Goal: Task Accomplishment & Management: Manage account settings

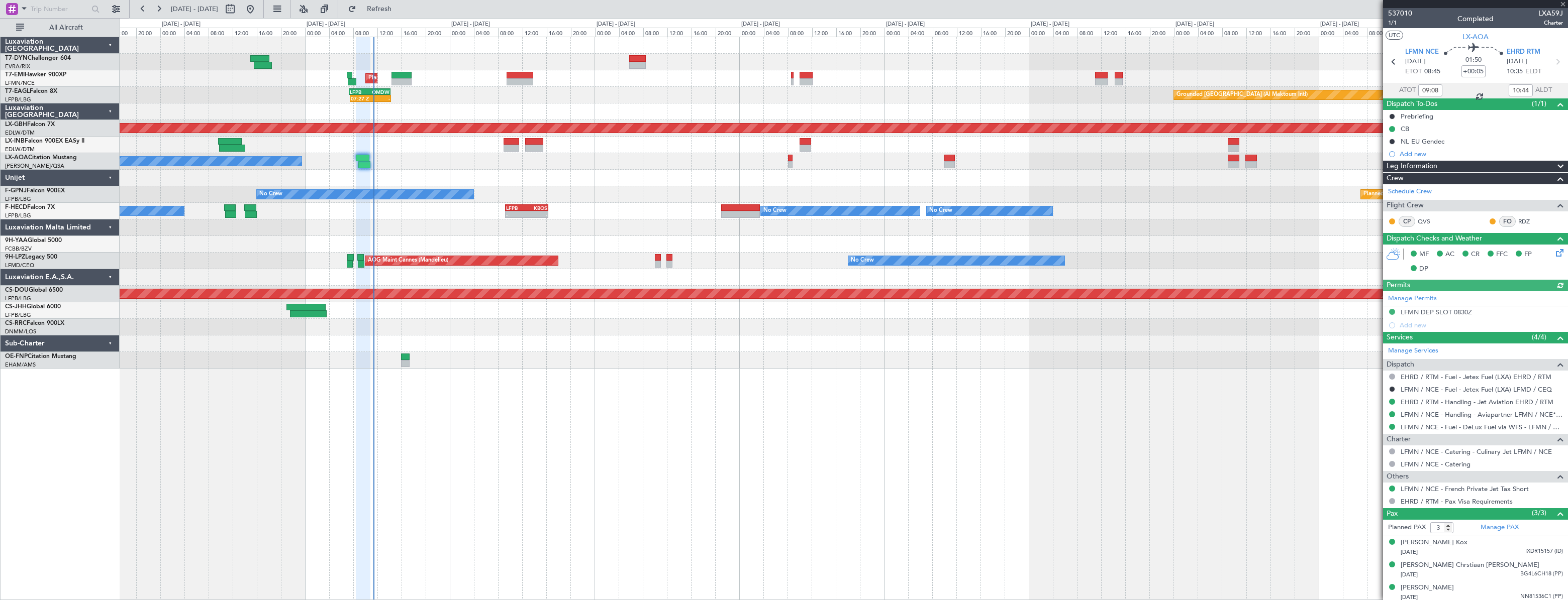
scroll to position [3, 0]
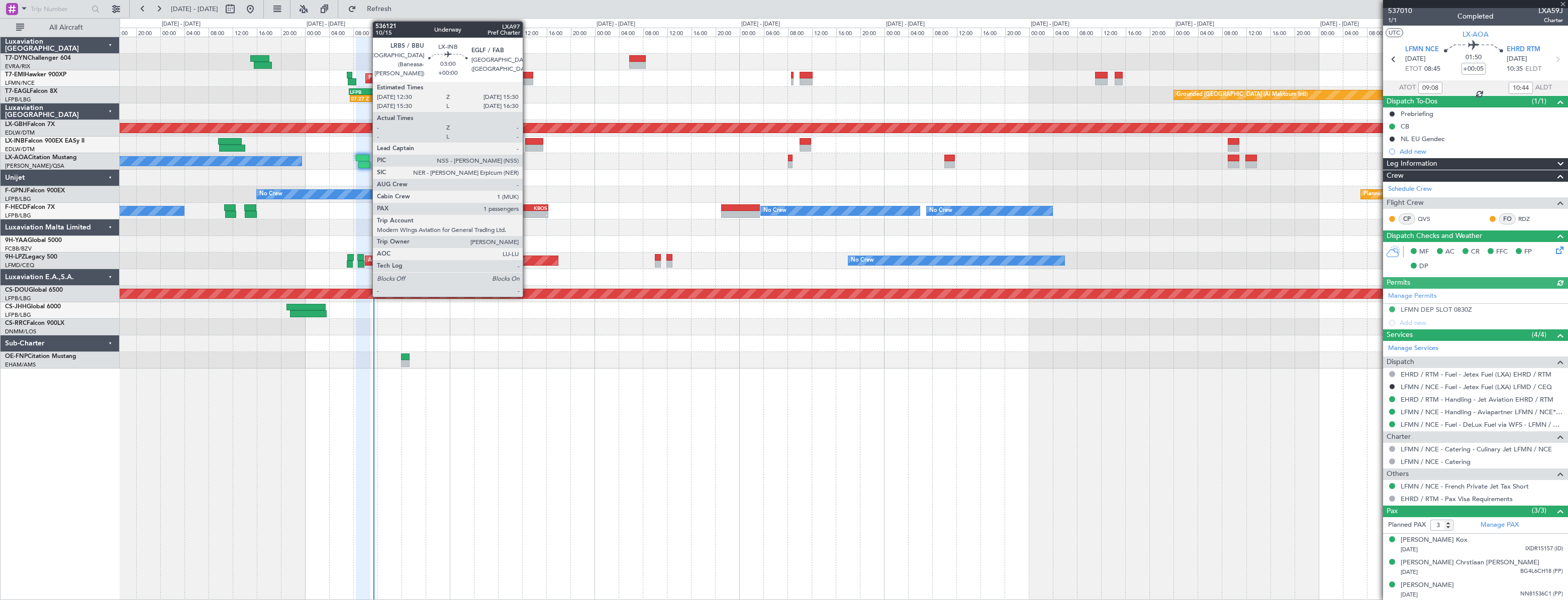
click at [527, 141] on div at bounding box center [534, 141] width 19 height 7
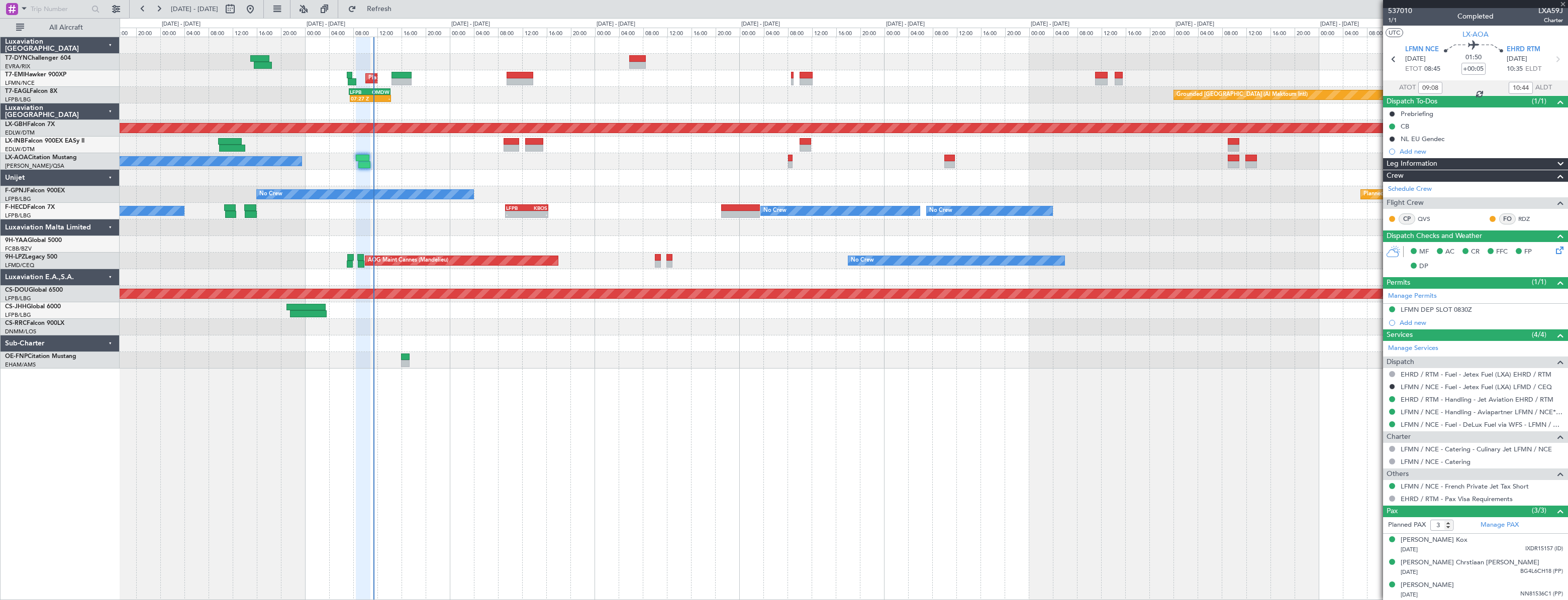
type input "1"
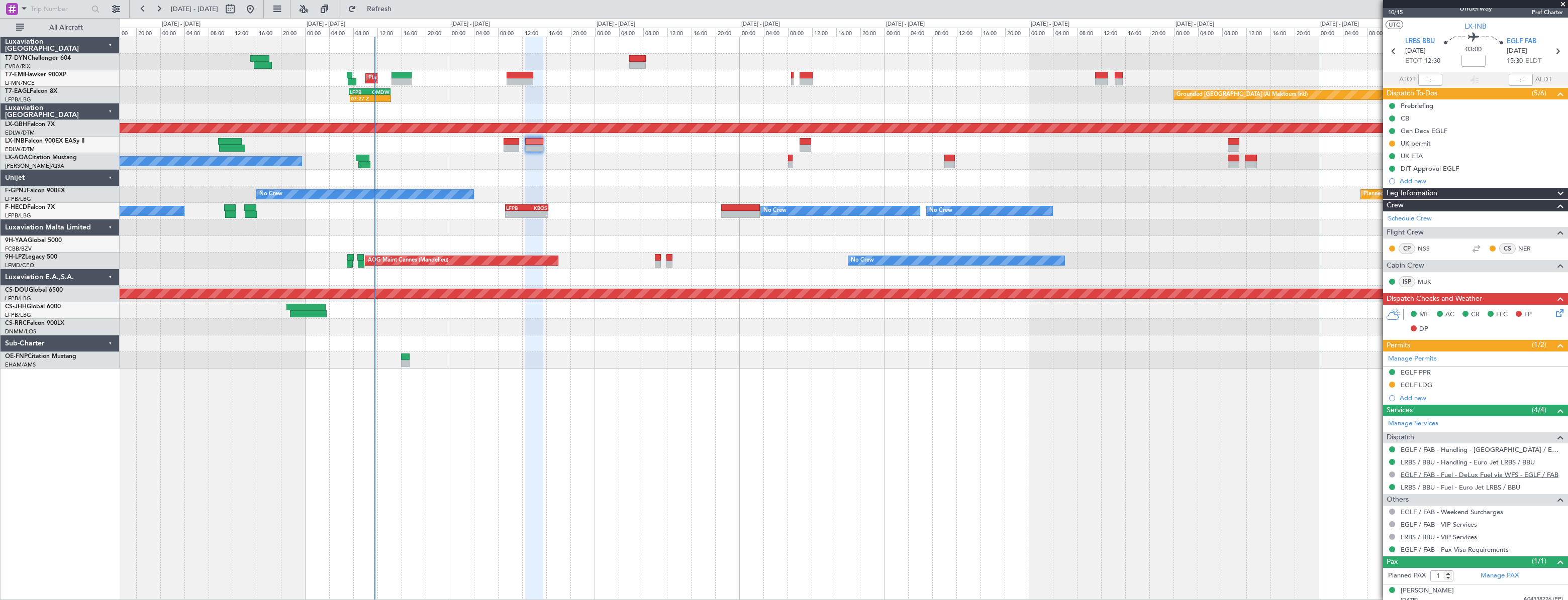
scroll to position [16, 0]
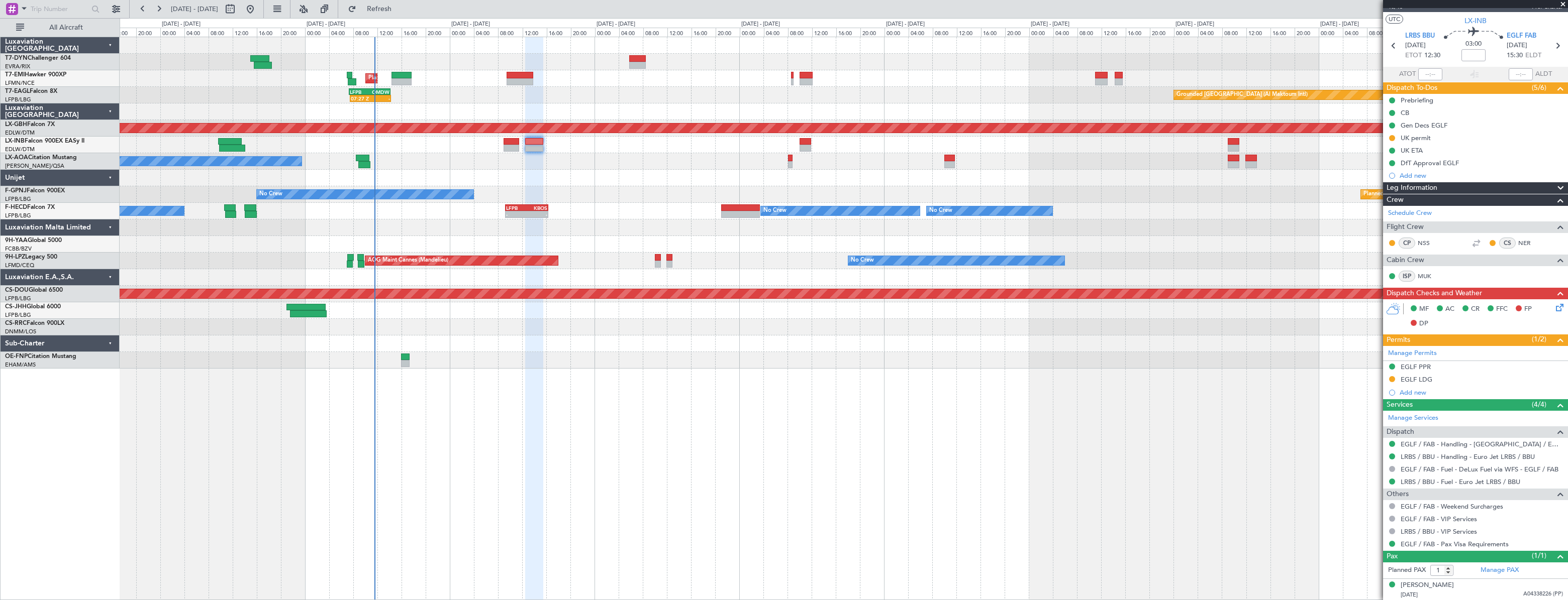
click at [500, 144] on div at bounding box center [843, 145] width 1447 height 16
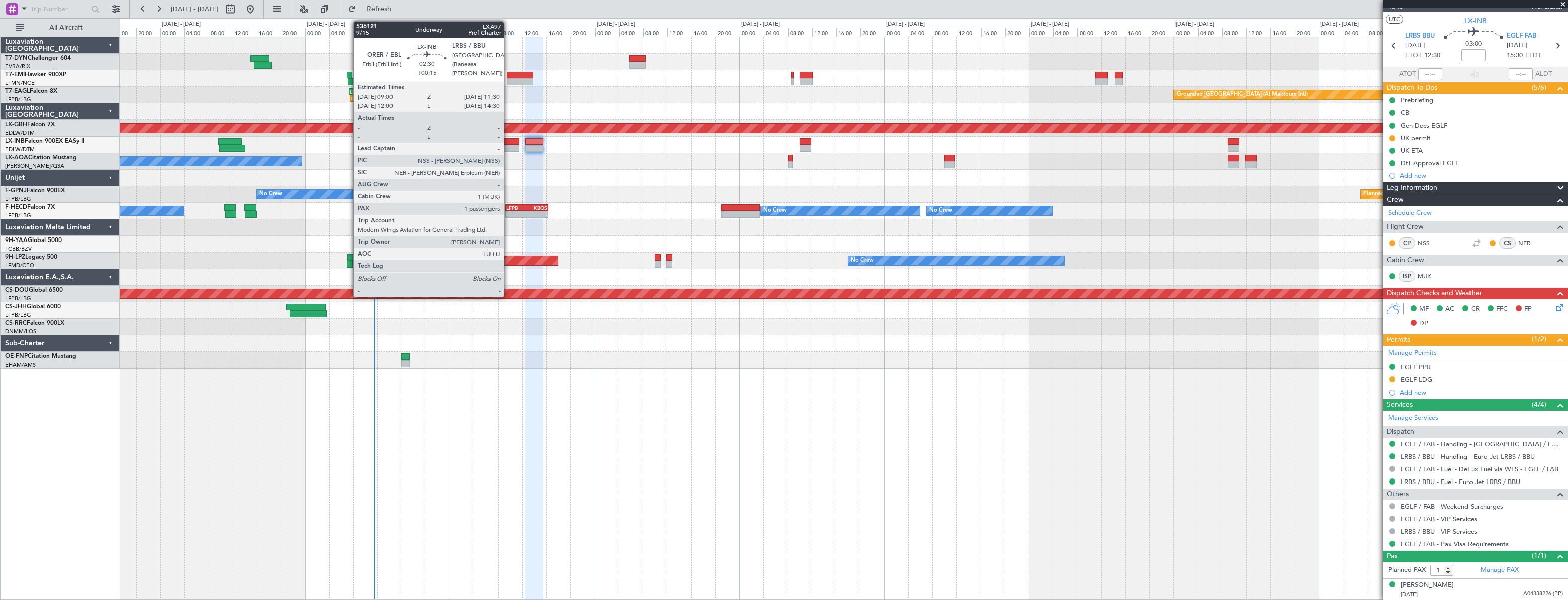
click at [509, 141] on div at bounding box center [511, 141] width 16 height 7
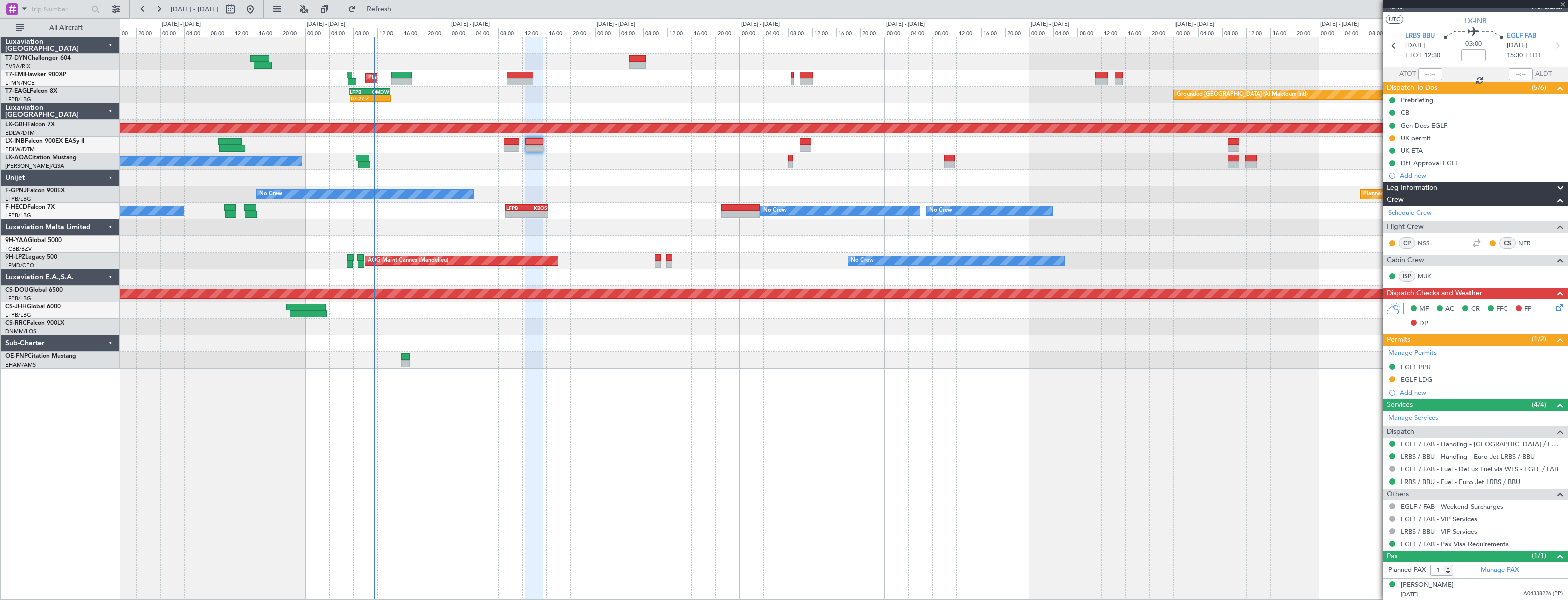
type input "+00:15"
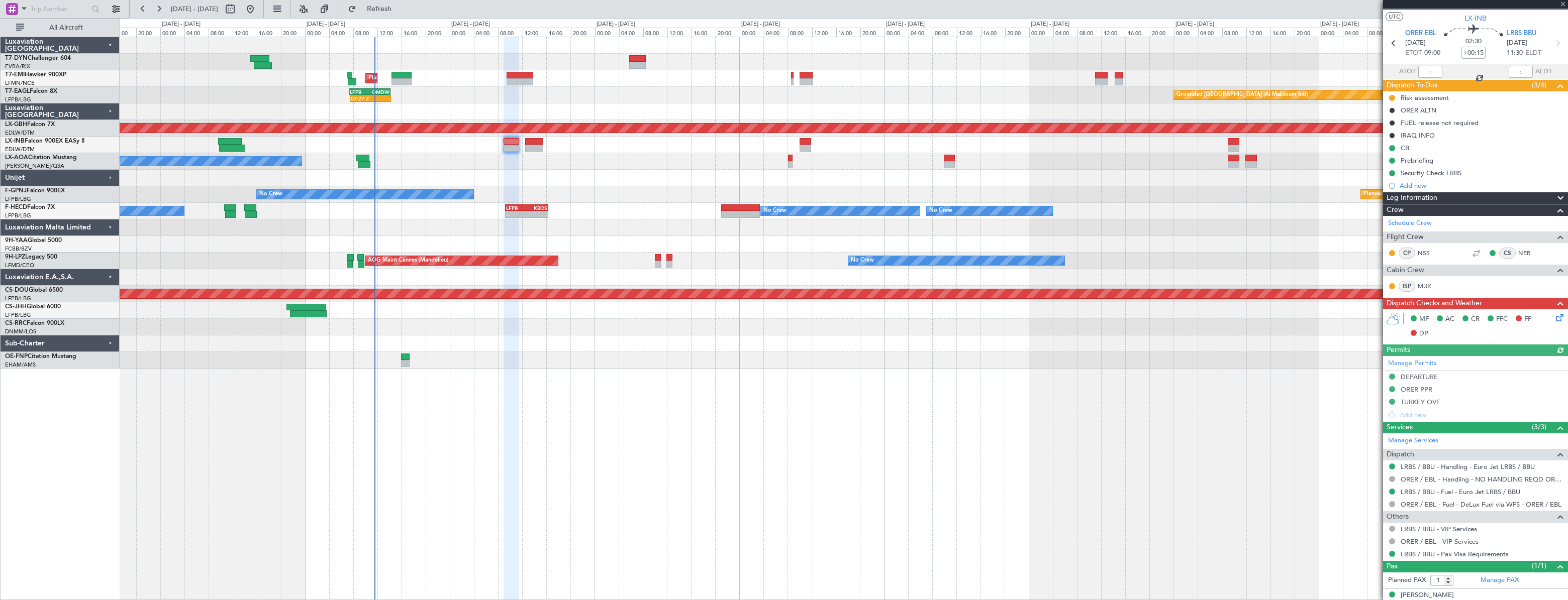
scroll to position [29, 0]
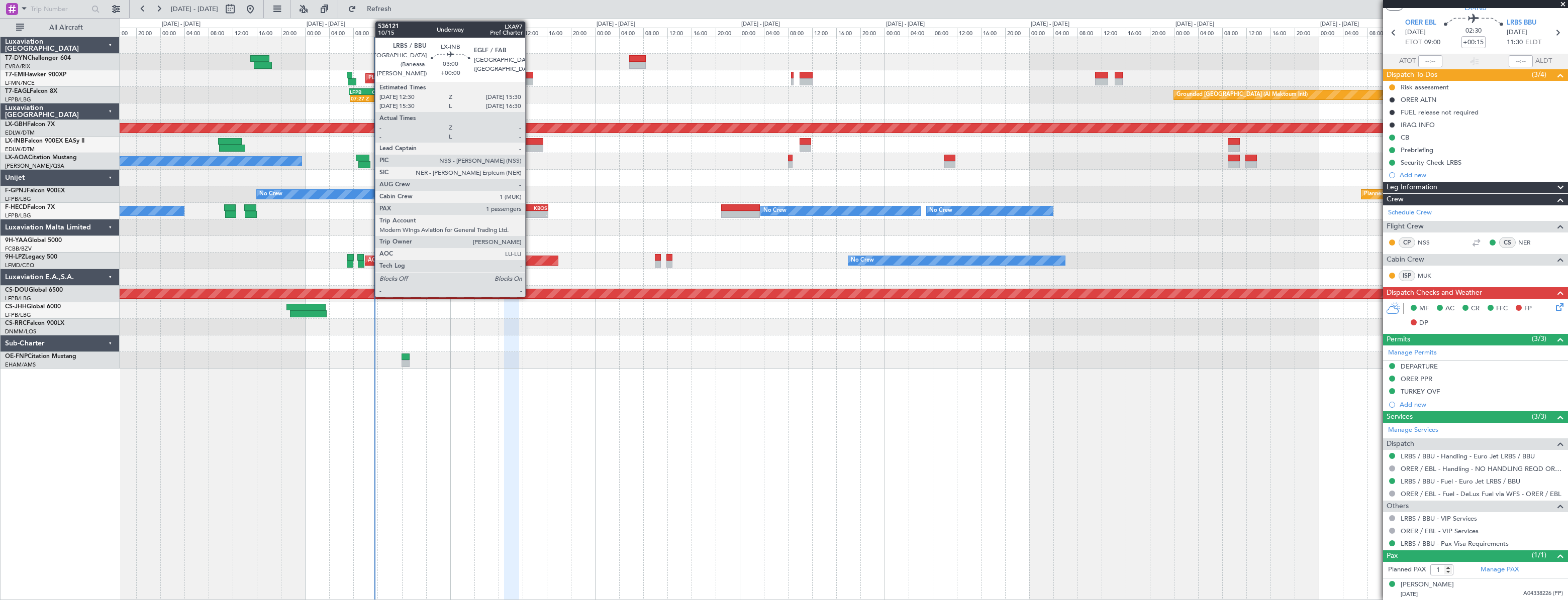
click at [529, 143] on div at bounding box center [534, 141] width 19 height 7
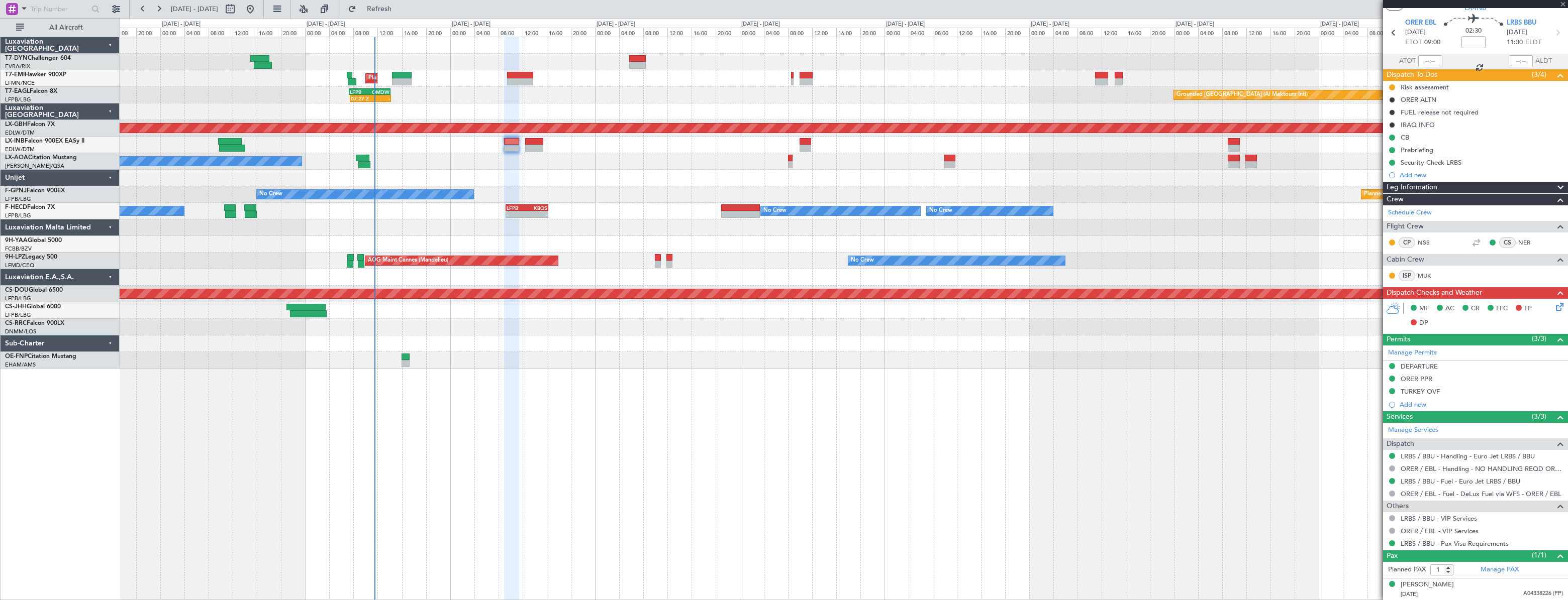
scroll to position [0, 0]
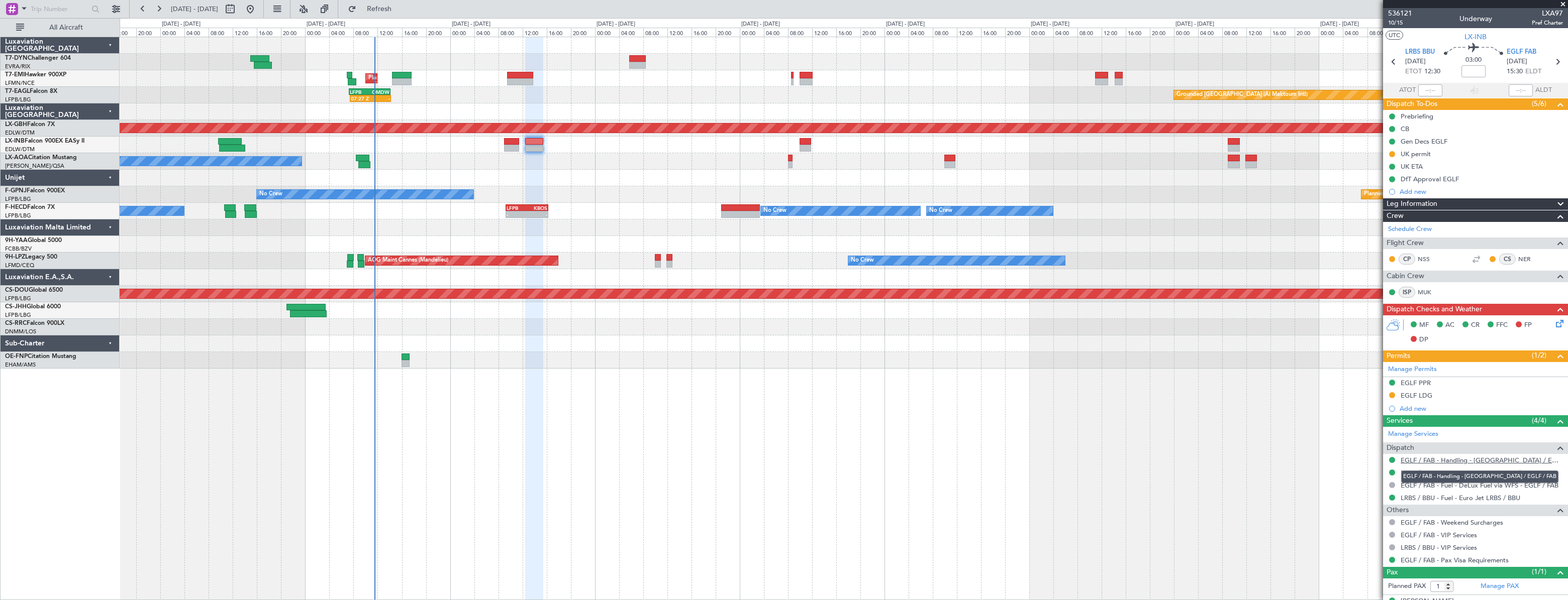
click at [1418, 461] on link "EGLF / FAB - Handling - [GEOGRAPHIC_DATA] / EGLF / FAB" at bounding box center [1482, 461] width 162 height 9
click at [570, 131] on div "Planned Maint Nurnberg" at bounding box center [1385, 128] width 3259 height 9
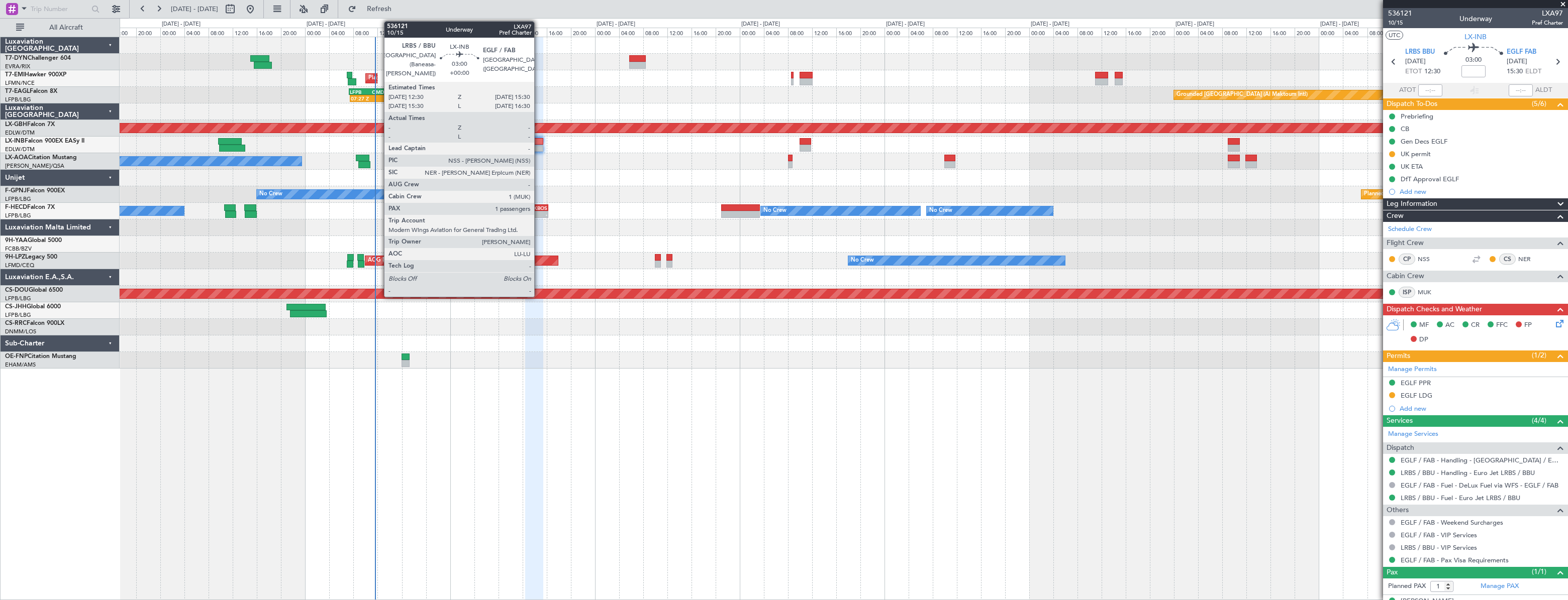
click at [538, 139] on div at bounding box center [534, 141] width 19 height 7
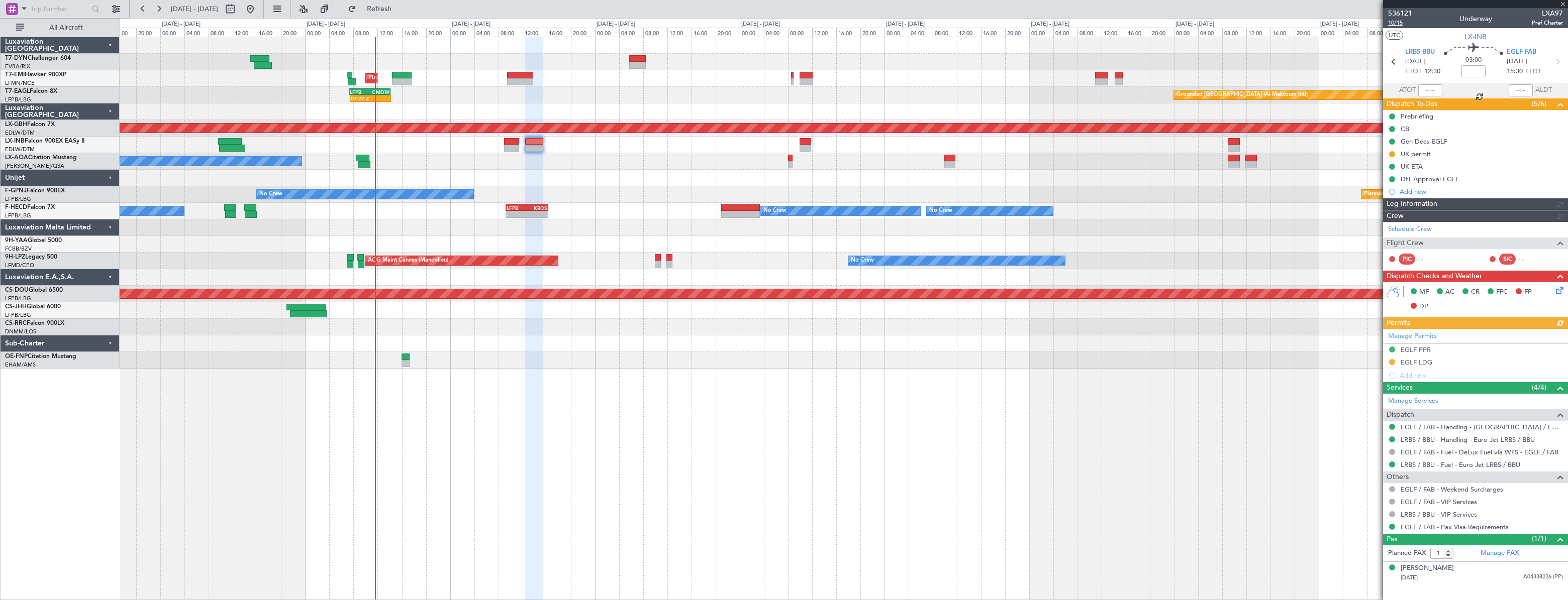
click at [1389, 23] on span "10/15" at bounding box center [1400, 23] width 24 height 9
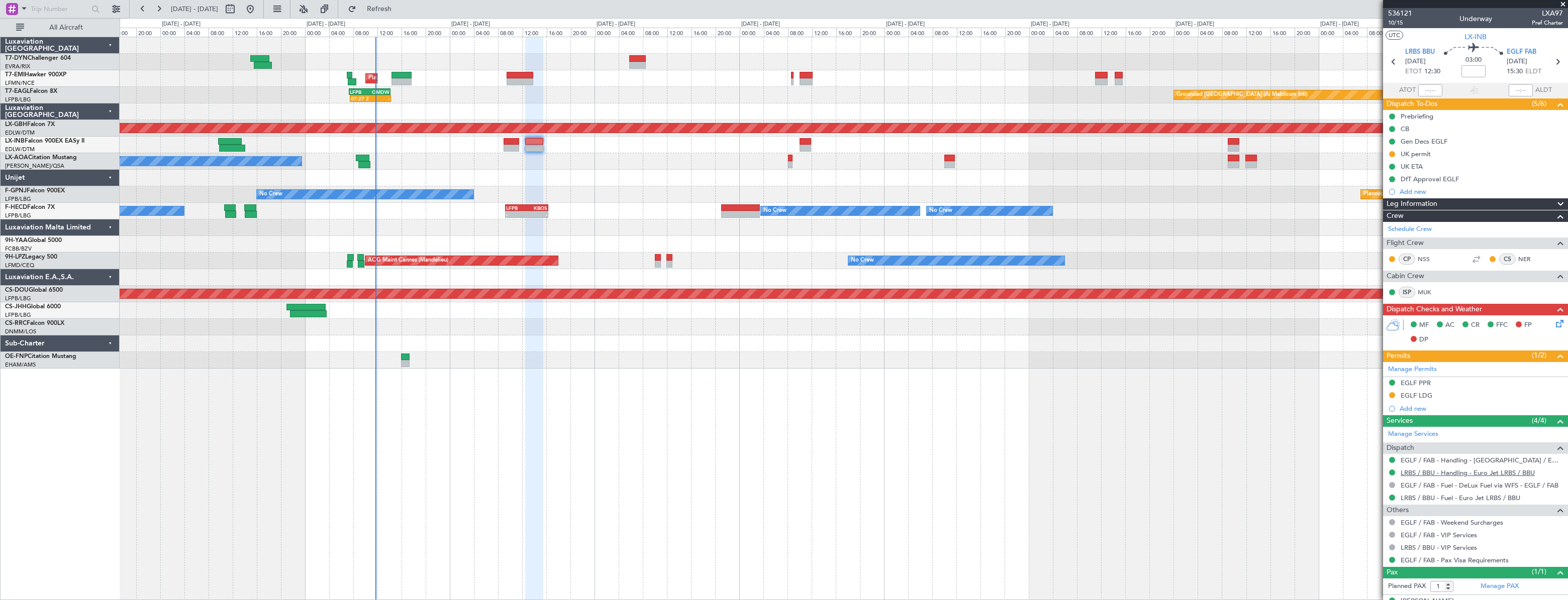
click at [1420, 471] on link "LRBS / BBU - Handling - Euro Jet LRBS / BBU" at bounding box center [1467, 473] width 134 height 9
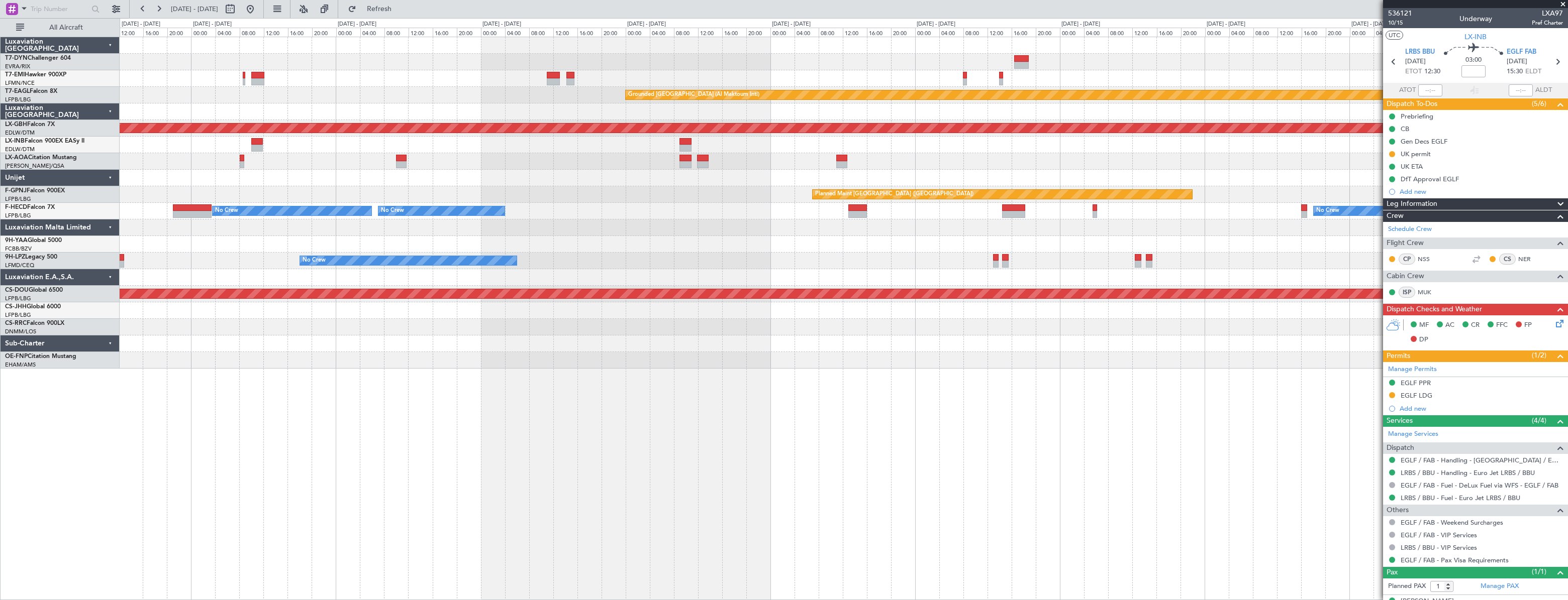
click at [625, 194] on div "Planned Maint [GEOGRAPHIC_DATA] Grounded [GEOGRAPHIC_DATA] (Al Maktoum Intl) 07…" at bounding box center [843, 203] width 1447 height 332
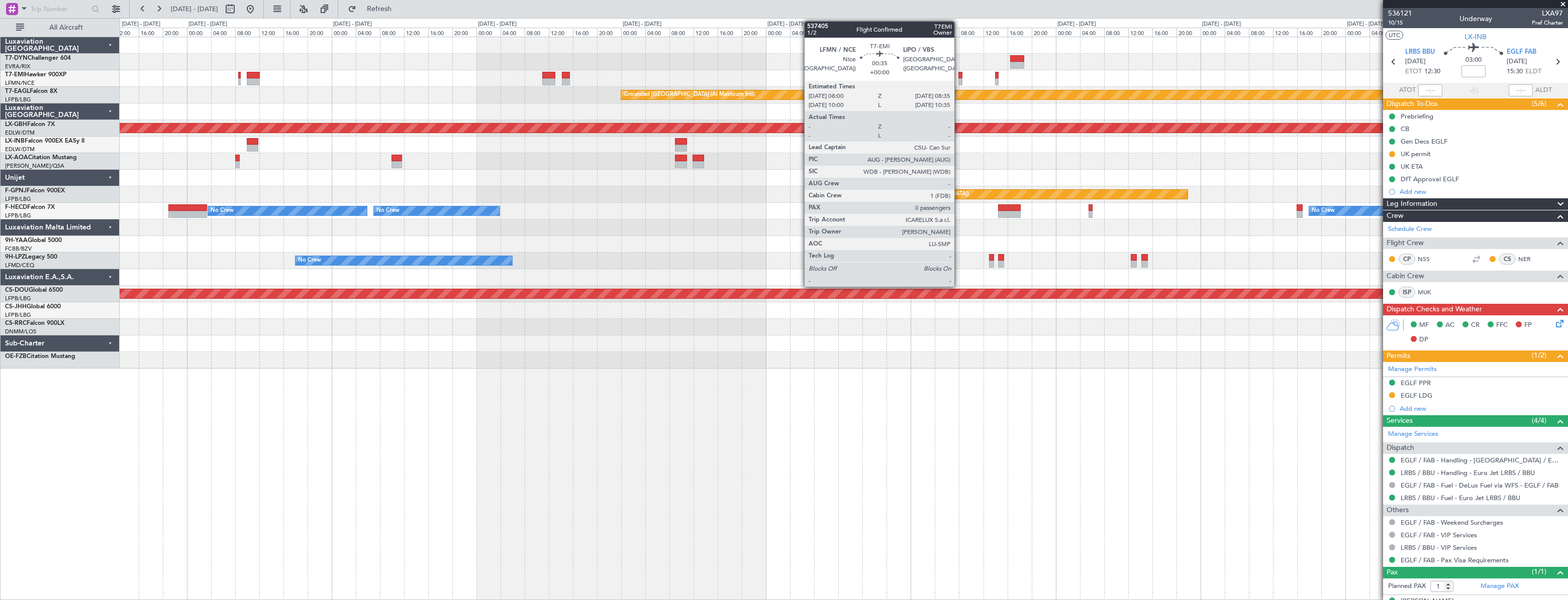
click at [959, 73] on div at bounding box center [960, 75] width 4 height 7
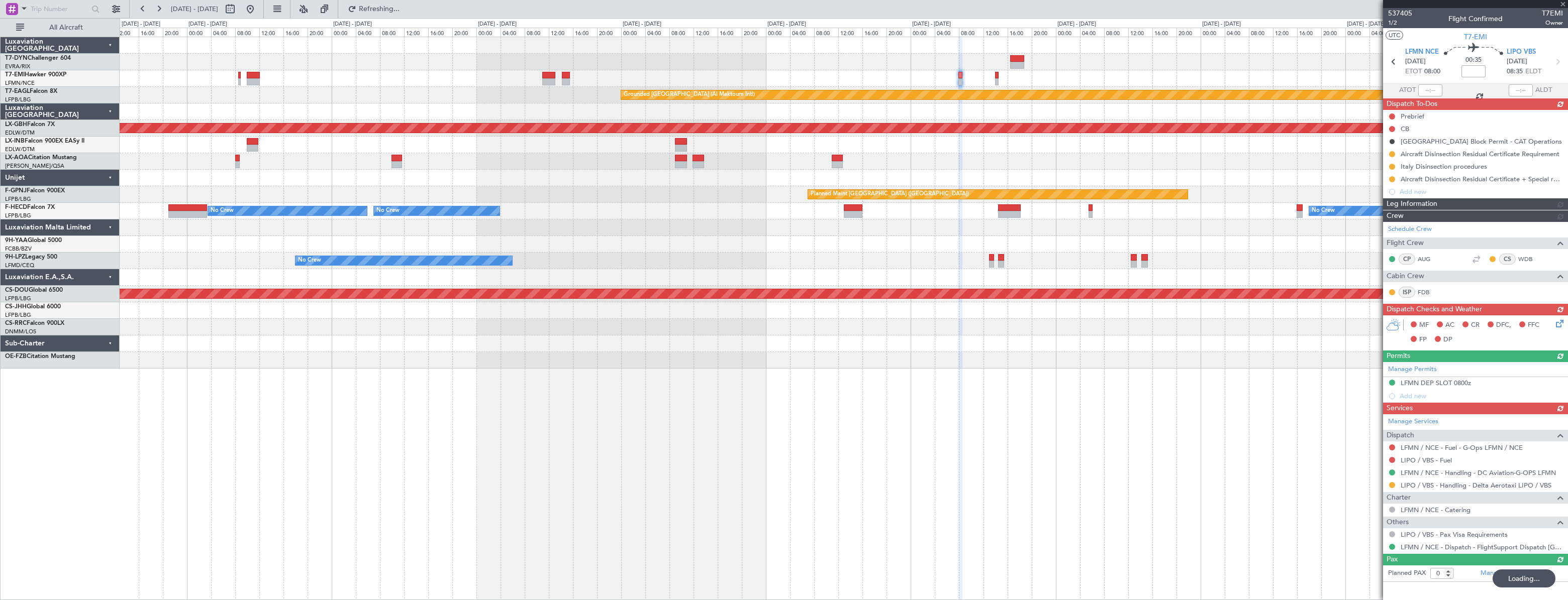
type input "1"
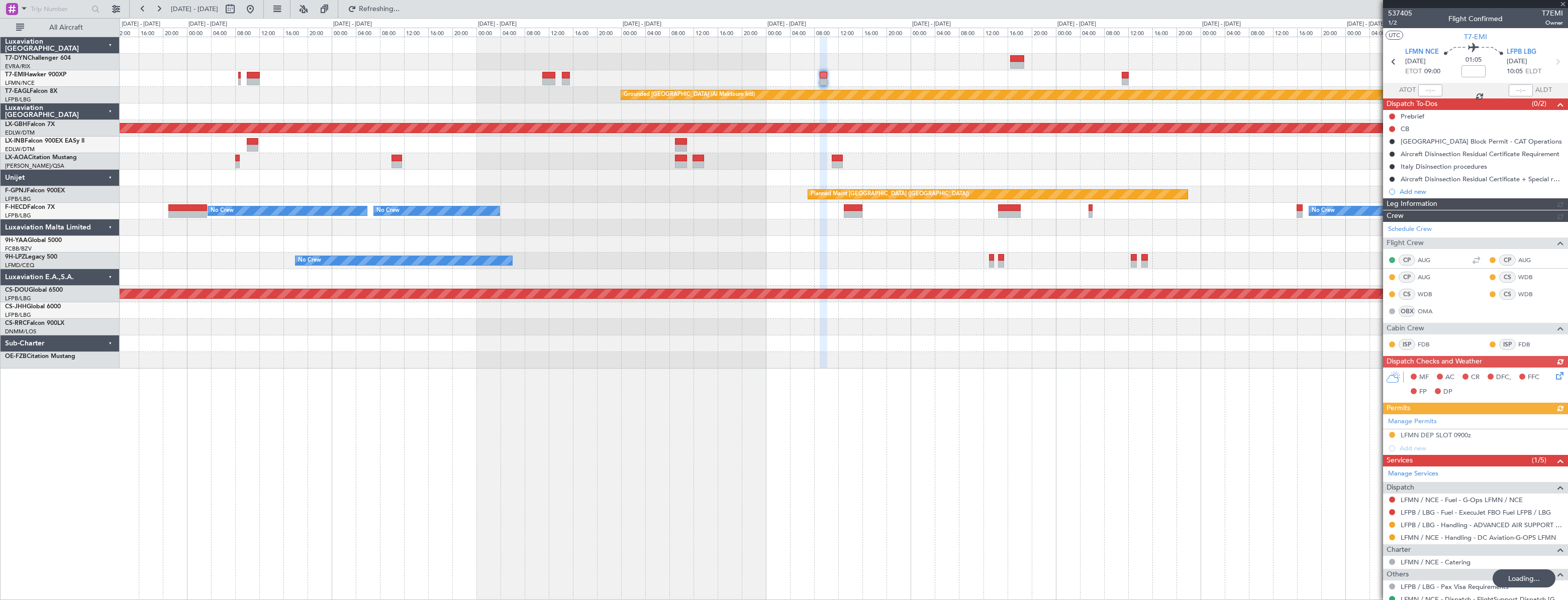
type input "-00:05"
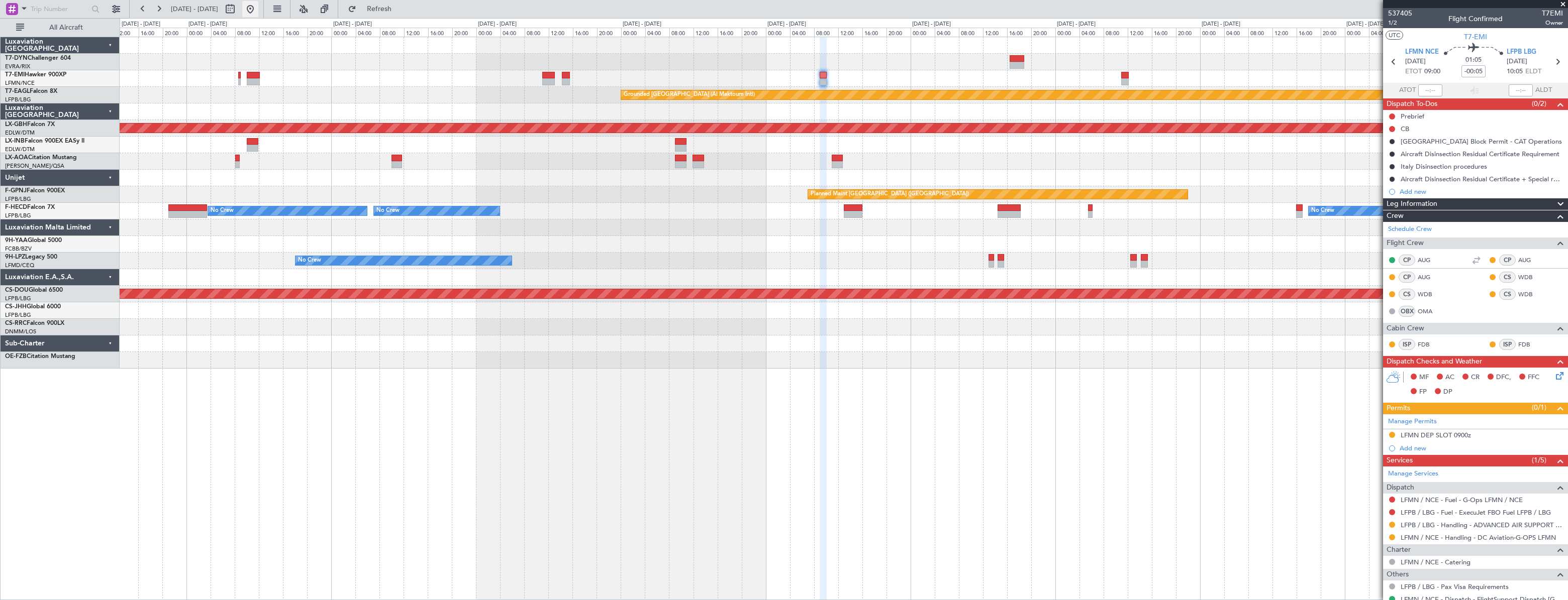
click at [258, 9] on button at bounding box center [250, 9] width 16 height 16
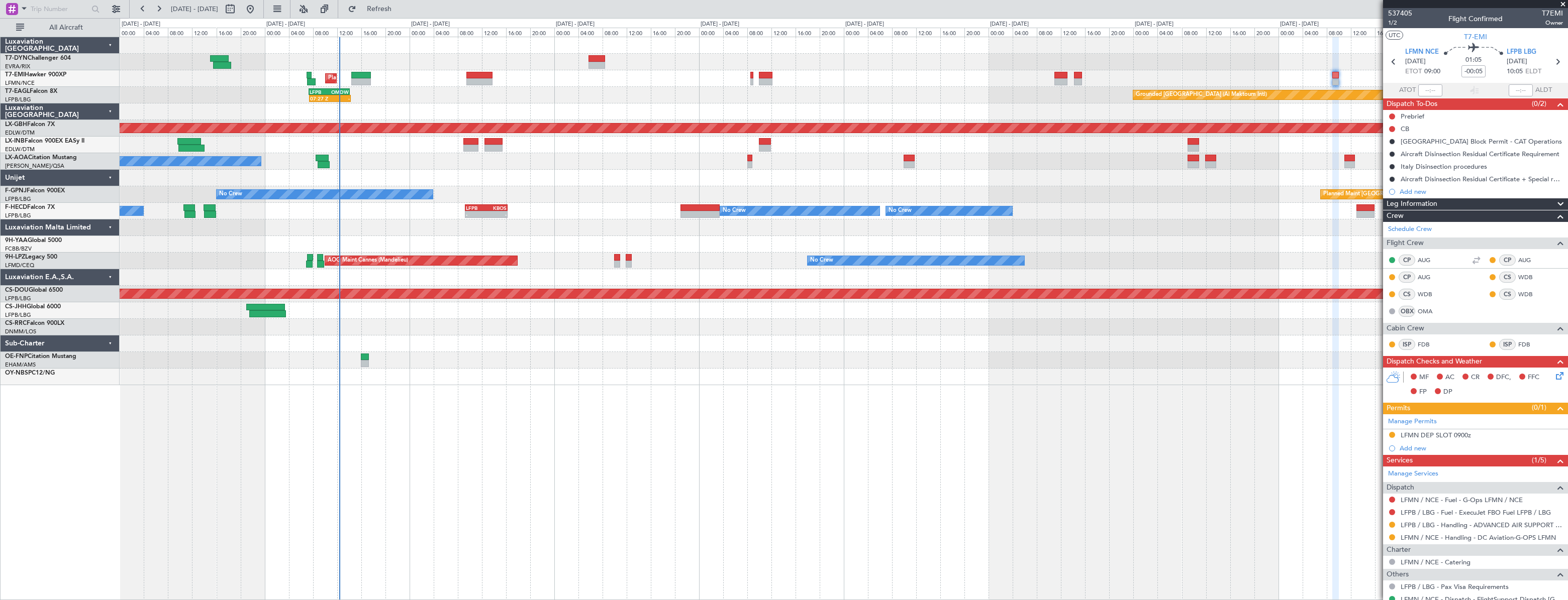
click at [528, 394] on div "Planned Maint [GEOGRAPHIC_DATA] 07:27 Z - LFPB 07:20 Z OMDW 14:10 Z Grounded [G…" at bounding box center [844, 318] width 1449 height 564
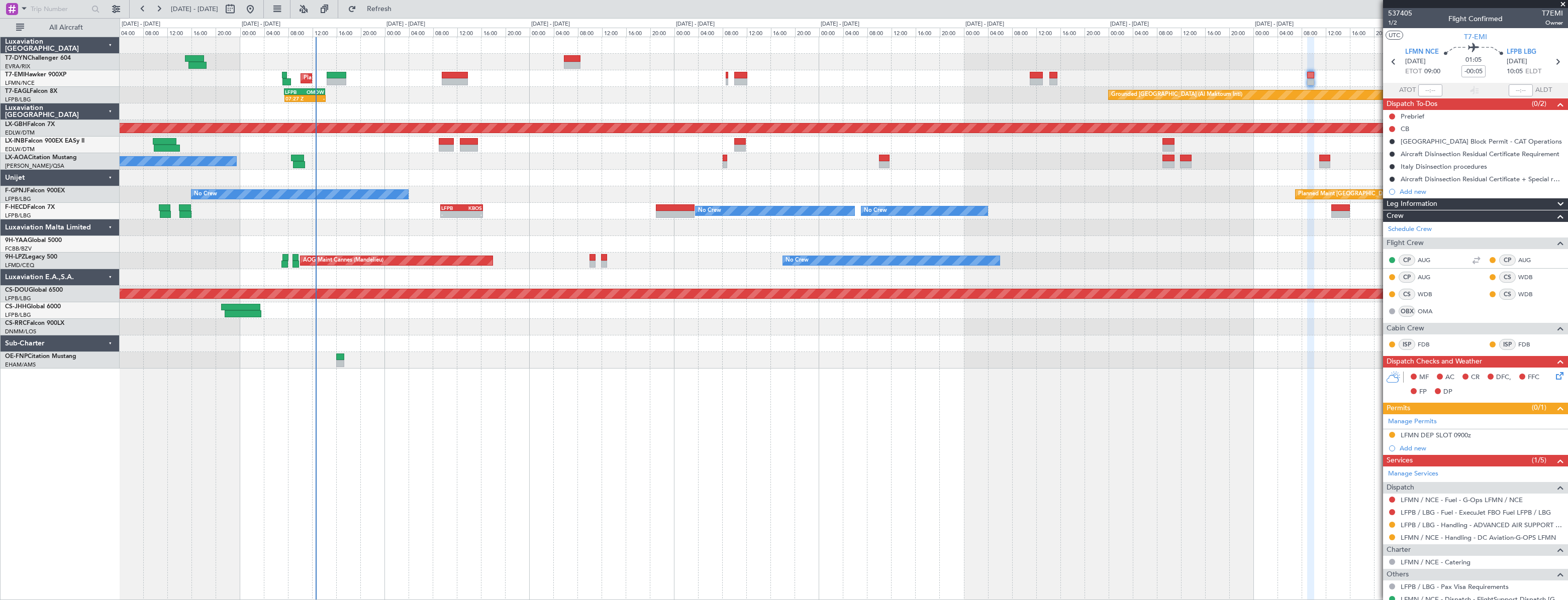
click at [442, 183] on div at bounding box center [843, 178] width 1447 height 16
click at [1563, 4] on span at bounding box center [1563, 4] width 10 height 9
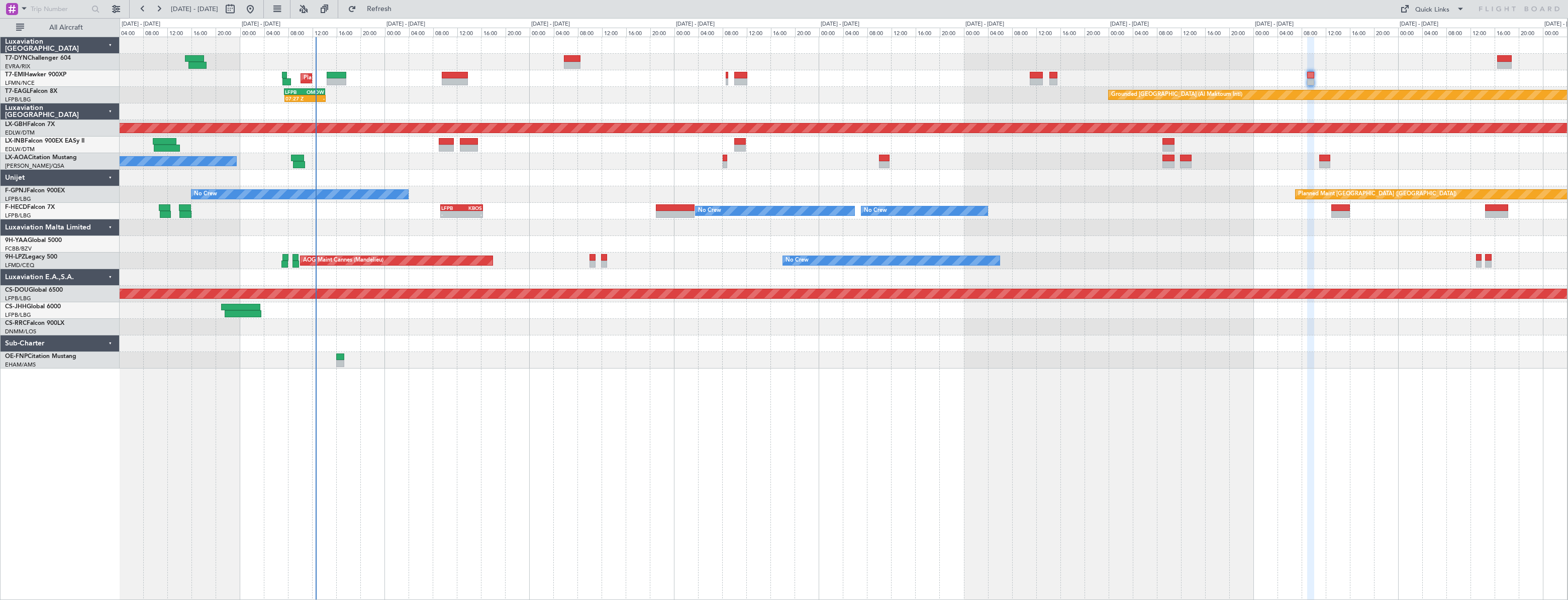
type input "0"
click at [1442, 14] on div "Quick Links" at bounding box center [1432, 10] width 34 height 10
click at [1440, 30] on button "Trip Builder" at bounding box center [1433, 33] width 75 height 24
click at [387, 16] on button "Refresh" at bounding box center [373, 9] width 60 height 16
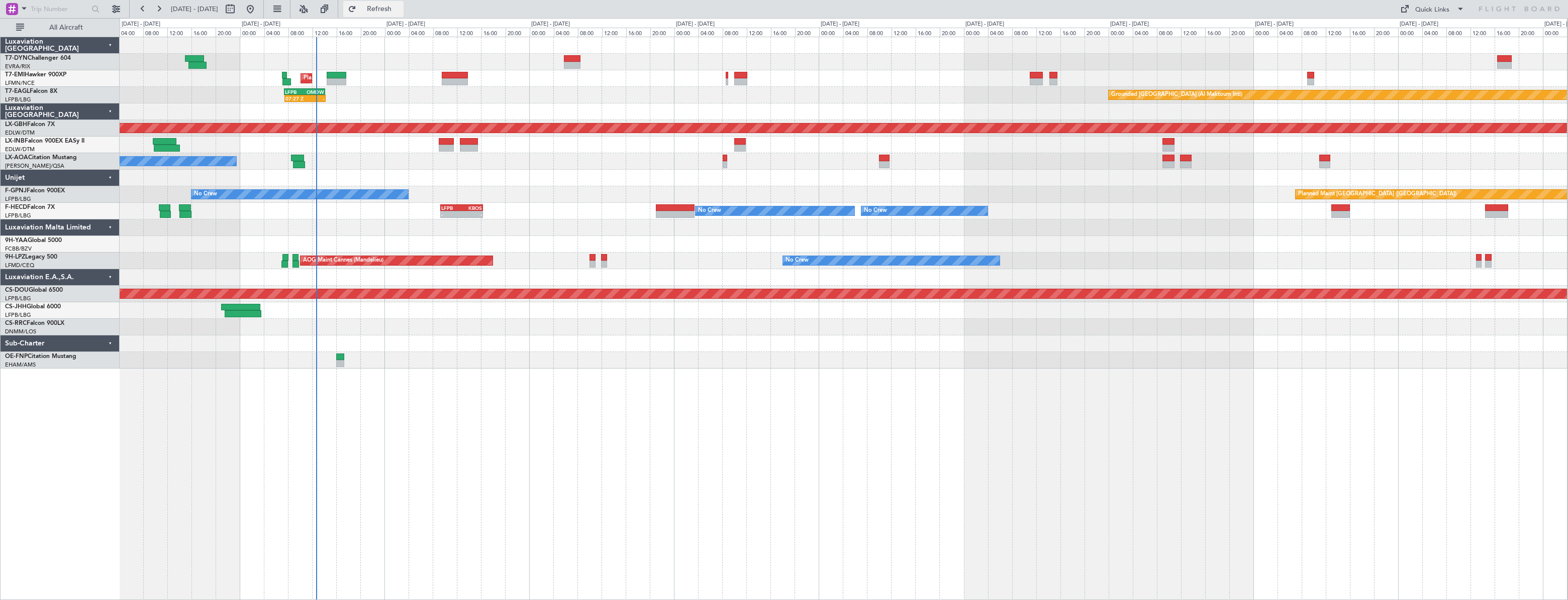
click at [404, 4] on button "Refresh" at bounding box center [373, 9] width 60 height 16
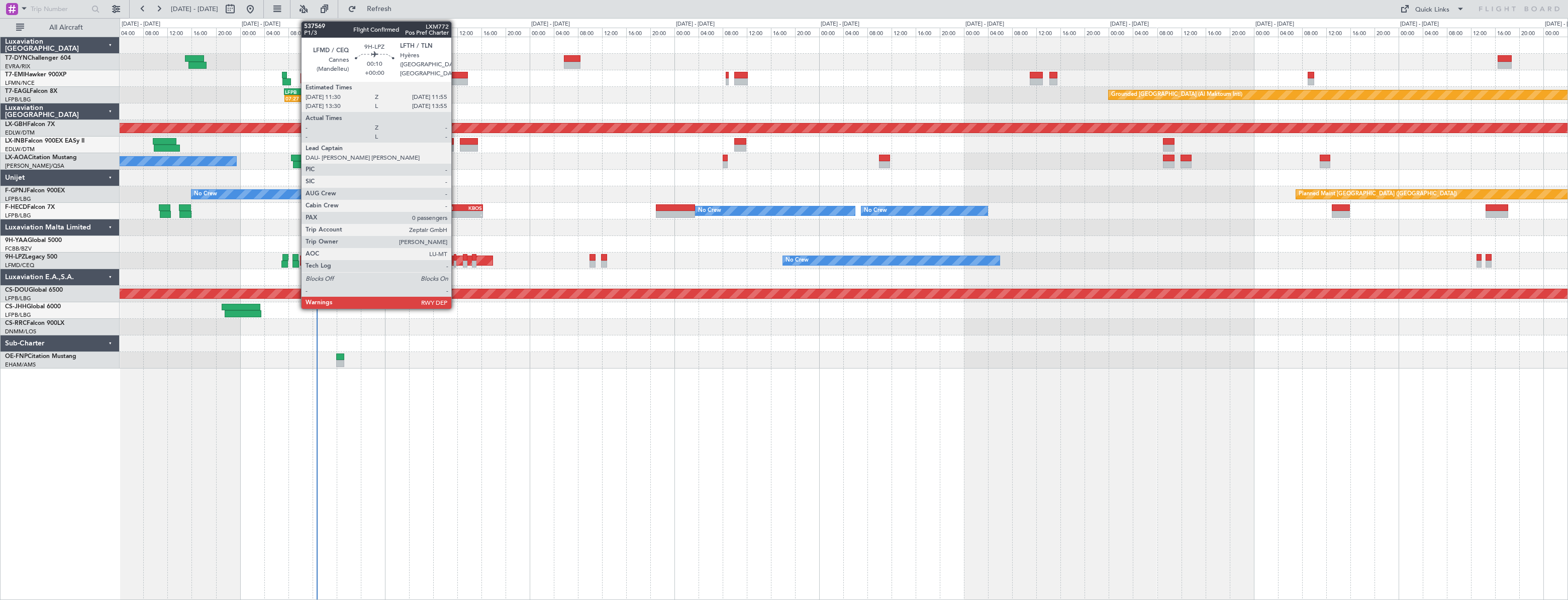
click at [456, 256] on div at bounding box center [455, 257] width 3 height 7
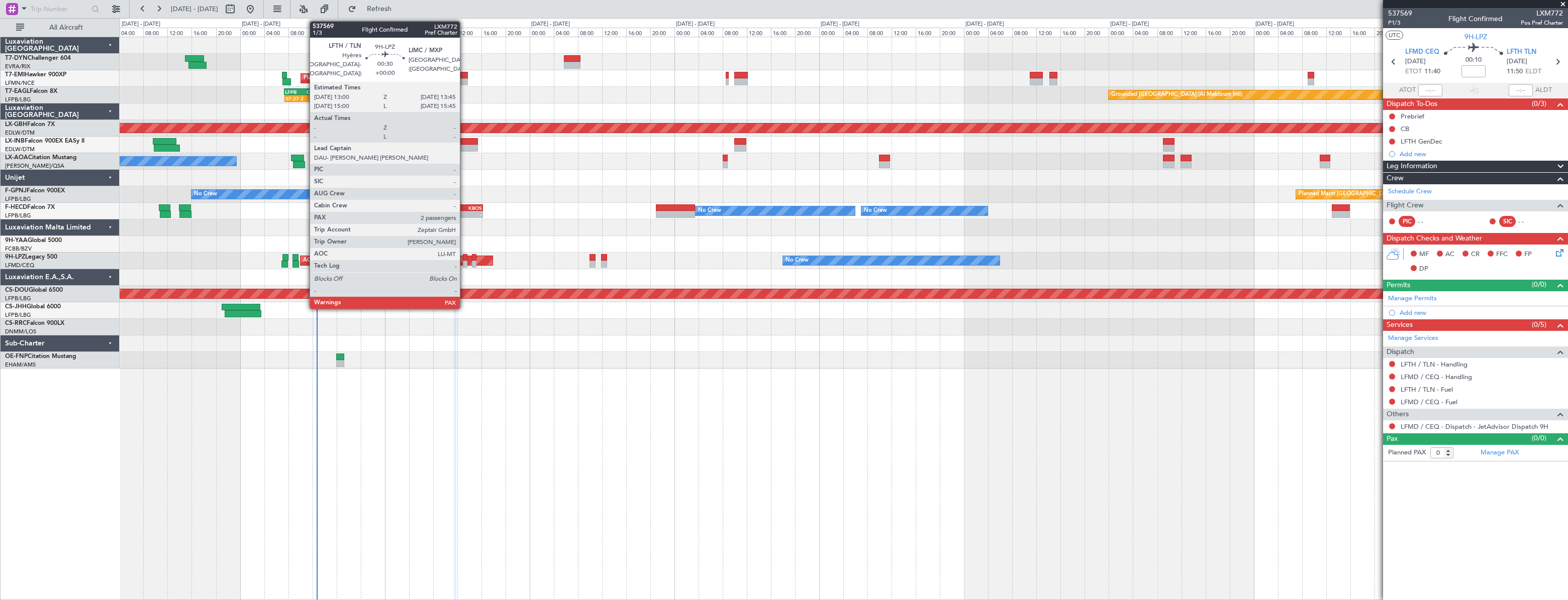
click at [465, 258] on div at bounding box center [465, 257] width 5 height 7
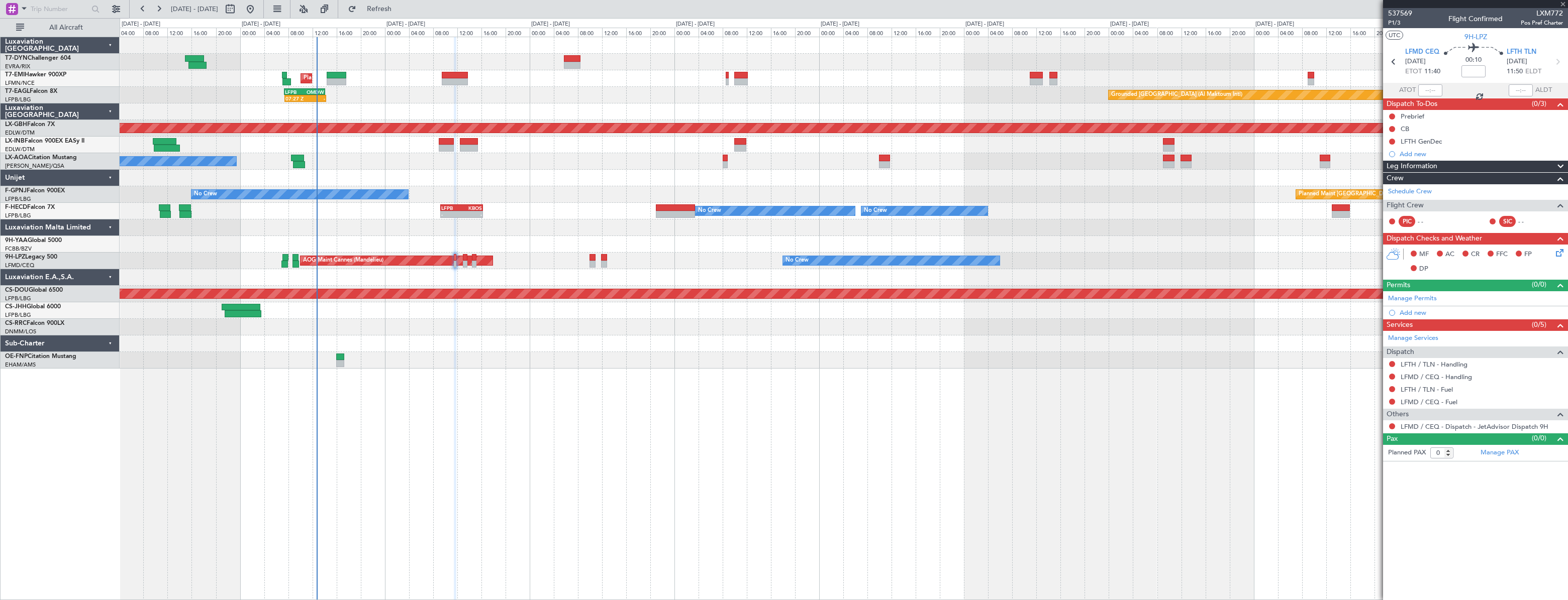
type input "2"
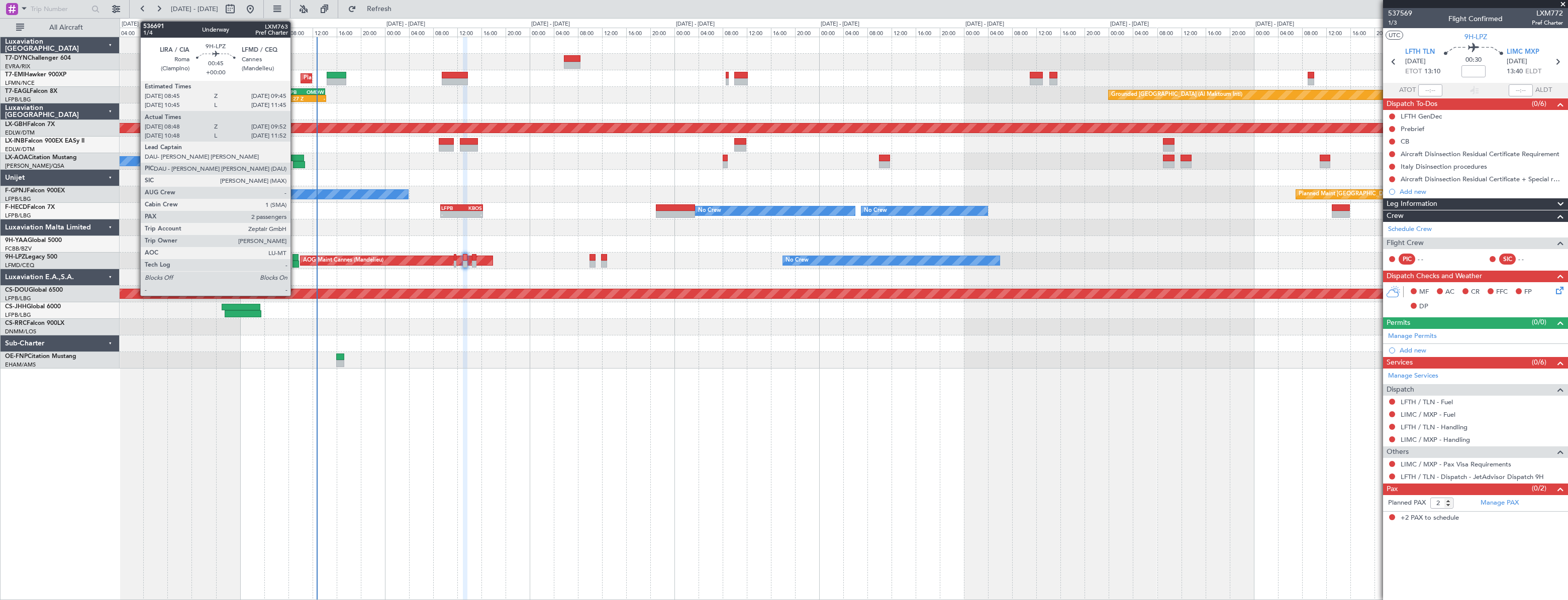
click at [295, 256] on div at bounding box center [295, 257] width 6 height 7
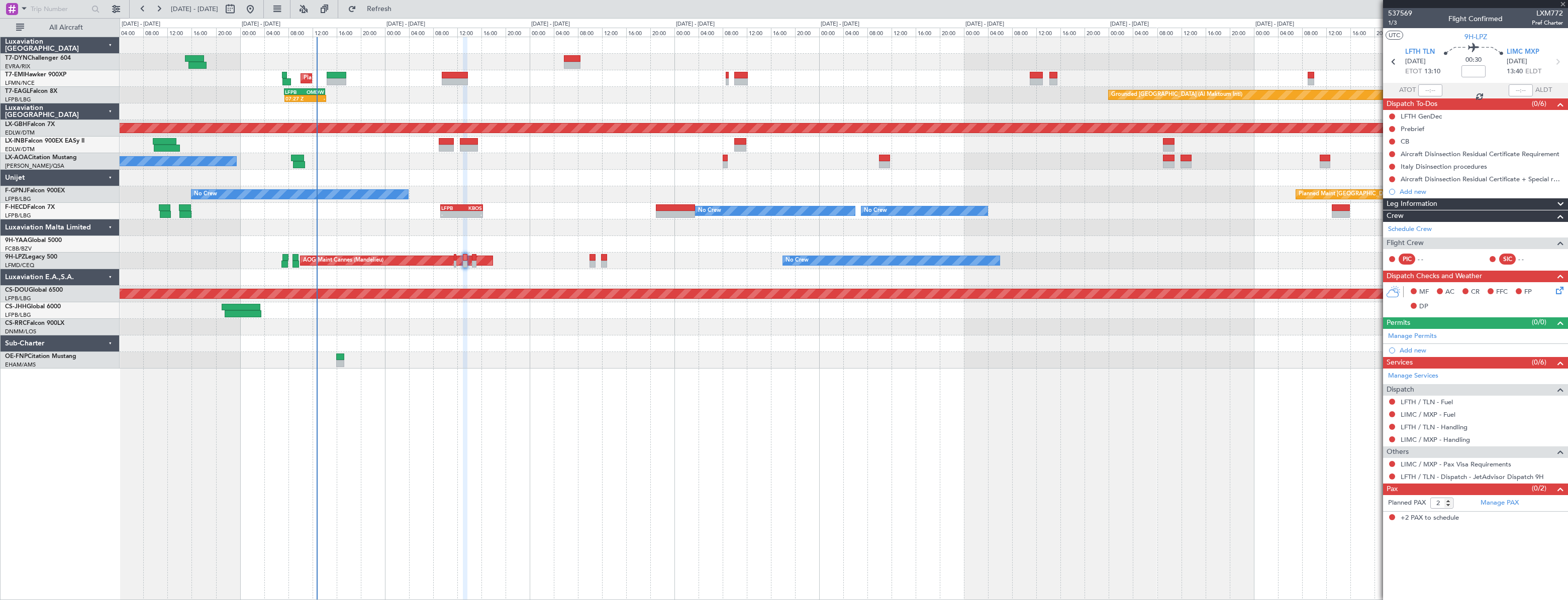
type input "08:58"
type input "09:47"
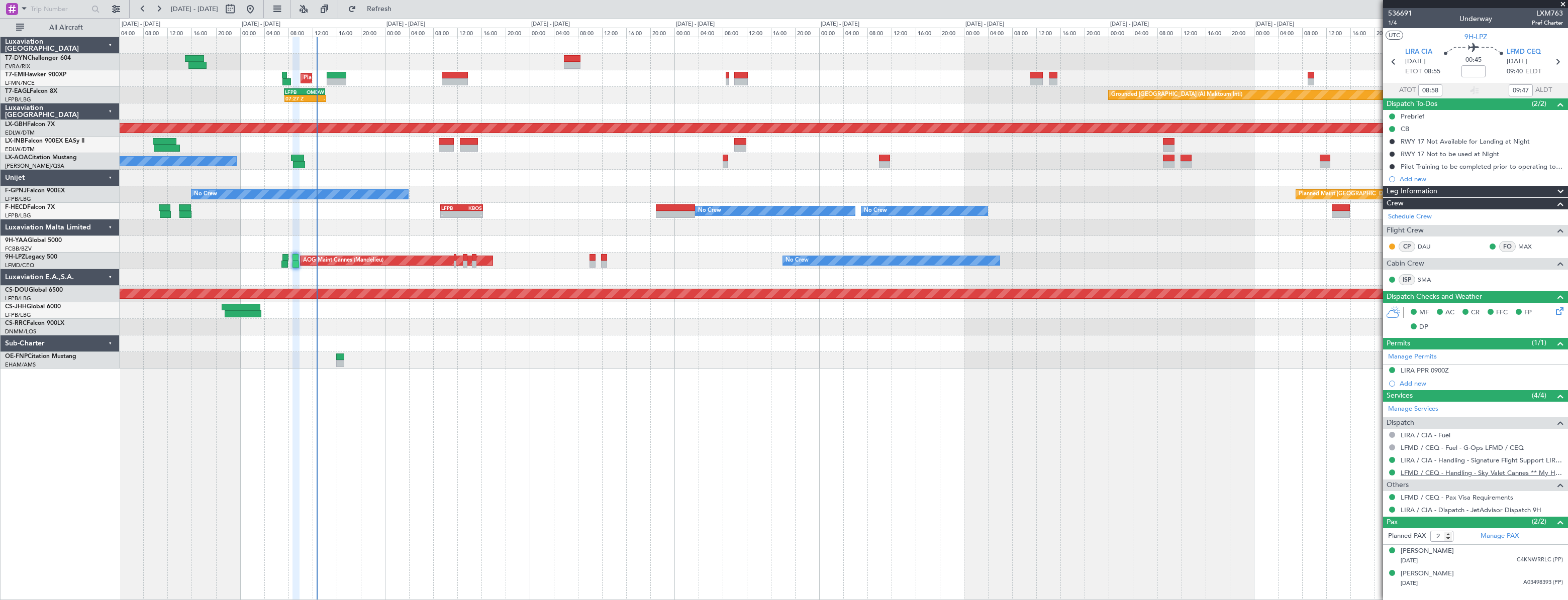
click at [1433, 472] on link "LFMD / CEQ - Handling - Sky Valet Cannes ** My Handling**LFMD / CEQ" at bounding box center [1482, 473] width 162 height 9
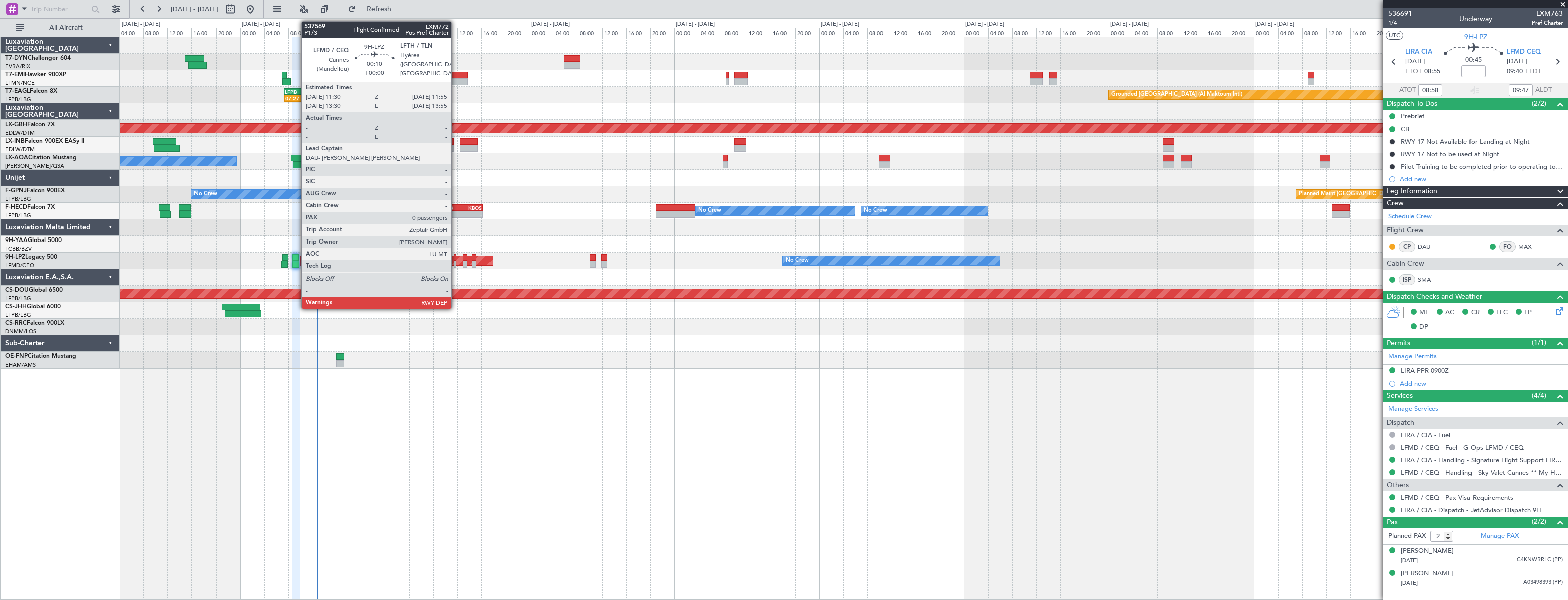
click at [456, 257] on div at bounding box center [455, 257] width 3 height 7
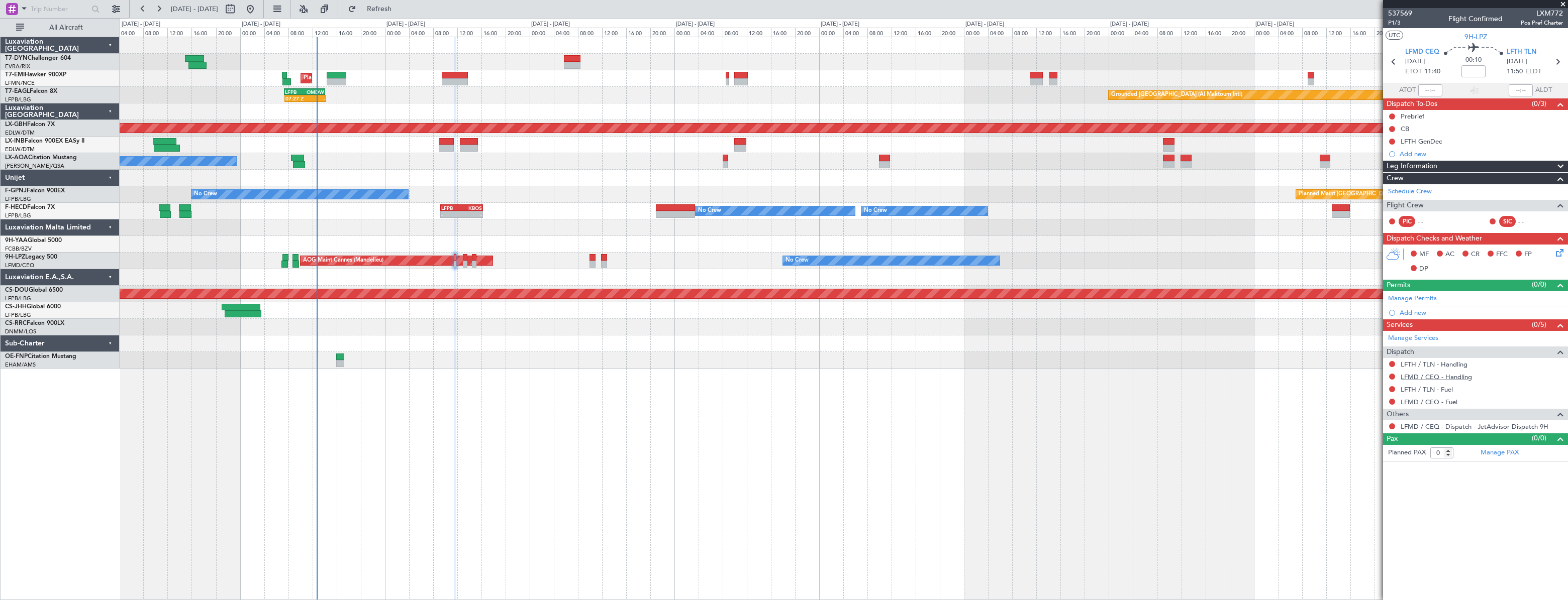
click at [1433, 374] on link "LFMD / CEQ - Handling" at bounding box center [1436, 377] width 71 height 9
click at [400, 8] on span "Refresh" at bounding box center [379, 9] width 42 height 7
click at [1419, 364] on link "LFTH / TLN - Handling" at bounding box center [1434, 364] width 67 height 9
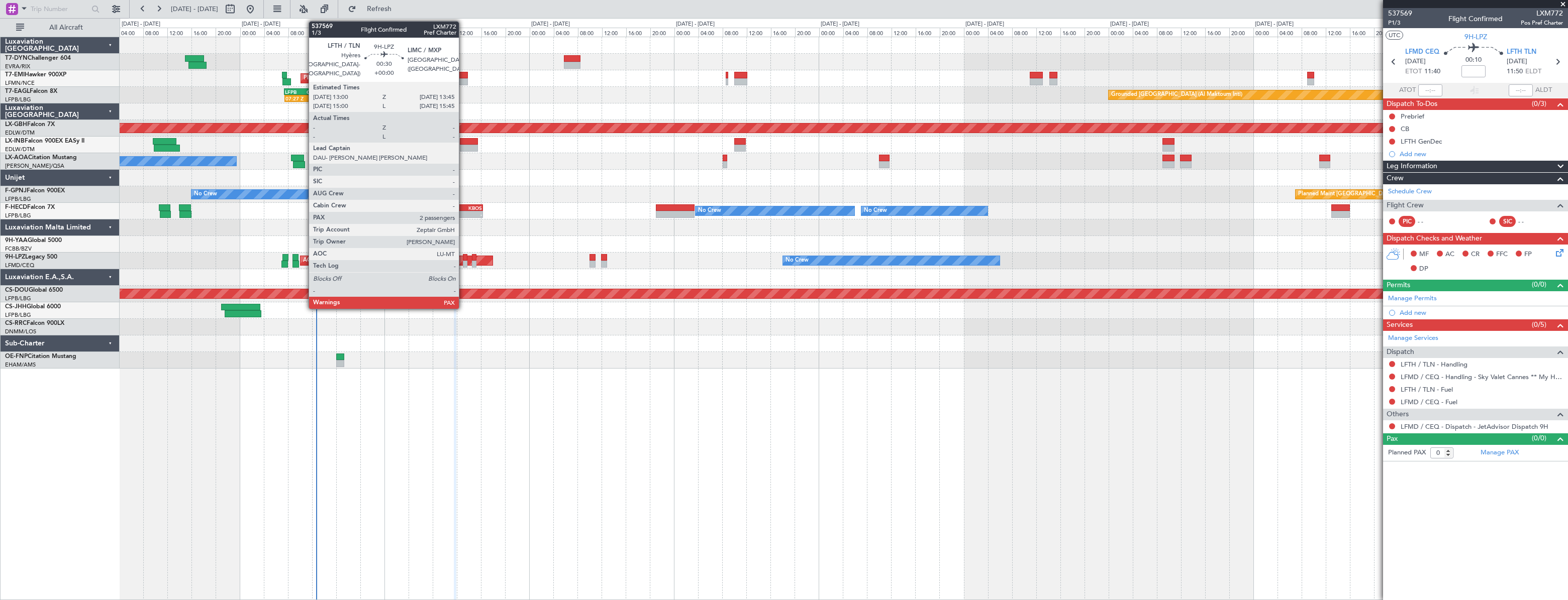
click at [463, 257] on div at bounding box center [465, 257] width 5 height 7
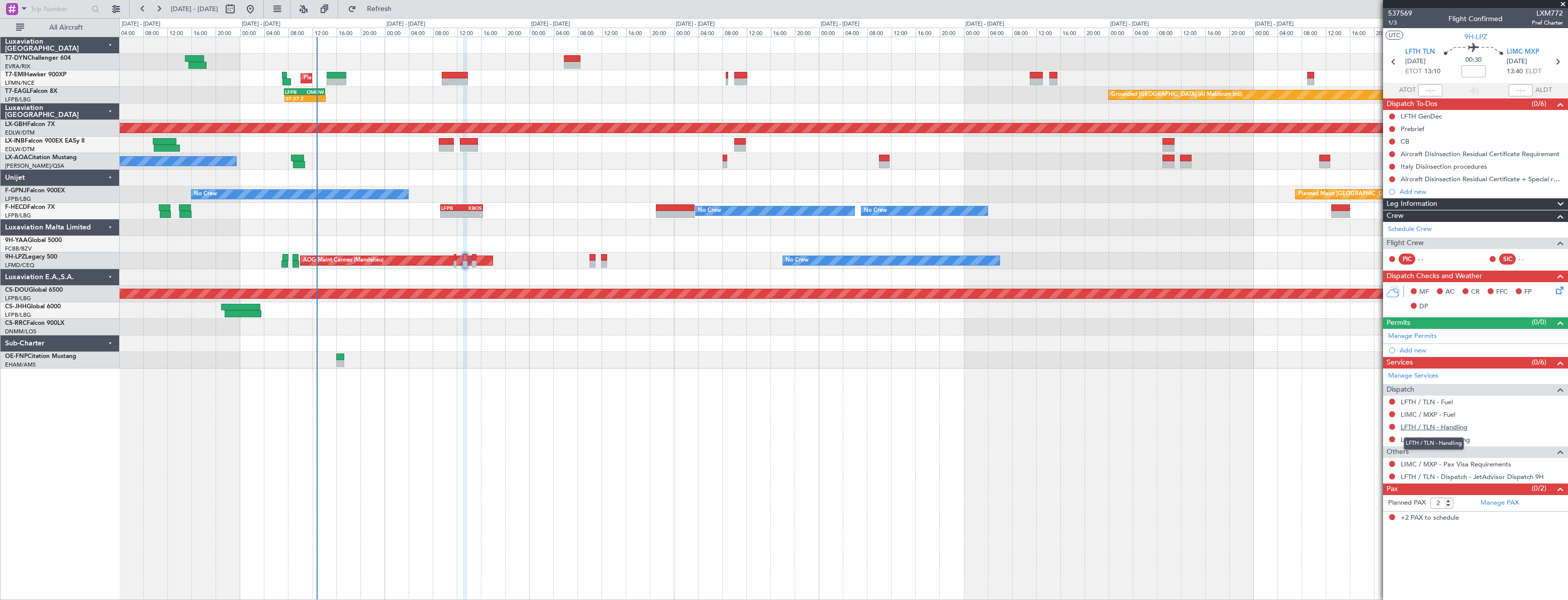
click at [1427, 427] on link "LFTH / TLN - Handling" at bounding box center [1434, 427] width 67 height 9
click at [1420, 437] on link "LIMC / MXP - Handling" at bounding box center [1435, 440] width 69 height 9
click at [400, 10] on span "Refresh" at bounding box center [379, 9] width 42 height 7
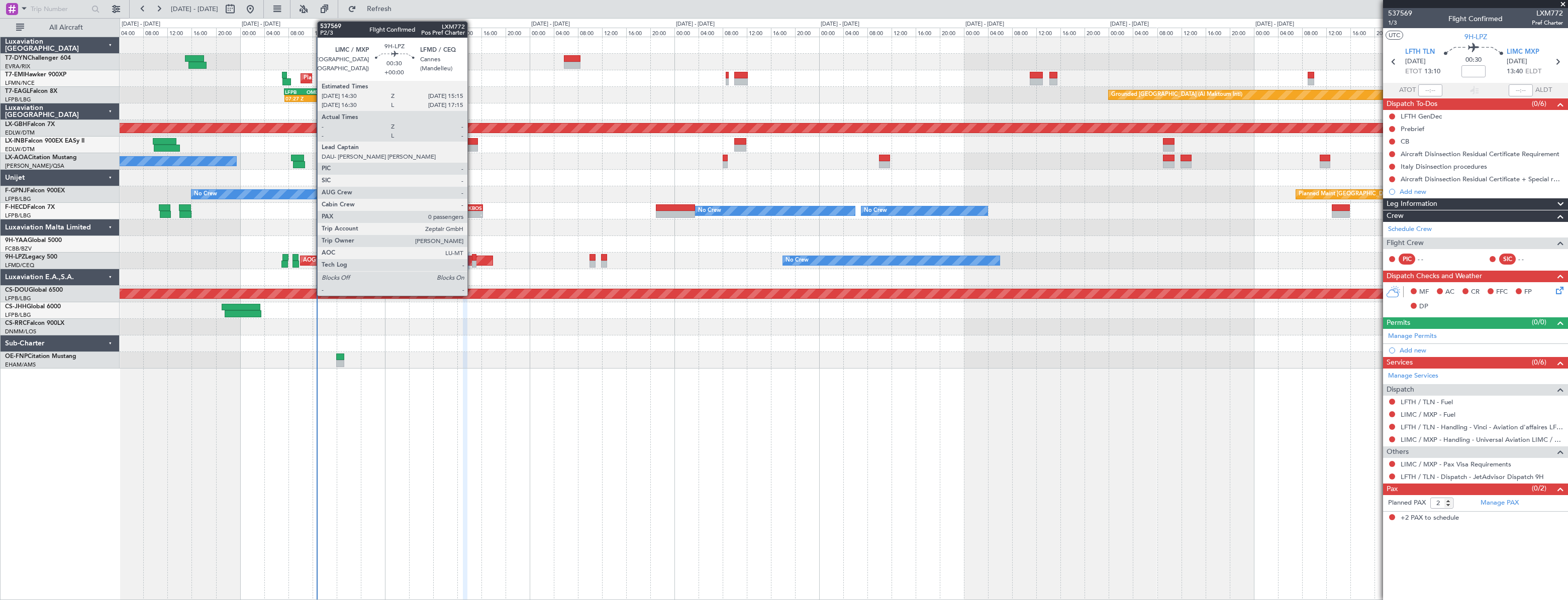
click at [472, 256] on div at bounding box center [475, 257] width 5 height 7
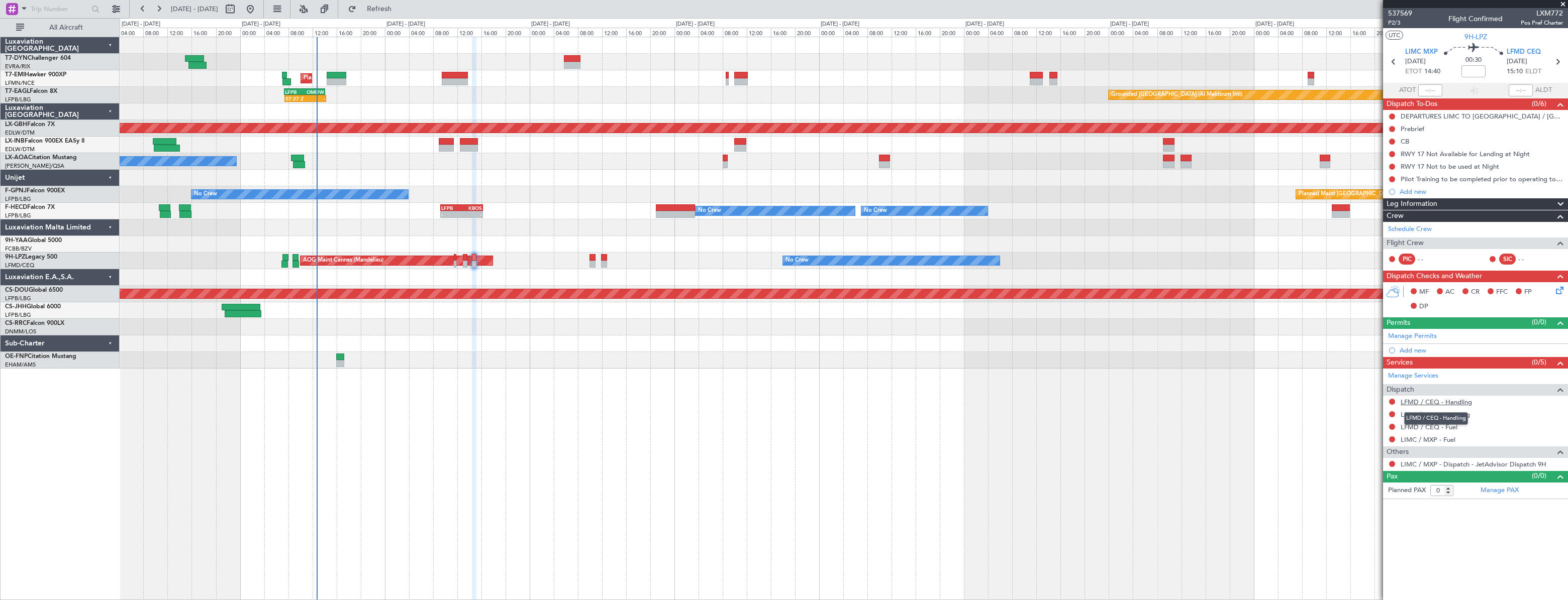
click at [1418, 401] on link "LFMD / CEQ - Handling" at bounding box center [1436, 402] width 71 height 9
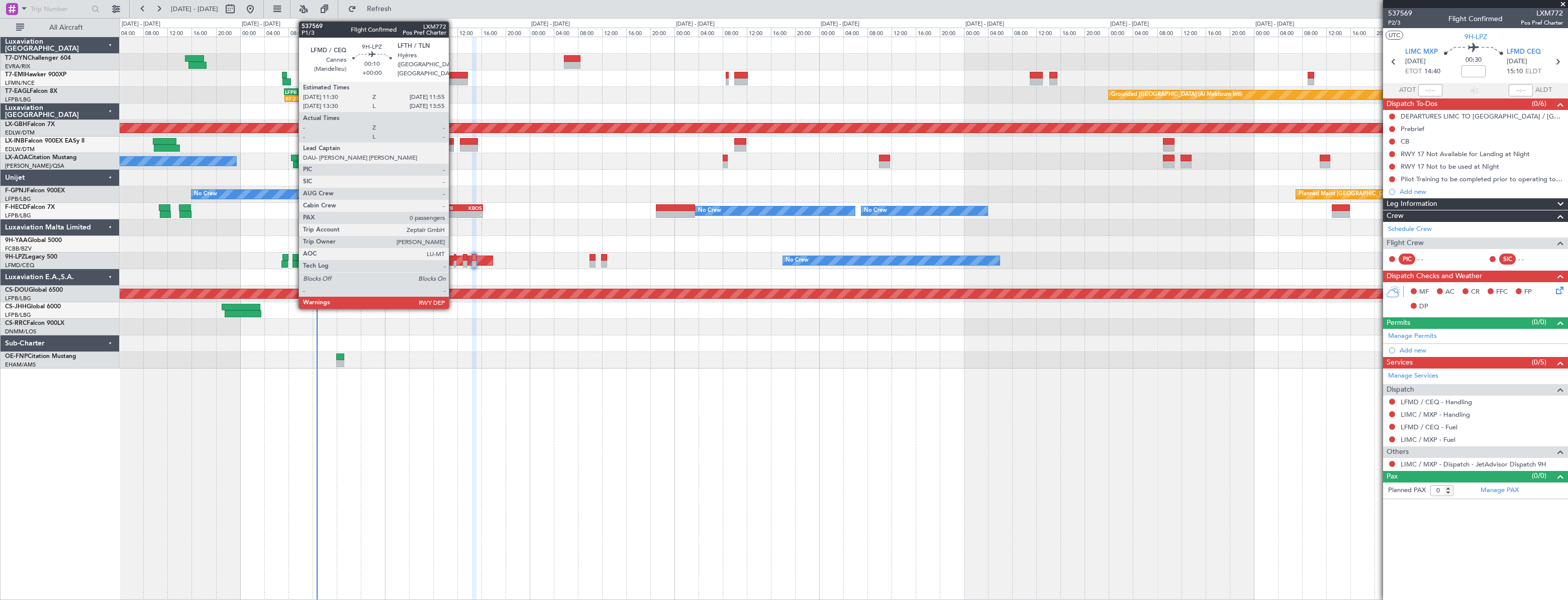
click at [454, 256] on div at bounding box center [455, 257] width 3 height 7
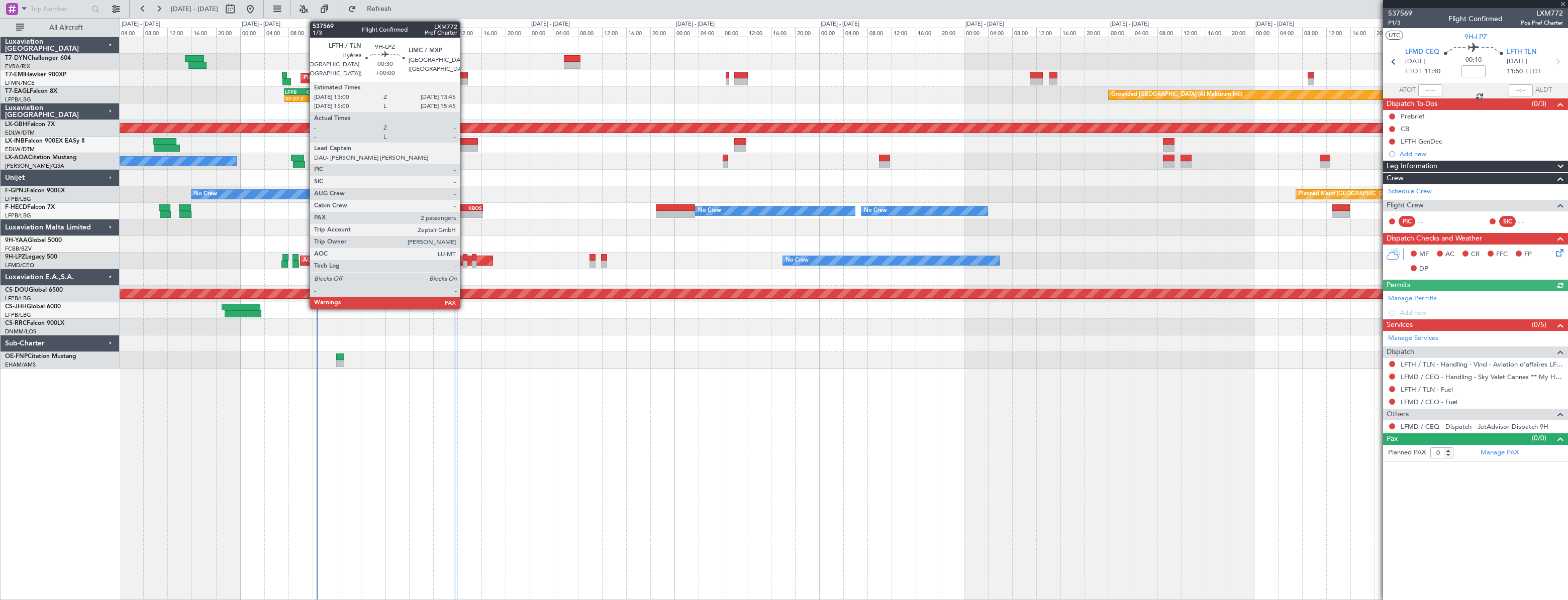
click at [465, 259] on div at bounding box center [465, 257] width 5 height 7
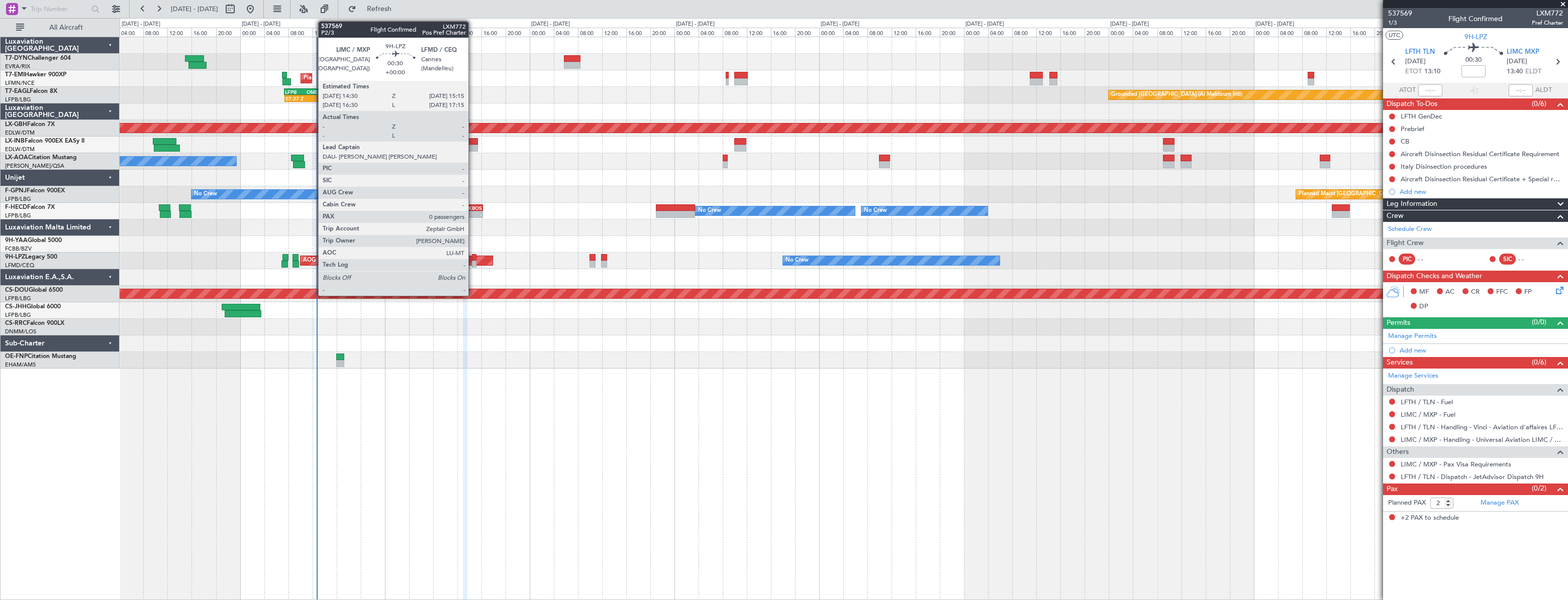
click at [473, 257] on div at bounding box center [475, 257] width 5 height 7
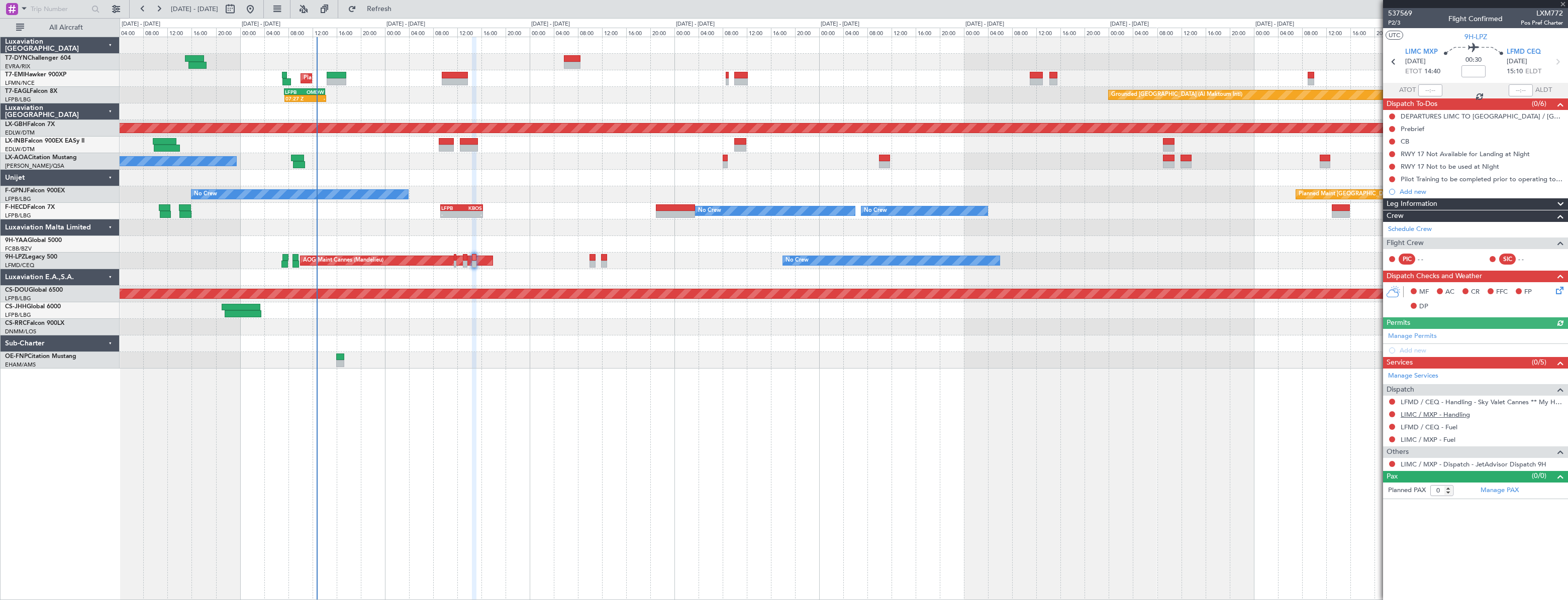
click at [1427, 413] on link "LIMC / MXP - Handling" at bounding box center [1435, 415] width 69 height 9
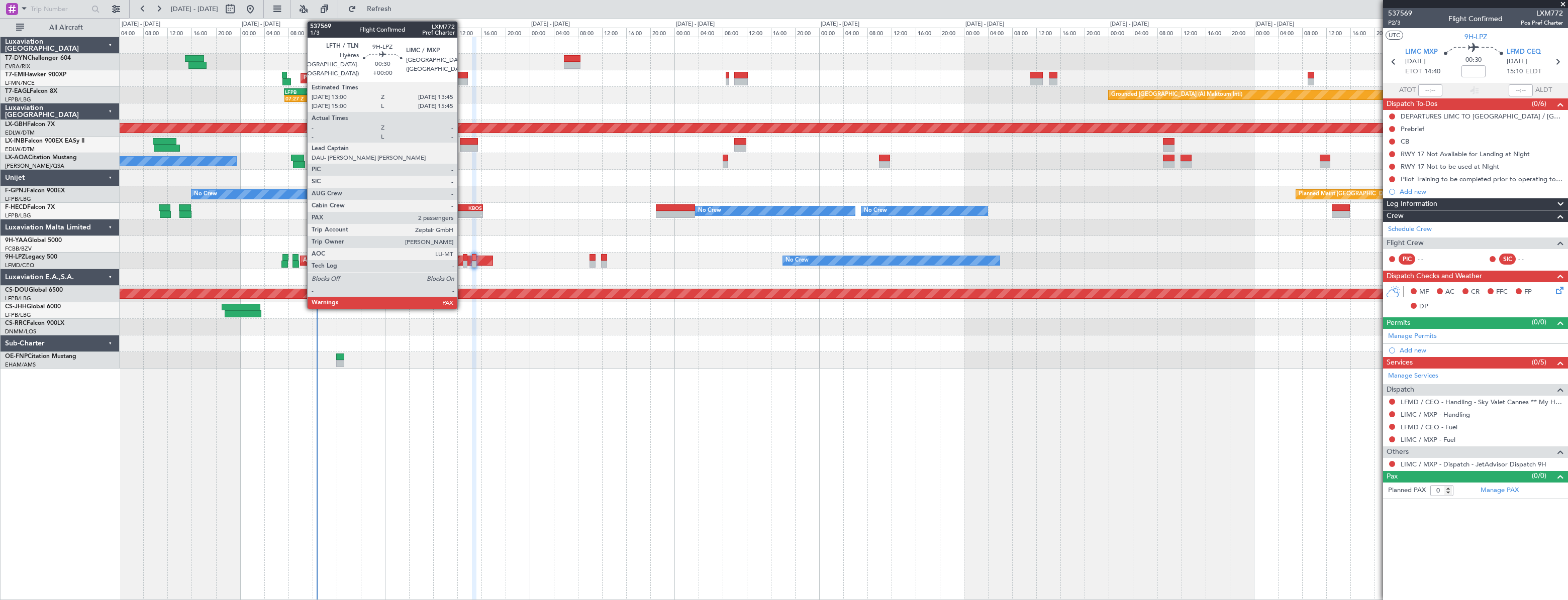
click at [463, 258] on div at bounding box center [465, 257] width 5 height 7
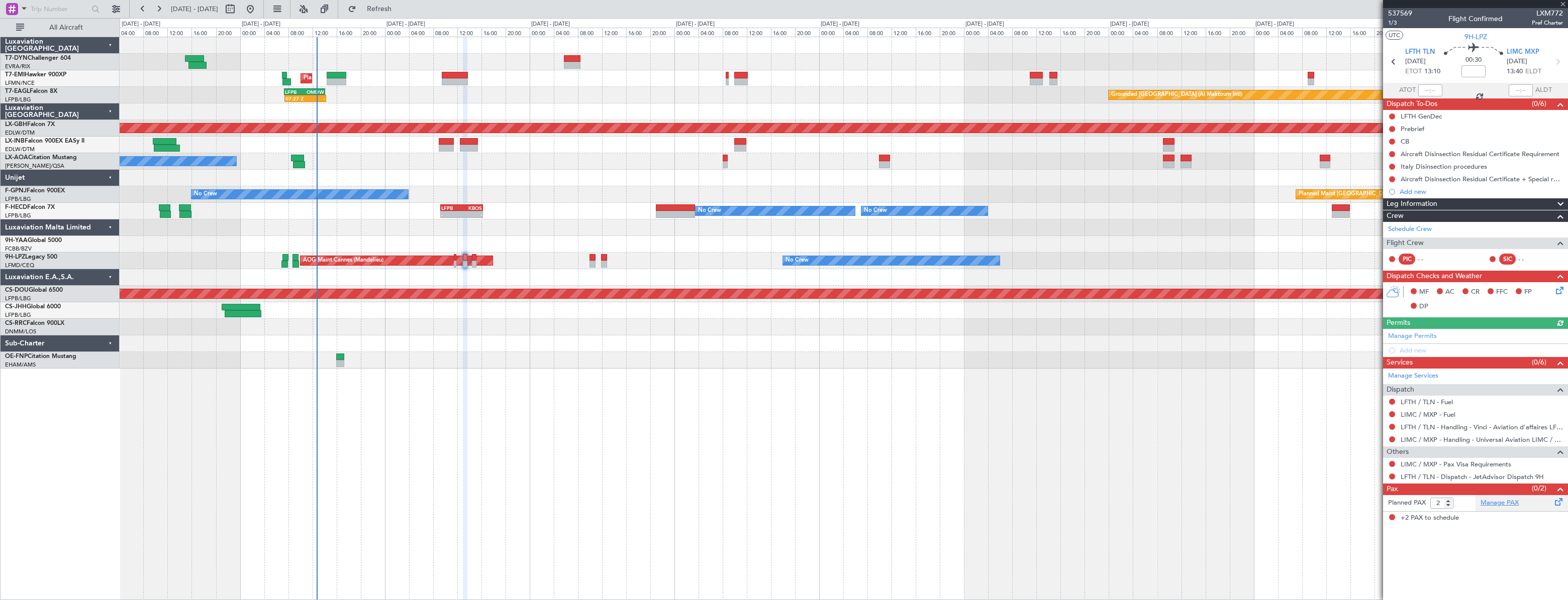
click at [1488, 506] on link "Manage PAX" at bounding box center [1499, 503] width 38 height 10
click at [400, 10] on span "Refresh" at bounding box center [379, 9] width 42 height 7
click at [1389, 464] on button at bounding box center [1392, 464] width 6 height 6
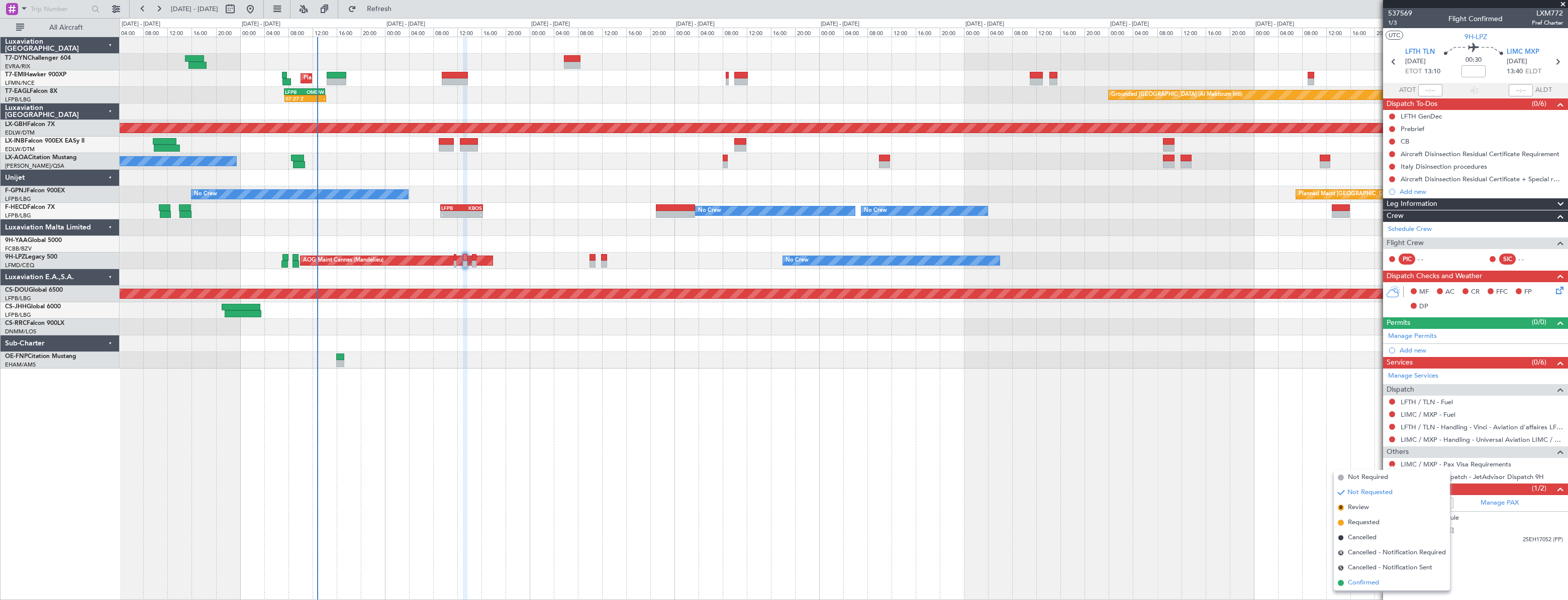
click at [1355, 584] on span "Confirmed" at bounding box center [1364, 583] width 31 height 10
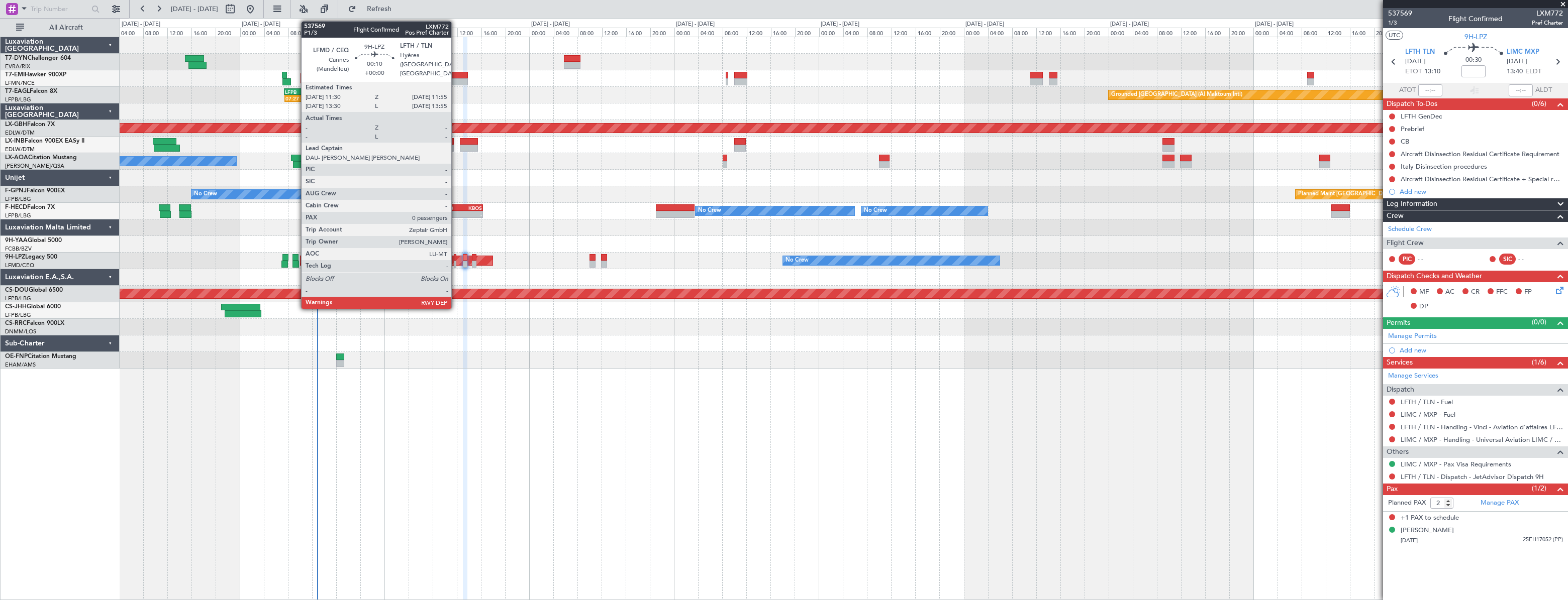
click at [456, 258] on div at bounding box center [455, 257] width 3 height 7
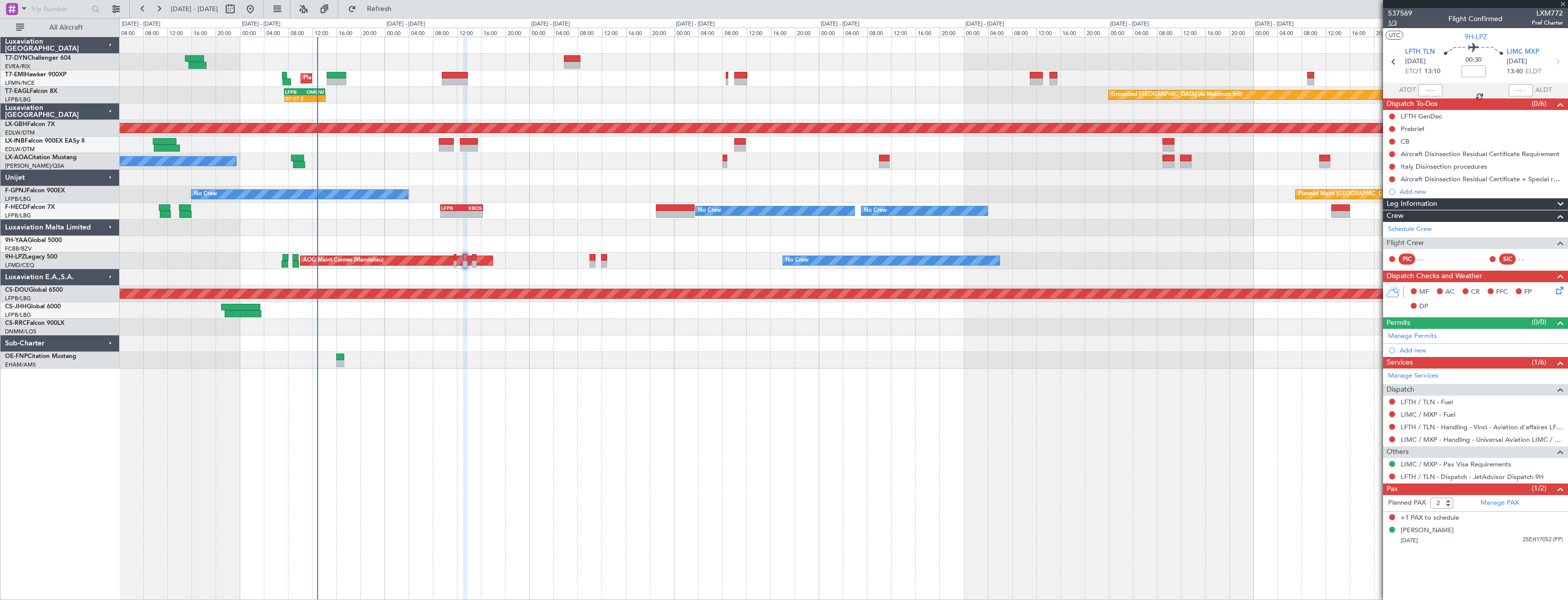
click at [1397, 24] on span "1/3" at bounding box center [1400, 23] width 24 height 9
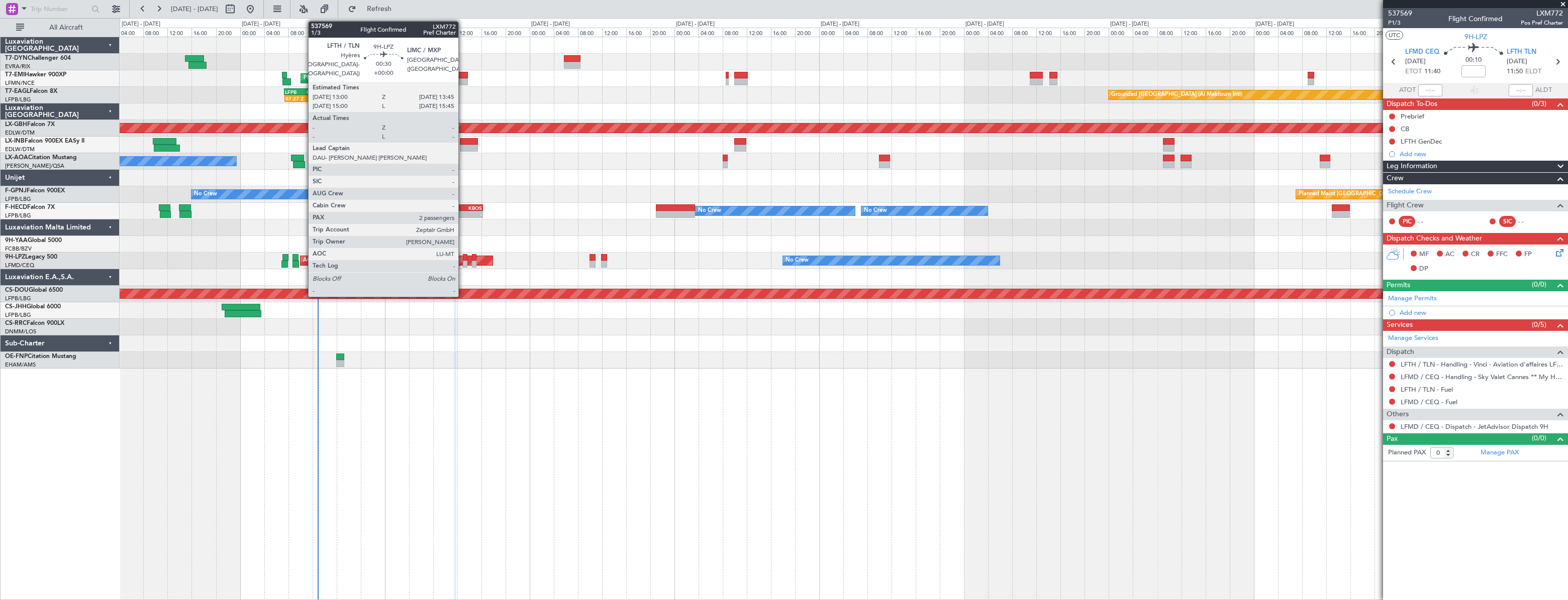
click at [463, 258] on div at bounding box center [465, 257] width 5 height 7
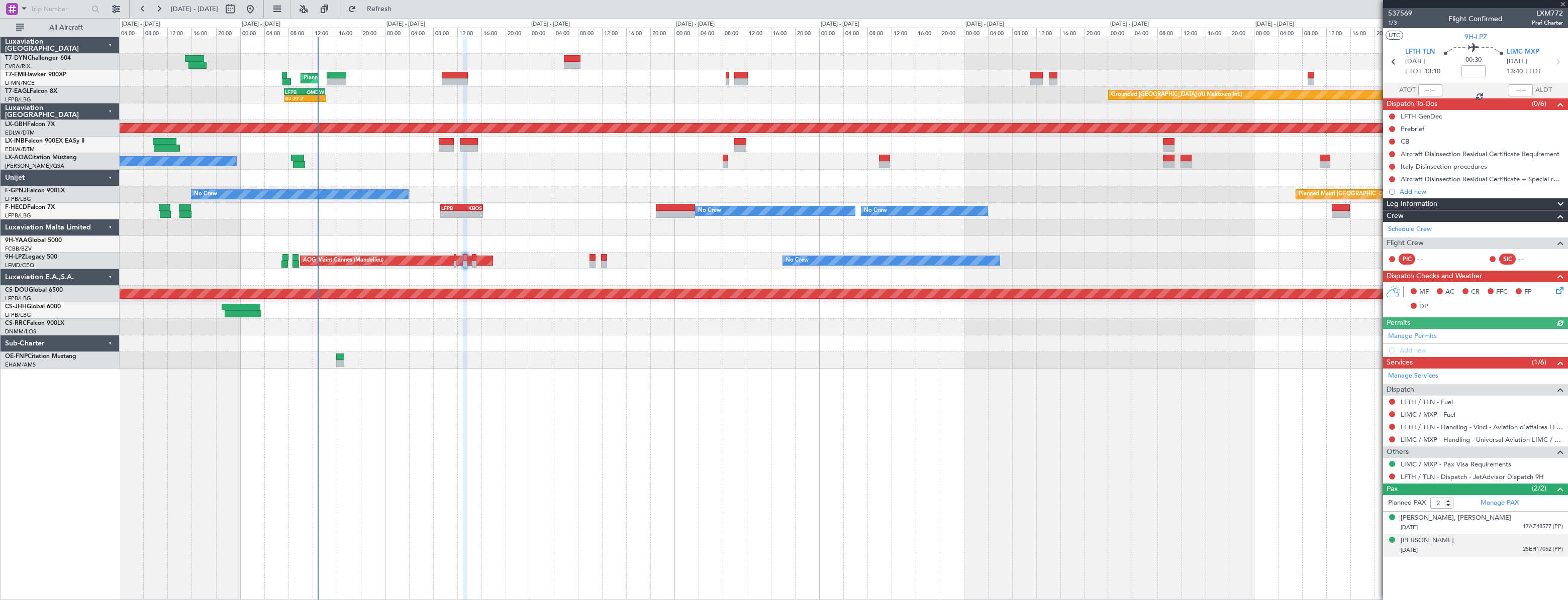
click at [1498, 542] on div "[PERSON_NAME] [DATE] 25EH17052 (PP)" at bounding box center [1482, 545] width 162 height 19
click at [1447, 537] on div "[PERSON_NAME]" at bounding box center [1427, 541] width 53 height 10
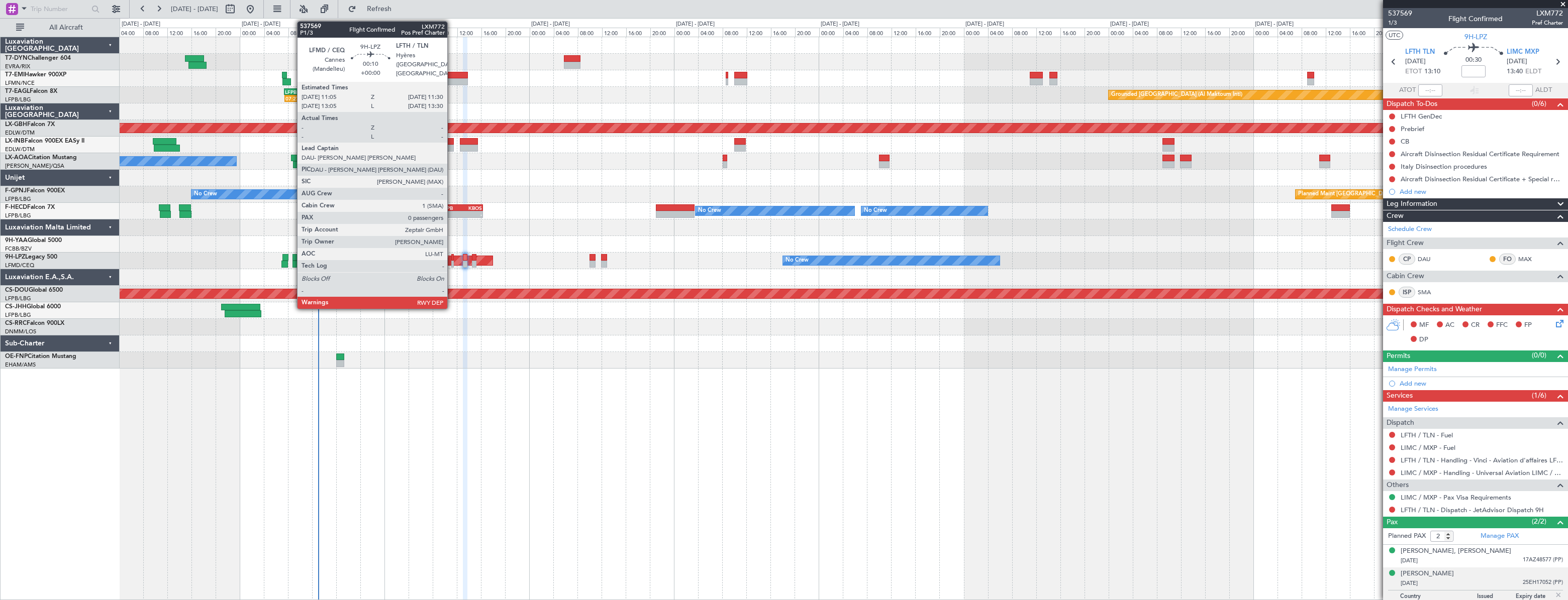
click at [452, 254] on div at bounding box center [453, 257] width 3 height 7
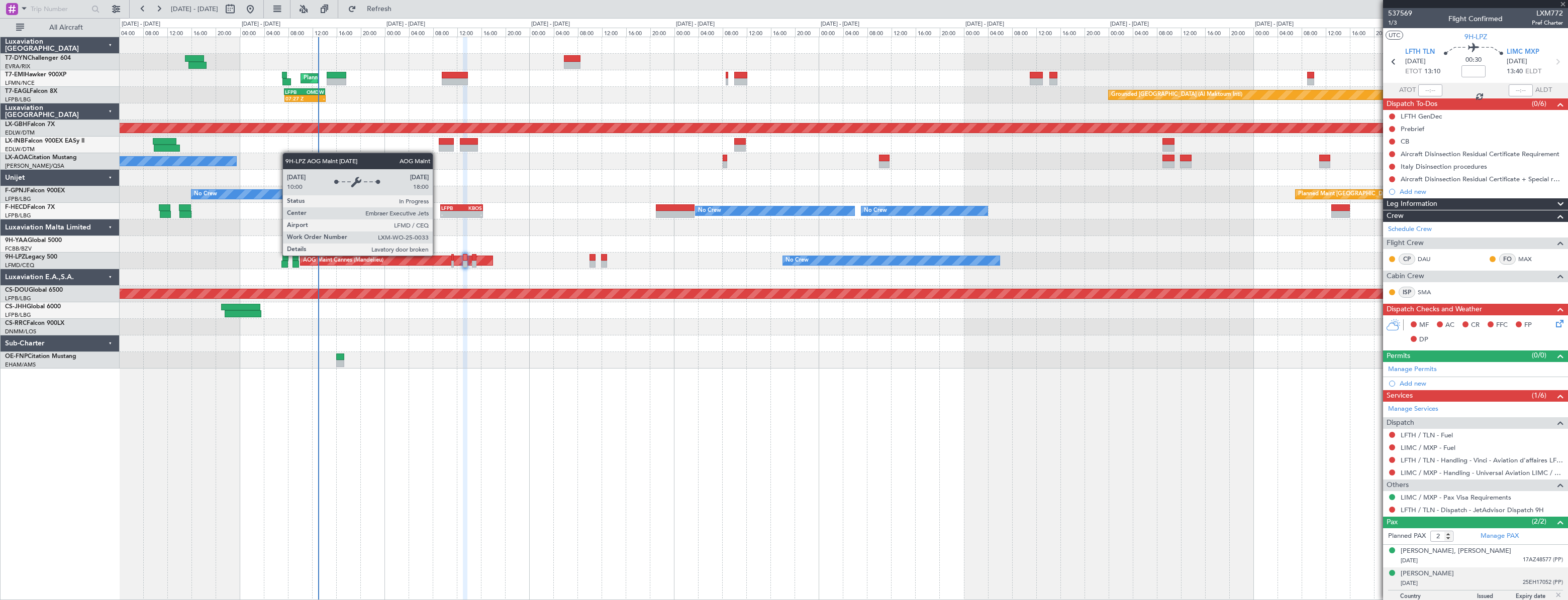
type input "0"
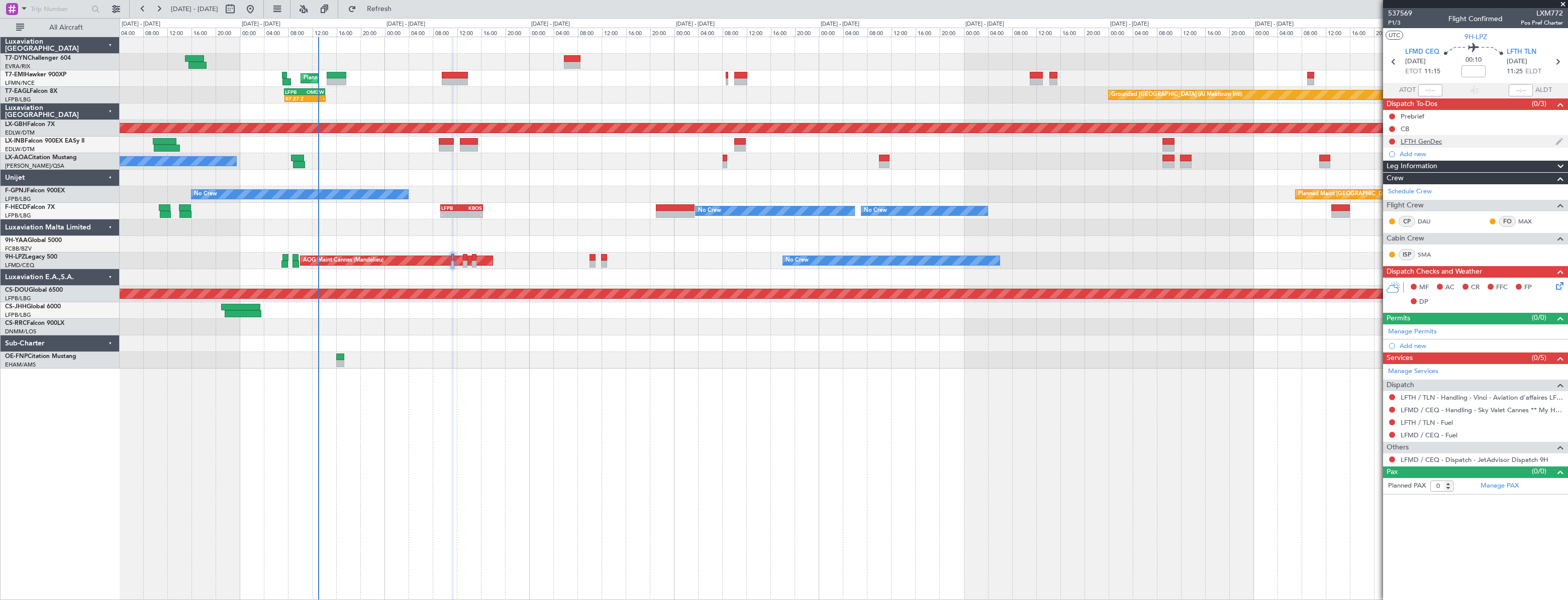
click at [1480, 141] on div "LFTH GenDec" at bounding box center [1476, 141] width 185 height 13
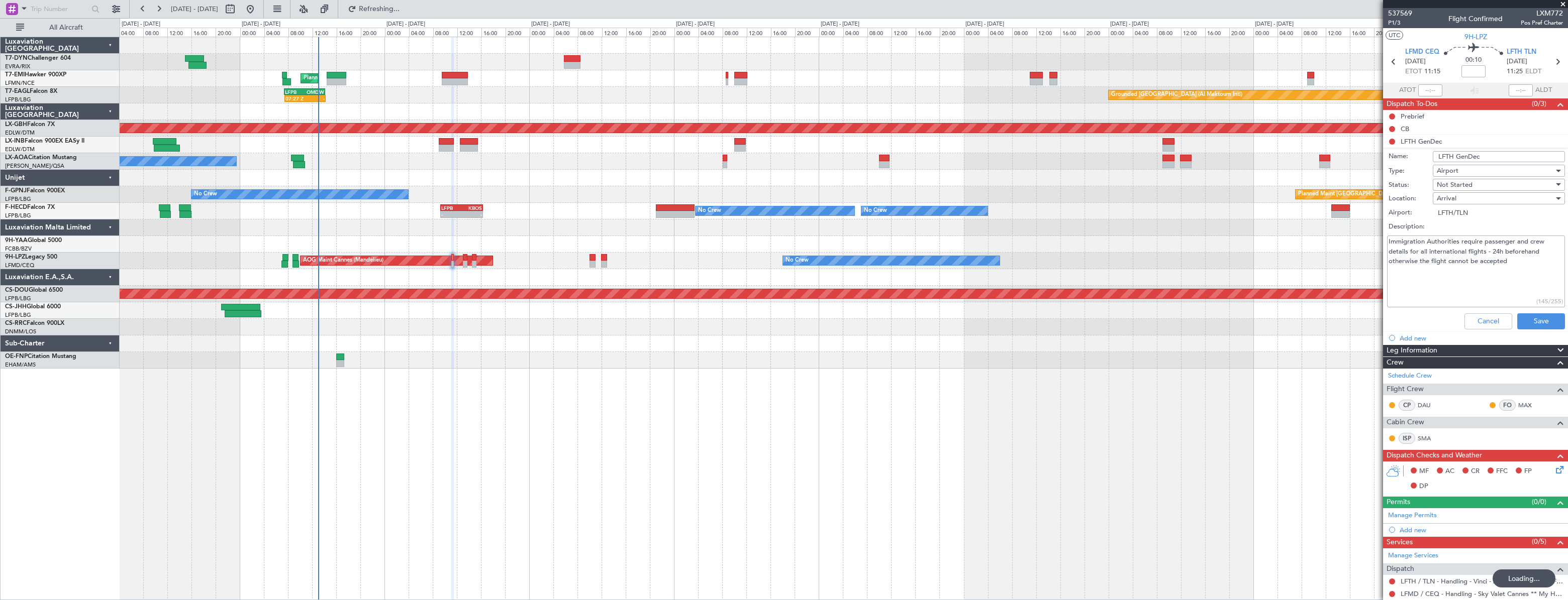
type input "+00:15"
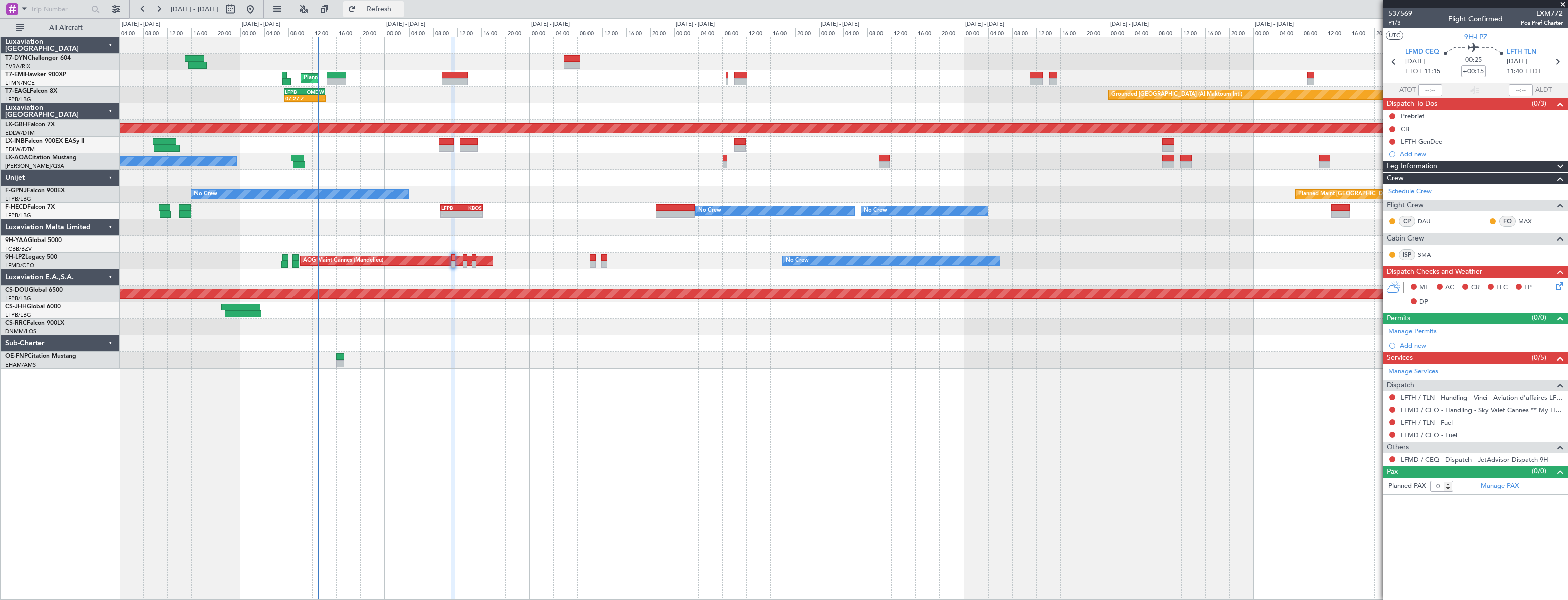
click at [400, 9] on span "Refresh" at bounding box center [379, 9] width 42 height 7
click at [1433, 394] on link "LFTH / TLN - Handling - Vinci - Aviation d'affaires LFTH / TLN*****MY HANDLING*…" at bounding box center [1482, 398] width 162 height 9
click at [400, 9] on span "Refresh" at bounding box center [379, 9] width 42 height 7
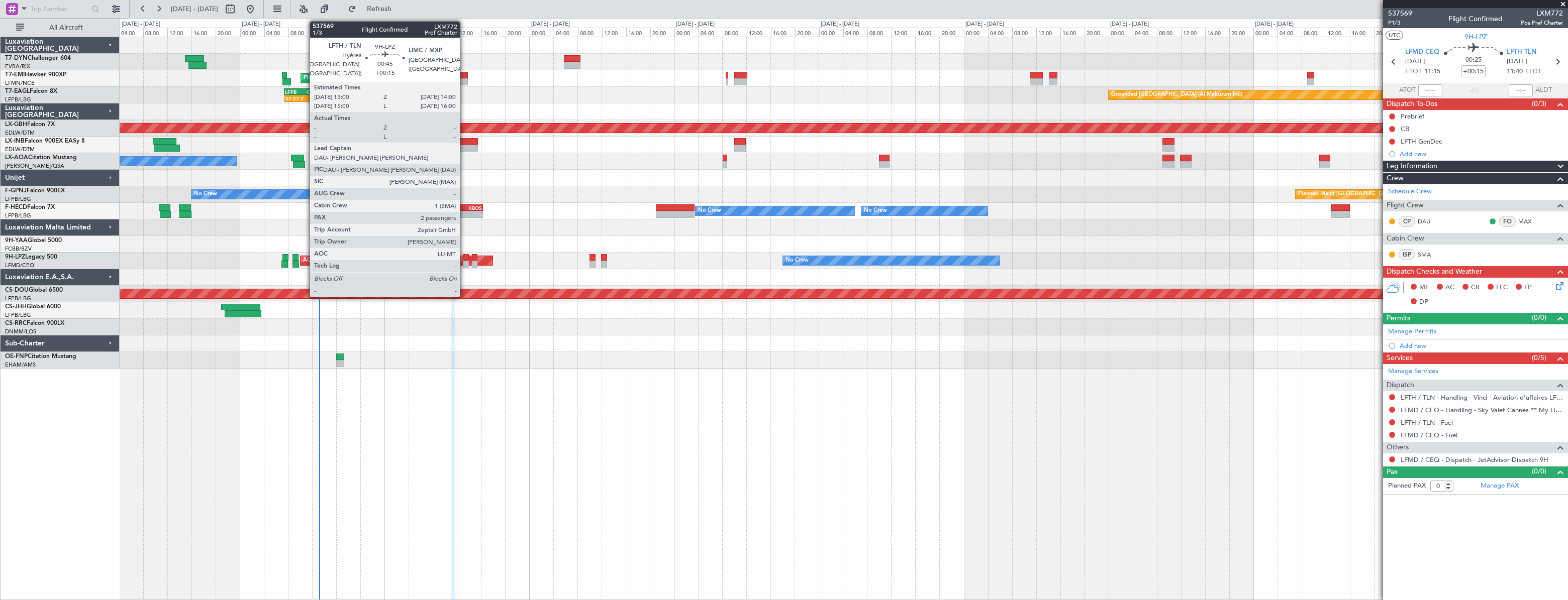
click at [465, 258] on div at bounding box center [466, 257] width 6 height 7
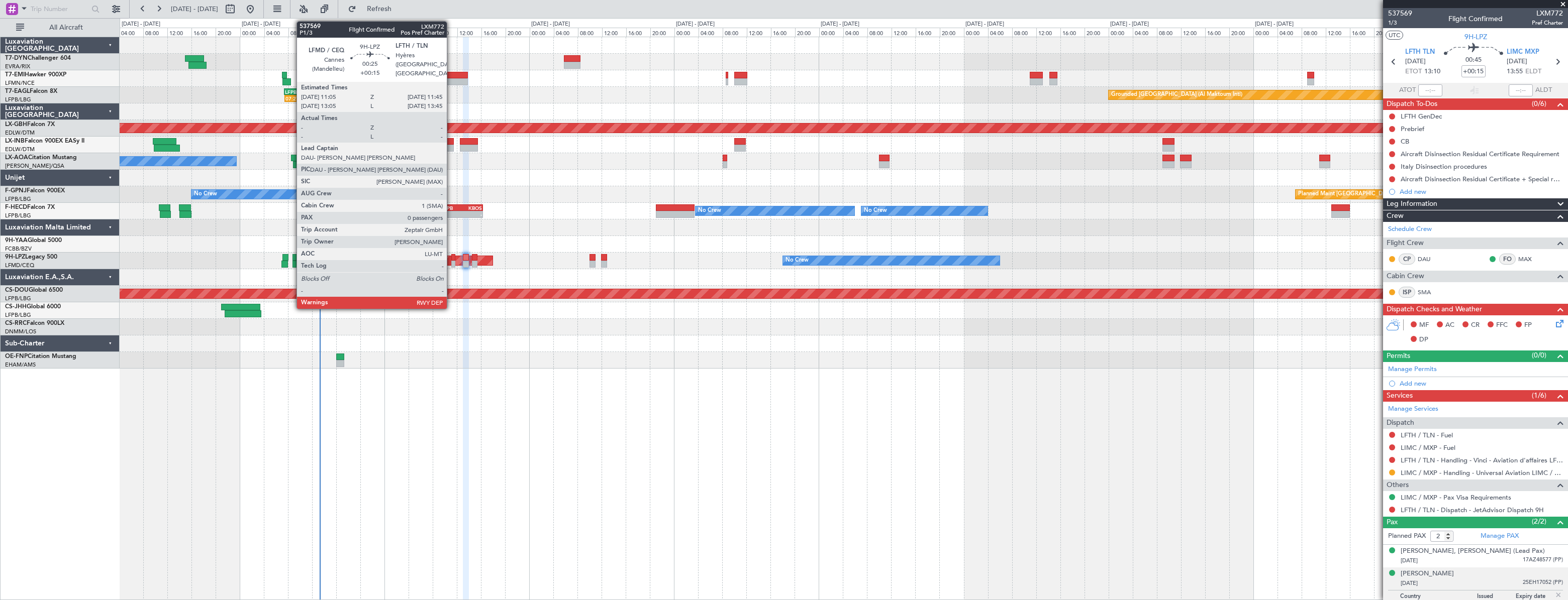
click at [451, 256] on div at bounding box center [453, 257] width 4 height 7
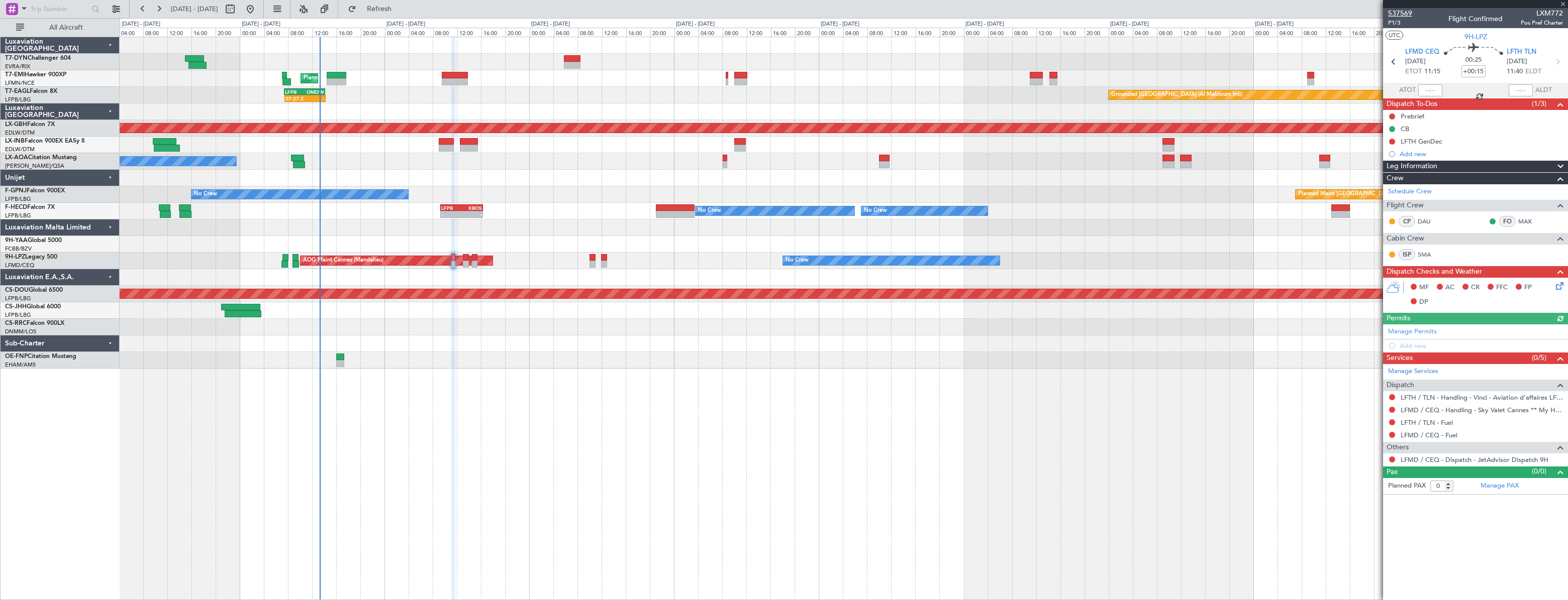
click at [1402, 11] on span "537569" at bounding box center [1400, 13] width 24 height 11
click at [1393, 25] on span "P1/3" at bounding box center [1400, 23] width 24 height 9
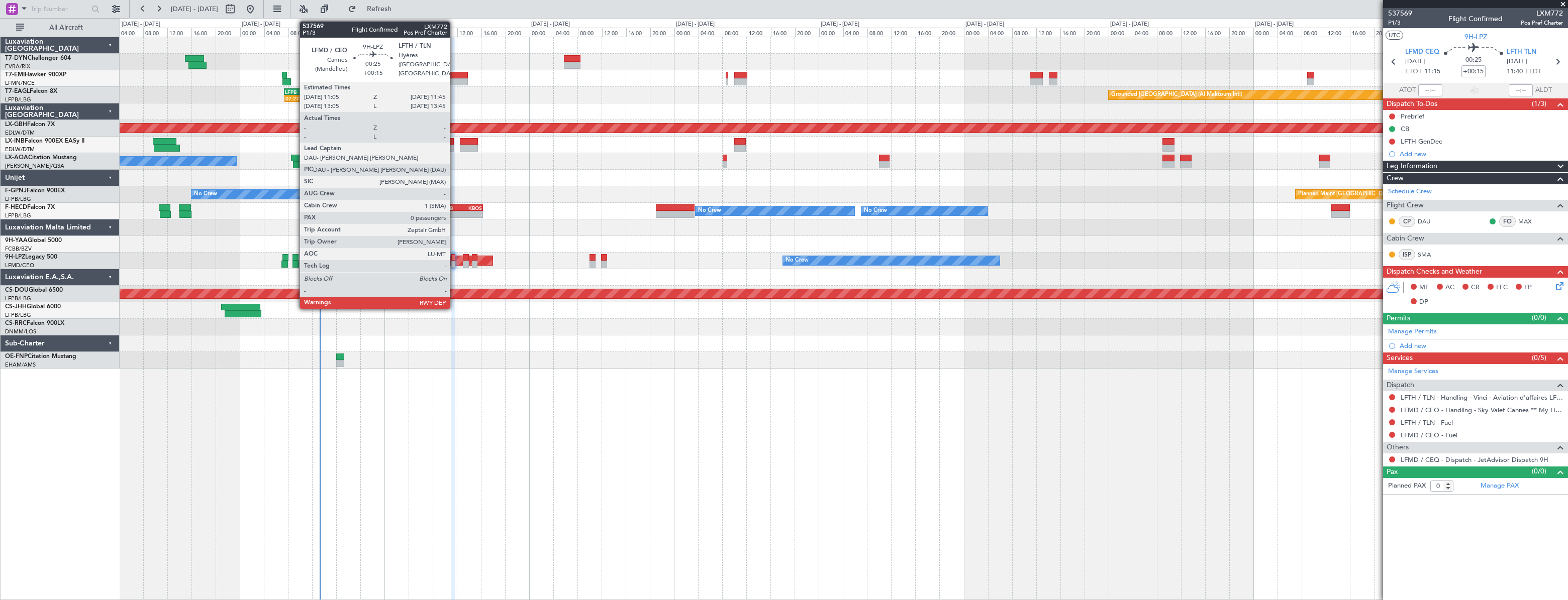
click at [455, 258] on div at bounding box center [453, 257] width 4 height 7
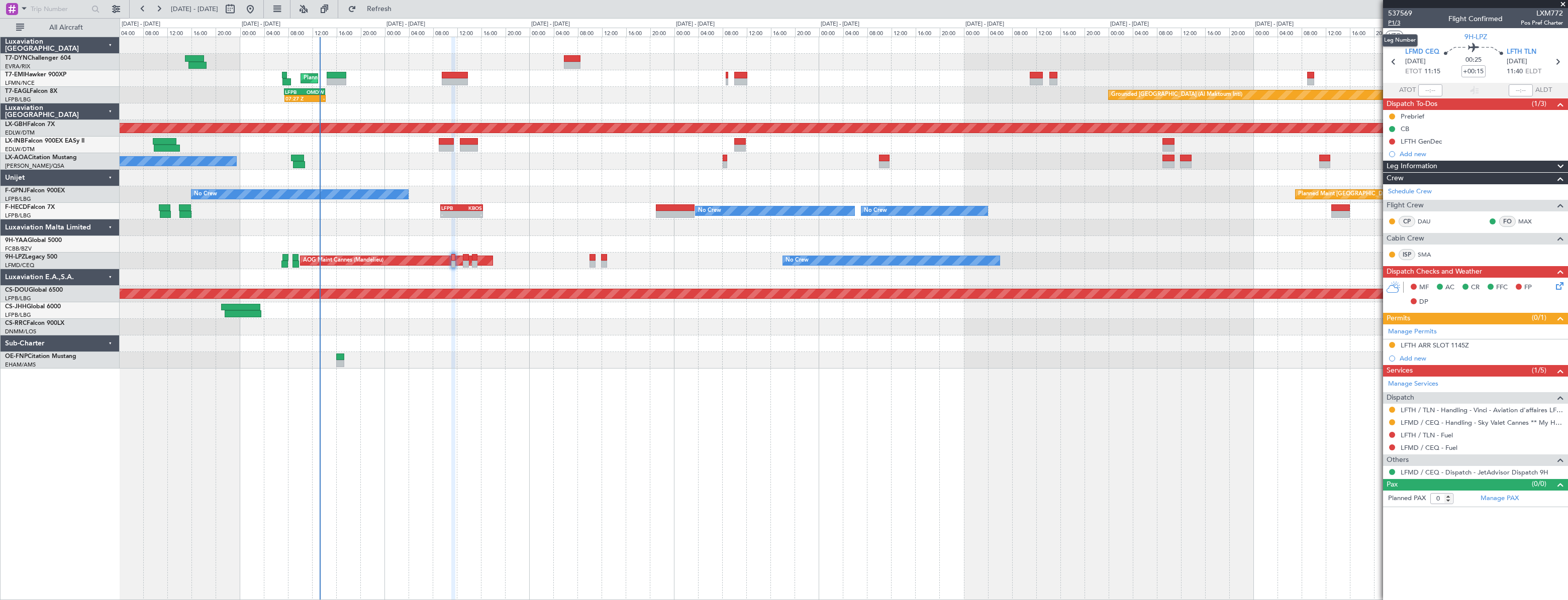
click at [1398, 25] on span "P1/3" at bounding box center [1400, 23] width 24 height 9
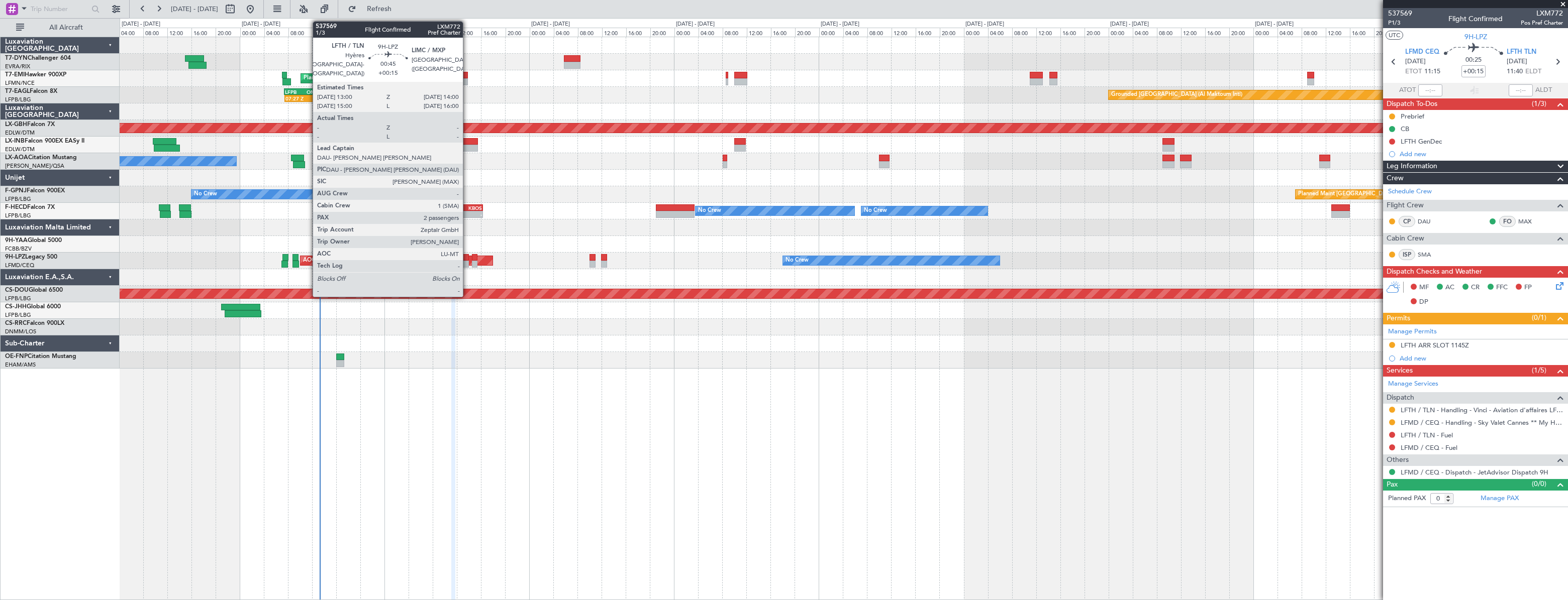
click at [467, 254] on div at bounding box center [466, 257] width 6 height 7
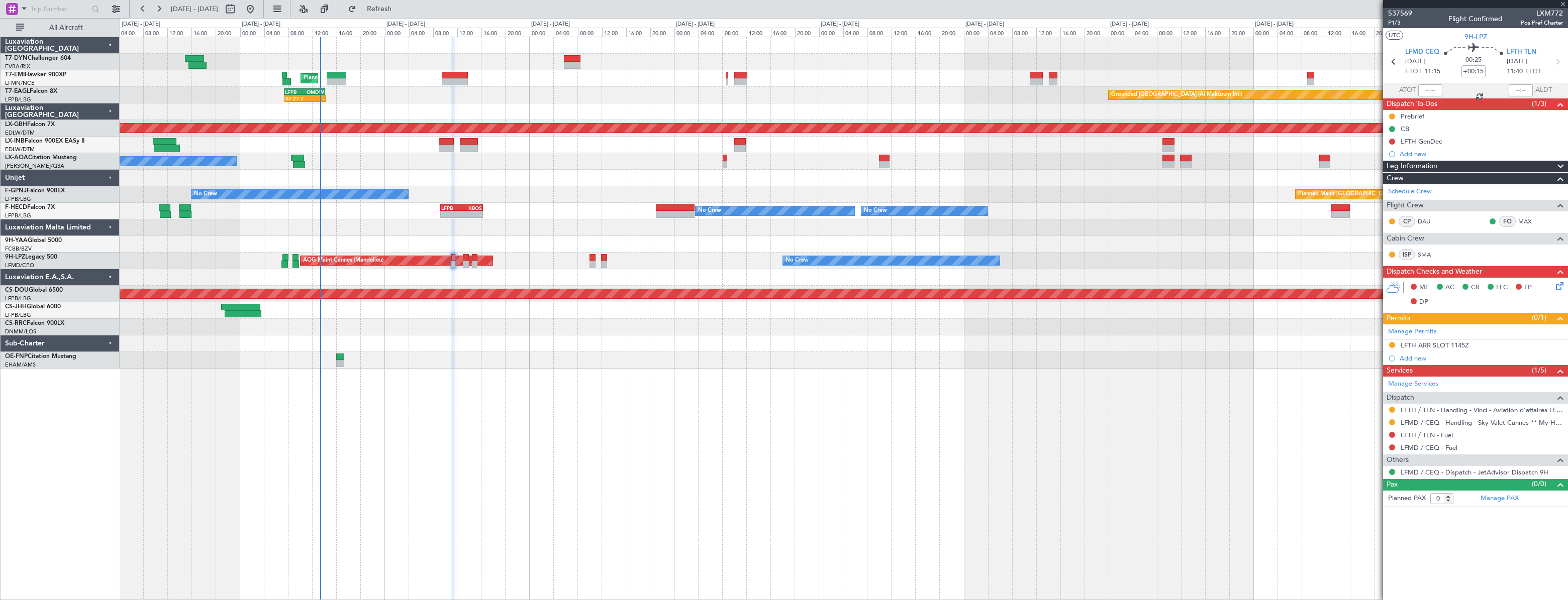
type input "2"
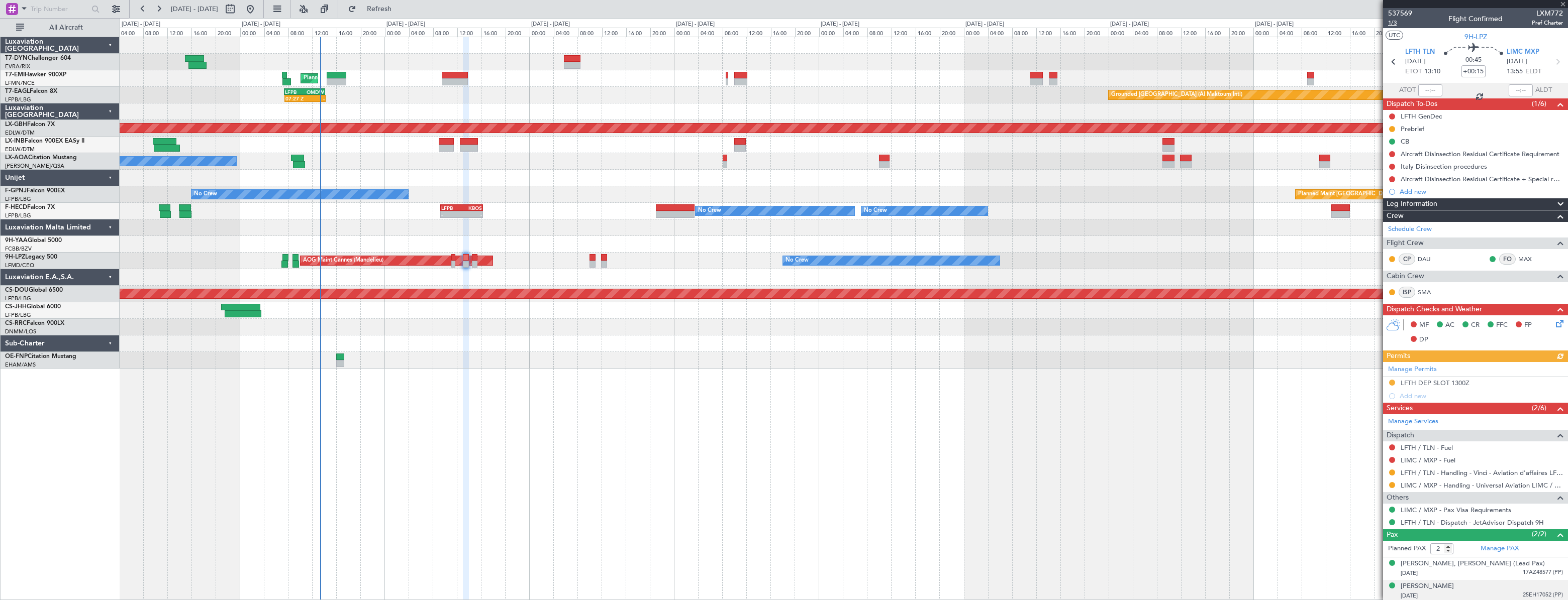
click at [1388, 25] on span "1/3" at bounding box center [1400, 23] width 24 height 9
click at [404, 13] on button "Refresh" at bounding box center [373, 9] width 60 height 16
click at [1393, 11] on span "537569" at bounding box center [1400, 13] width 24 height 11
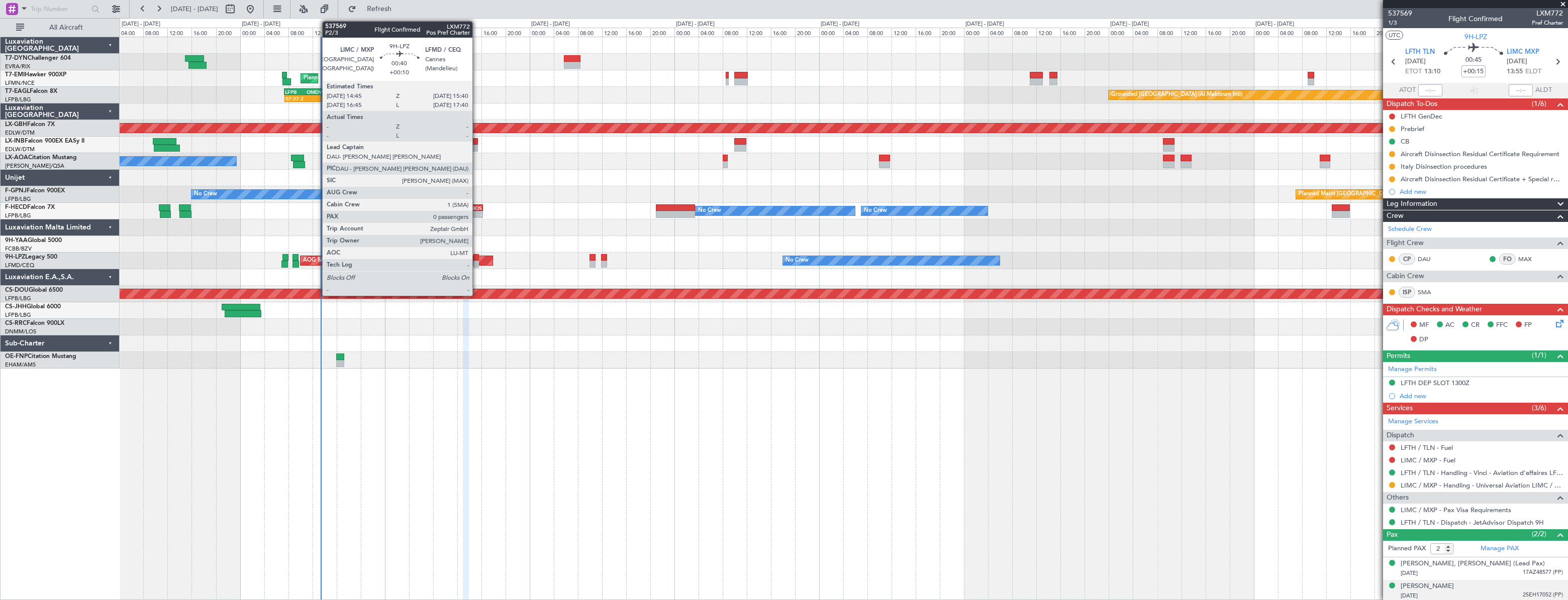
click at [477, 256] on div at bounding box center [477, 257] width 6 height 7
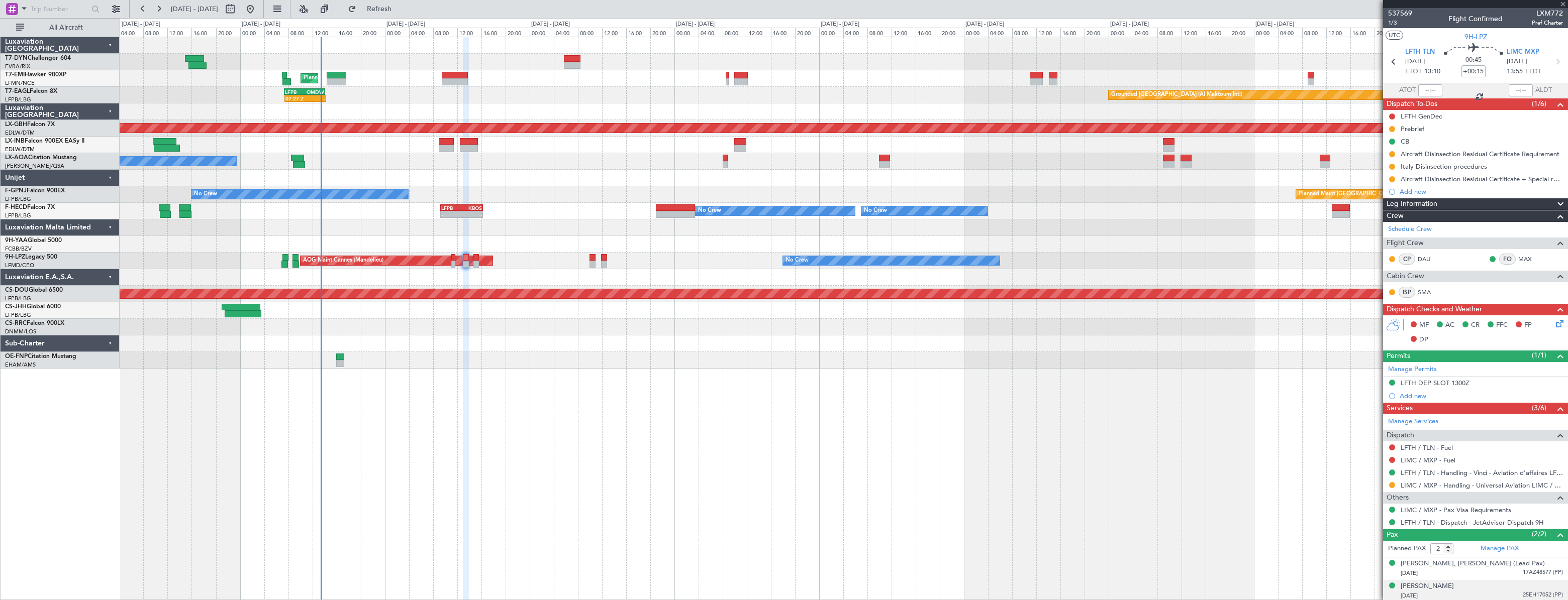
type input "+00:10"
type input "0"
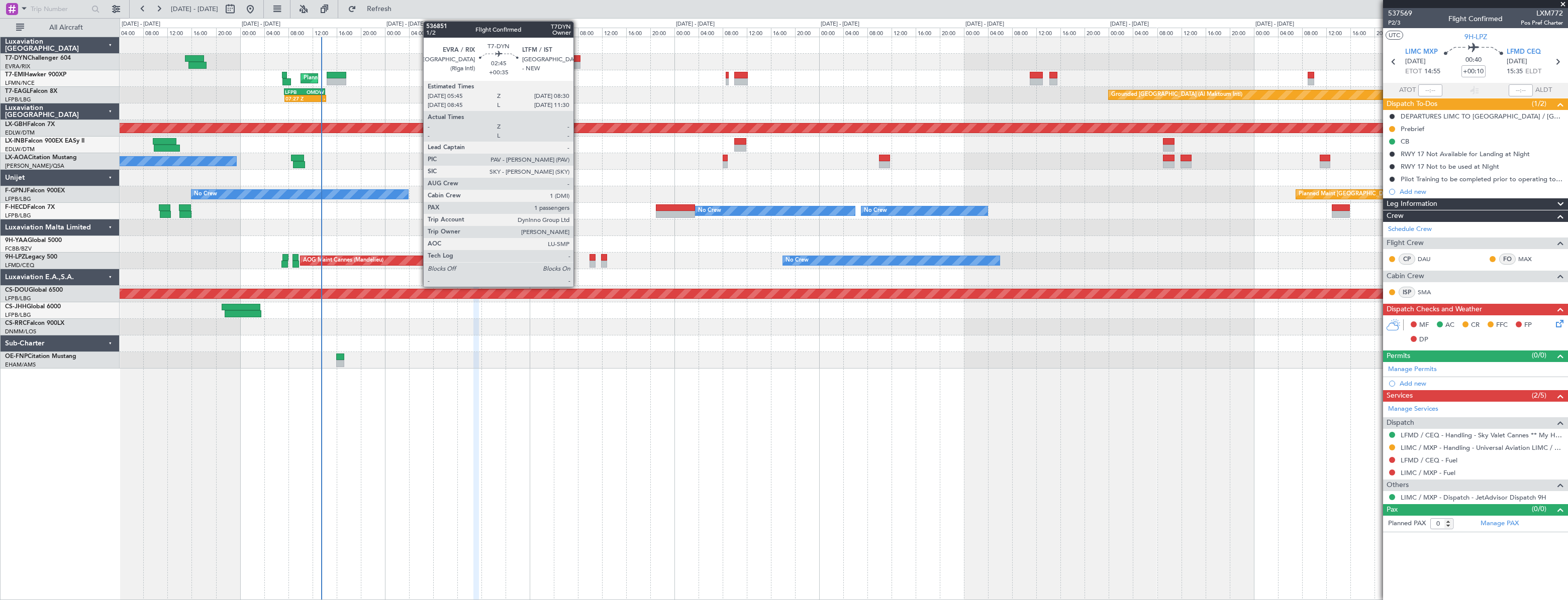
click at [578, 59] on div at bounding box center [572, 58] width 17 height 7
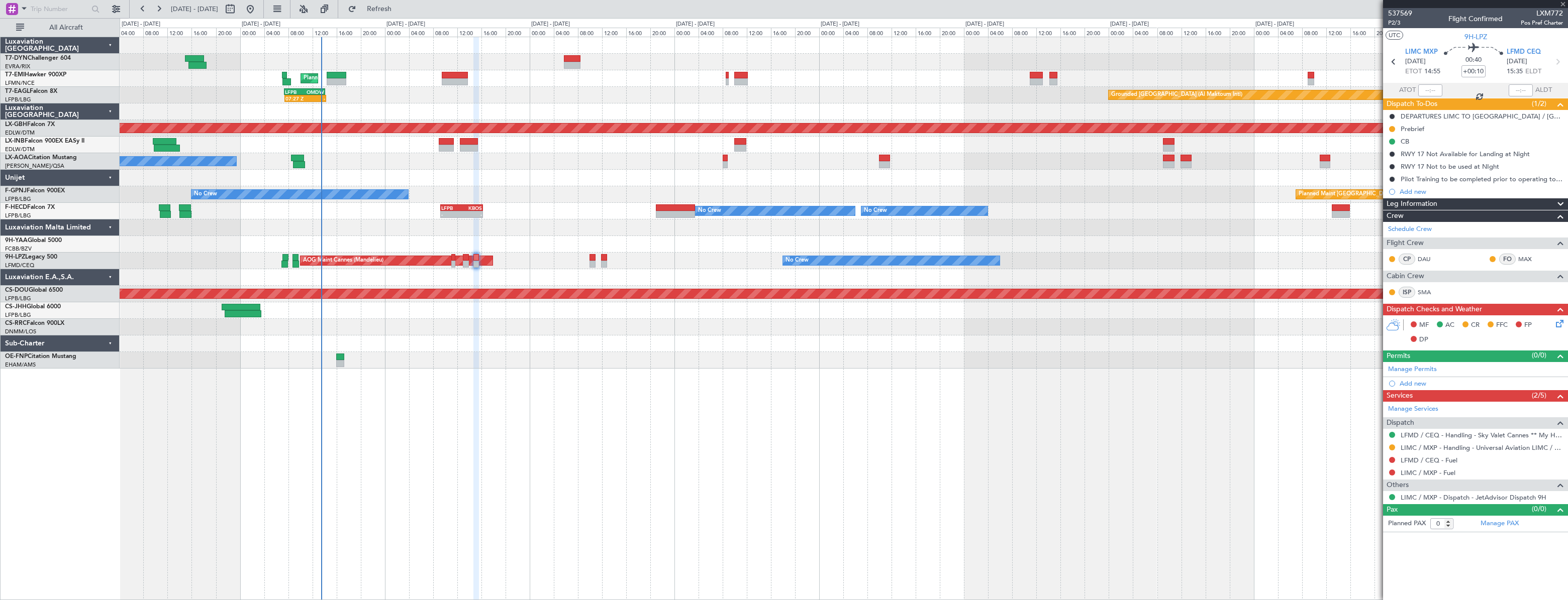
type input "+00:35"
type input "1"
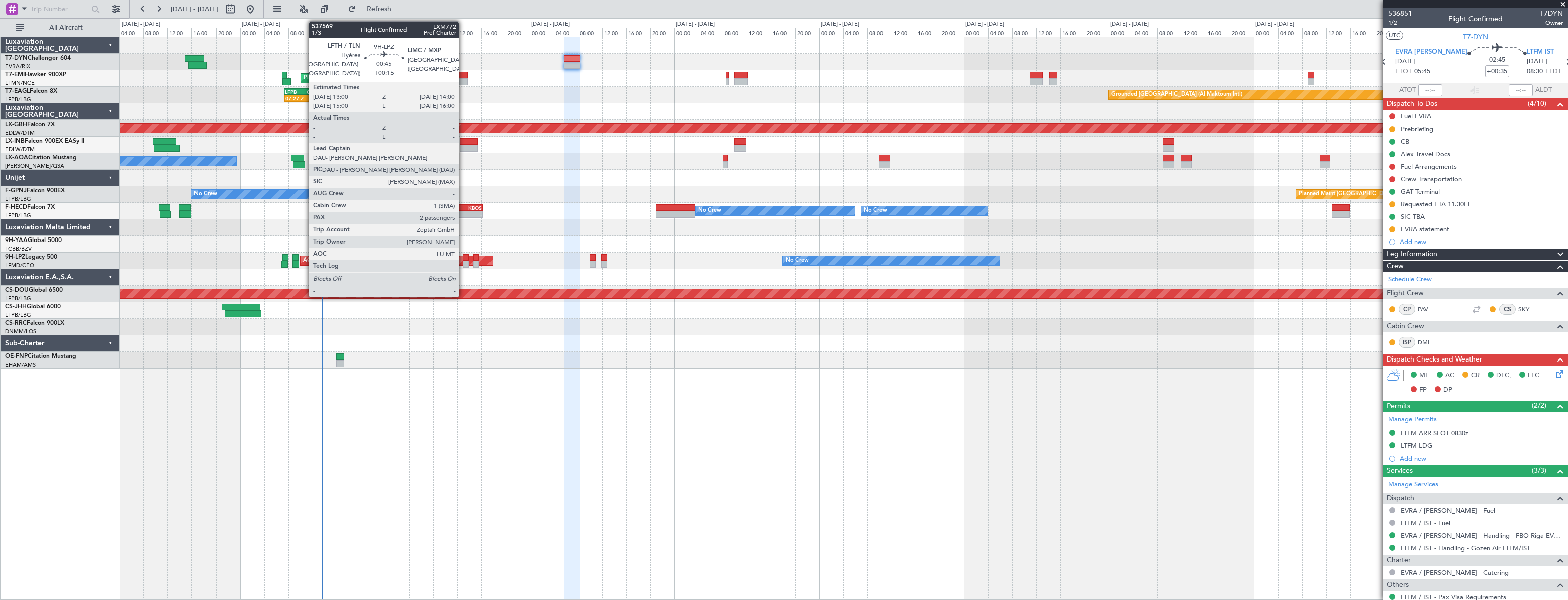
click at [463, 258] on div at bounding box center [466, 257] width 6 height 7
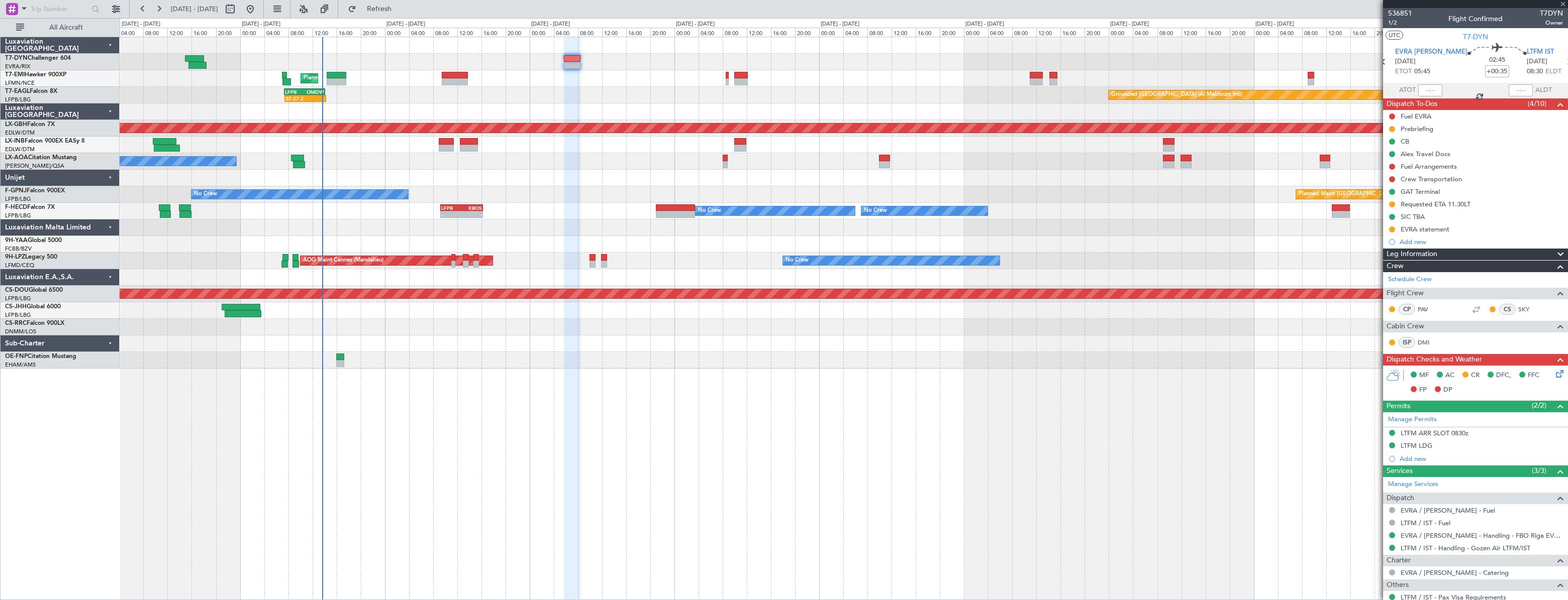
type input "+00:15"
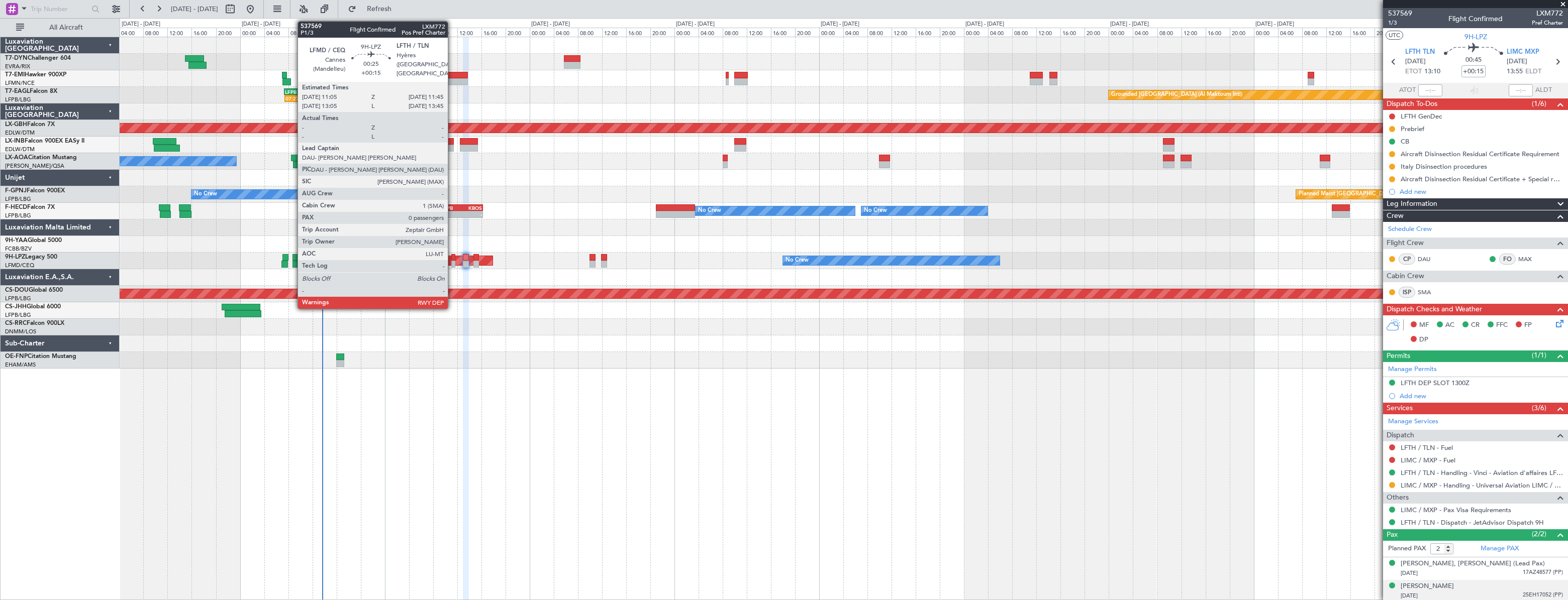
click at [452, 258] on div at bounding box center [453, 257] width 4 height 7
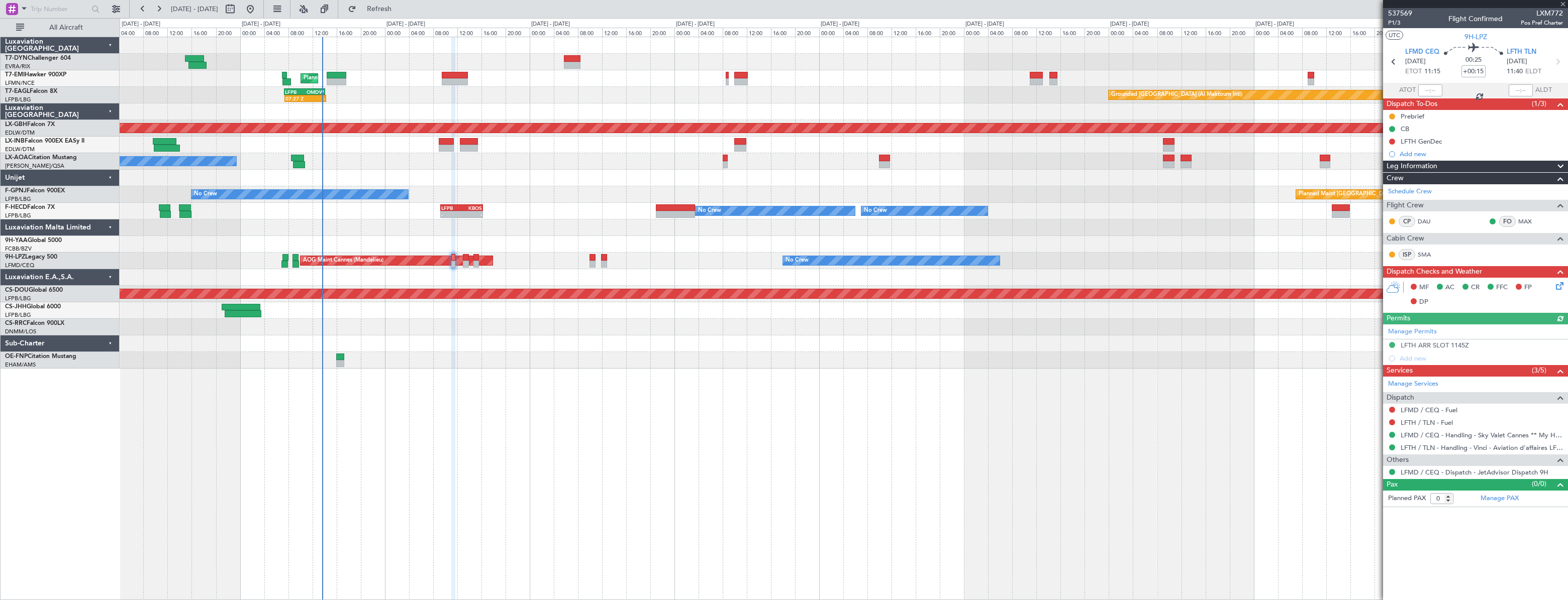
click at [1566, 288] on div "MF AC CR FFC FP DP" at bounding box center [1476, 295] width 185 height 35
click at [1560, 288] on icon at bounding box center [1557, 284] width 8 height 8
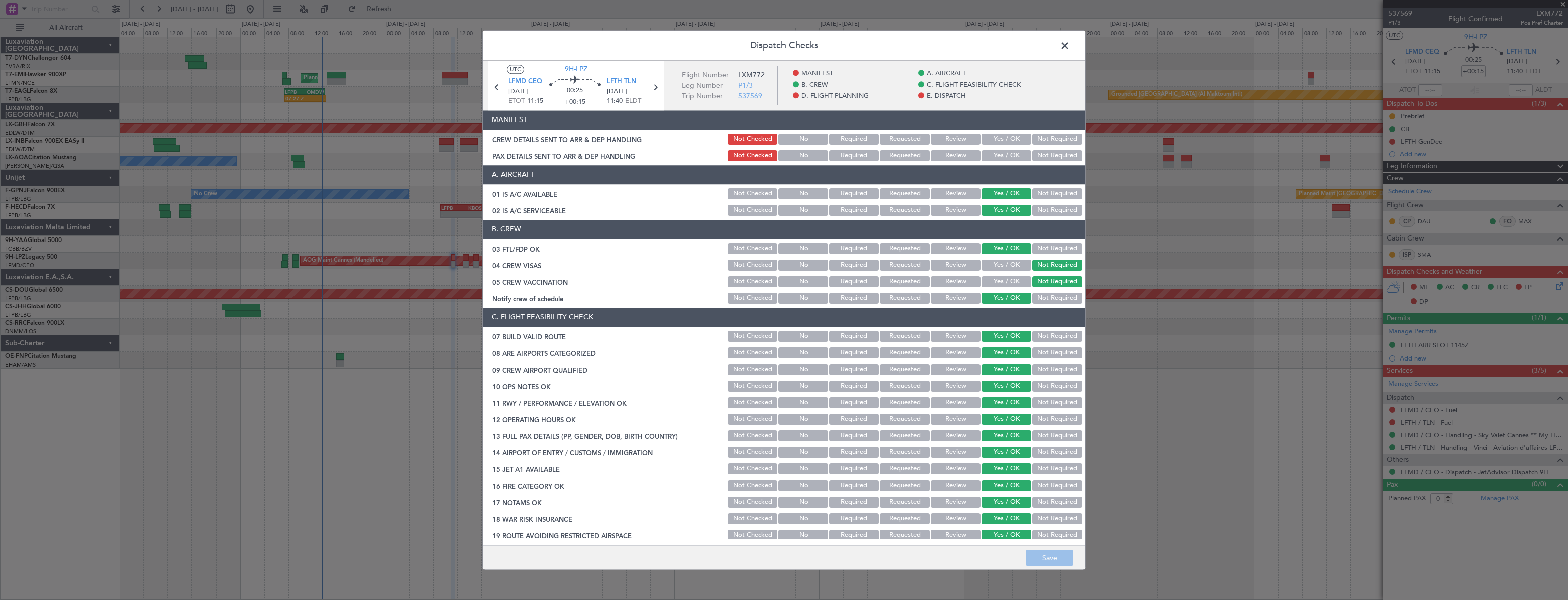
click at [991, 134] on button "Yes / OK" at bounding box center [1006, 139] width 50 height 11
click at [993, 150] on button "Yes / OK" at bounding box center [1006, 156] width 50 height 11
click at [1056, 554] on button "Save" at bounding box center [1049, 558] width 48 height 16
click at [1070, 46] on span at bounding box center [1070, 48] width 0 height 20
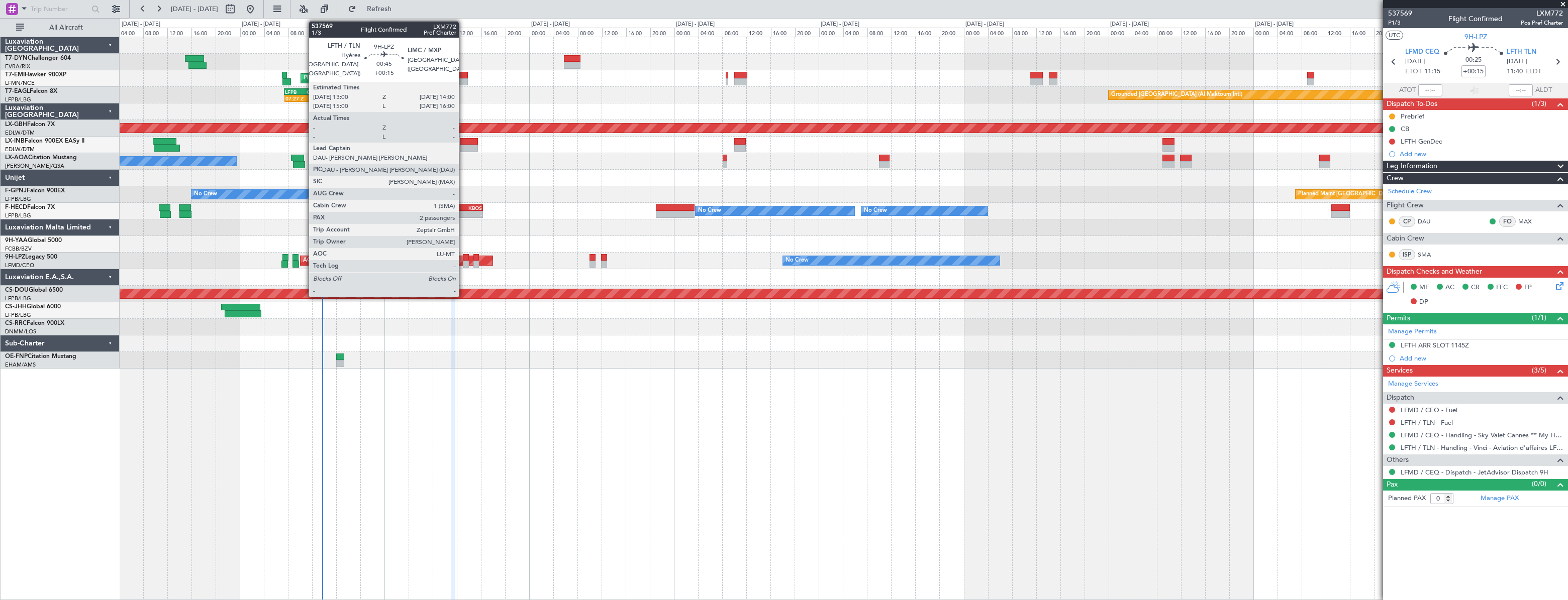
click at [463, 258] on div at bounding box center [466, 257] width 6 height 7
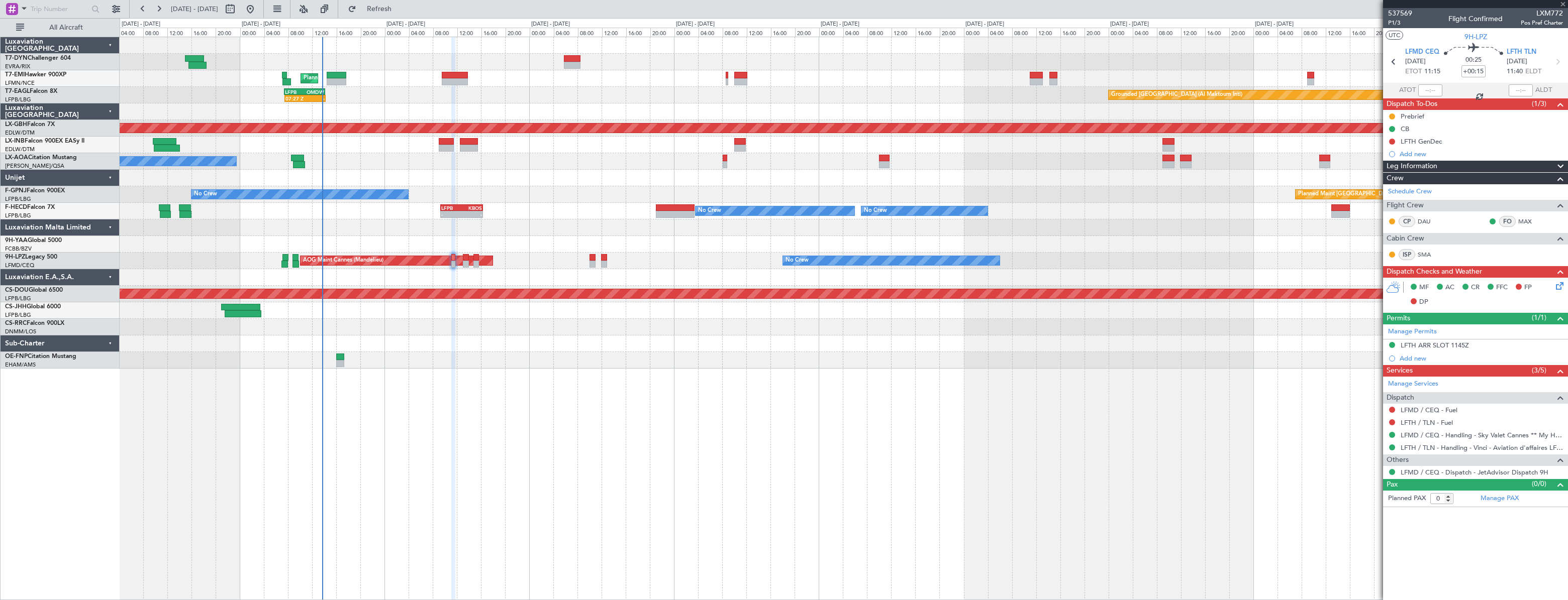
type input "2"
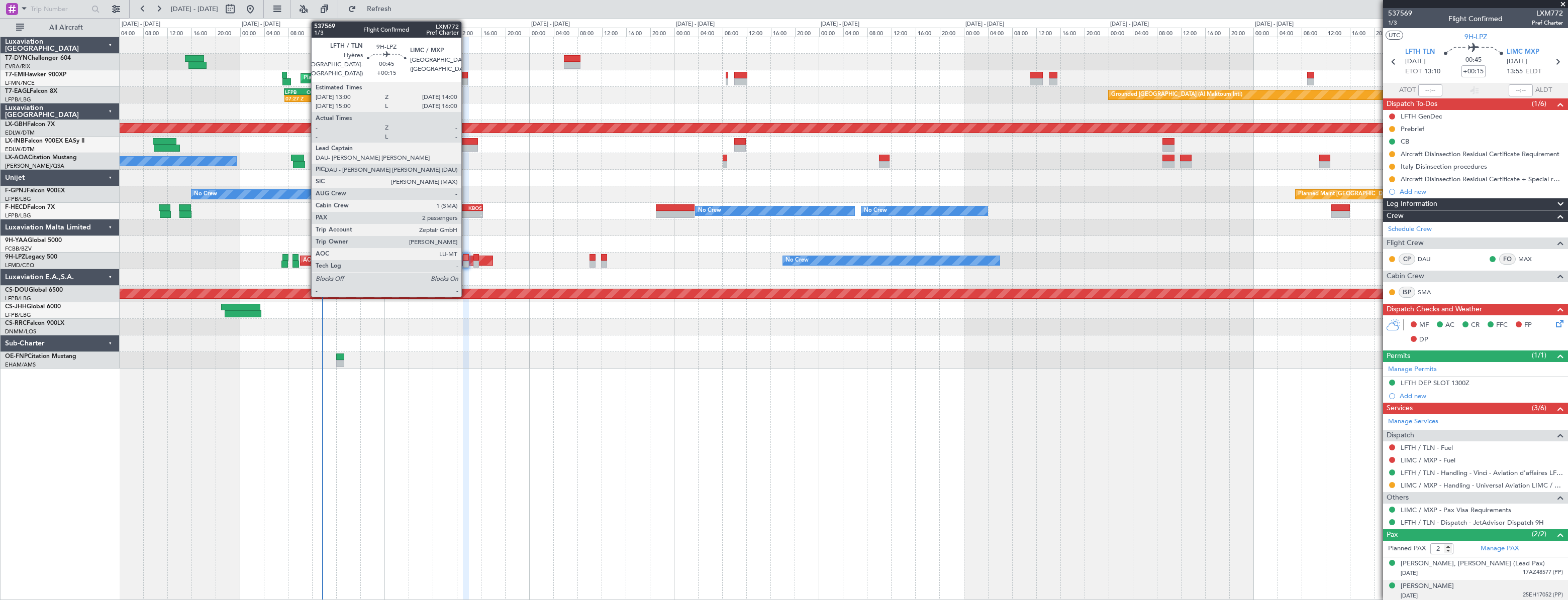
click at [466, 256] on div at bounding box center [466, 257] width 6 height 7
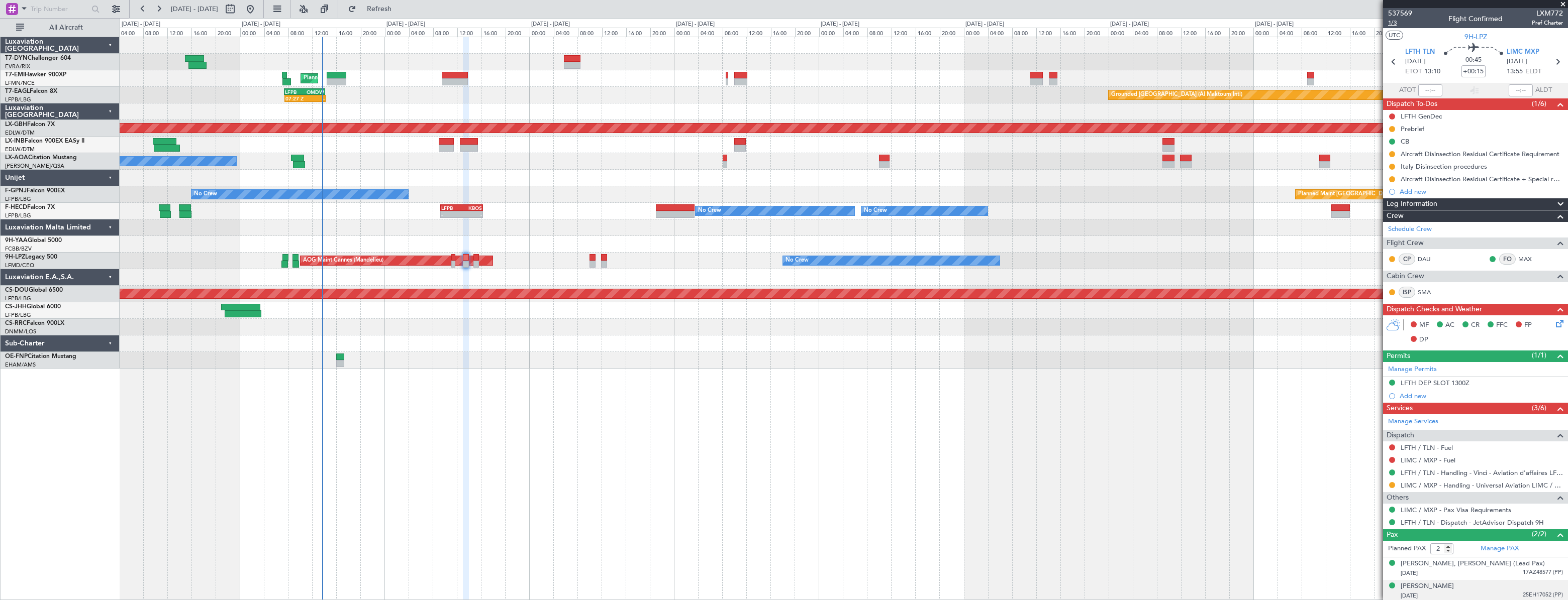
click at [1393, 23] on span "1/3" at bounding box center [1400, 23] width 24 height 9
click at [1422, 472] on link "LFTH / TLN - Handling - Vinci - Aviation d'affaires LFTH / TLN*****MY HANDLING*…" at bounding box center [1482, 473] width 162 height 9
click at [1448, 484] on link "LIMC / MXP - Handling - Universal Aviation LIMC / MXP" at bounding box center [1482, 486] width 162 height 9
click at [1555, 318] on icon at bounding box center [1557, 322] width 8 height 8
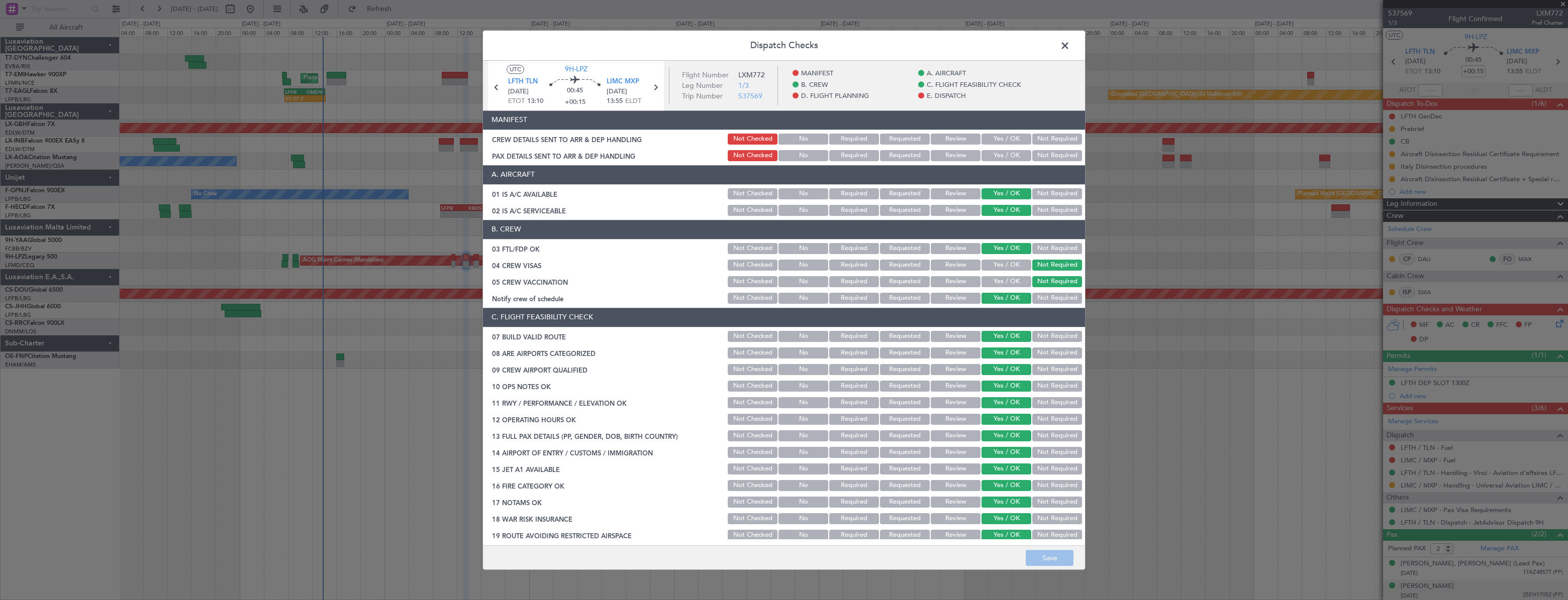
click at [1009, 141] on button "Yes / OK" at bounding box center [1006, 139] width 50 height 11
click at [1008, 155] on button "Yes / OK" at bounding box center [1006, 156] width 50 height 11
drag, startPoint x: 1057, startPoint y: 565, endPoint x: 1050, endPoint y: 554, distance: 13.0
click at [1053, 560] on button "Save" at bounding box center [1049, 558] width 48 height 16
click at [1070, 48] on span at bounding box center [1070, 48] width 0 height 20
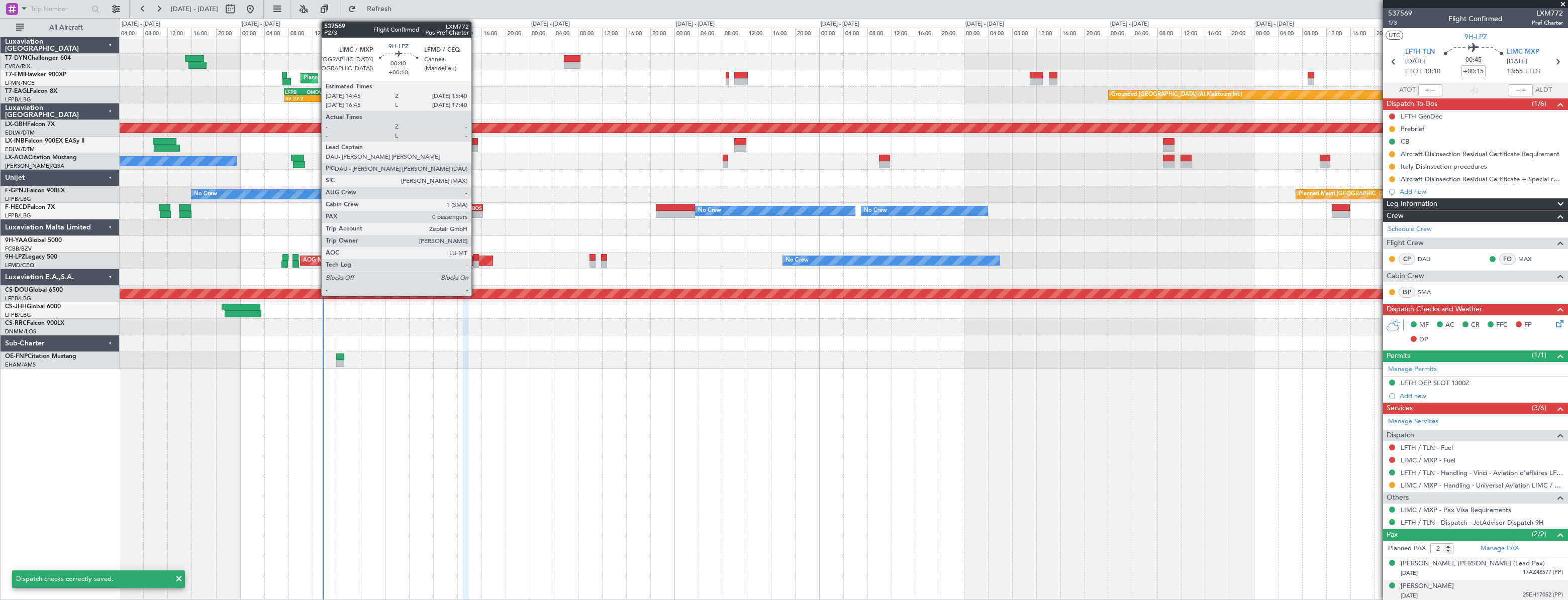
click at [476, 256] on div at bounding box center [477, 257] width 6 height 7
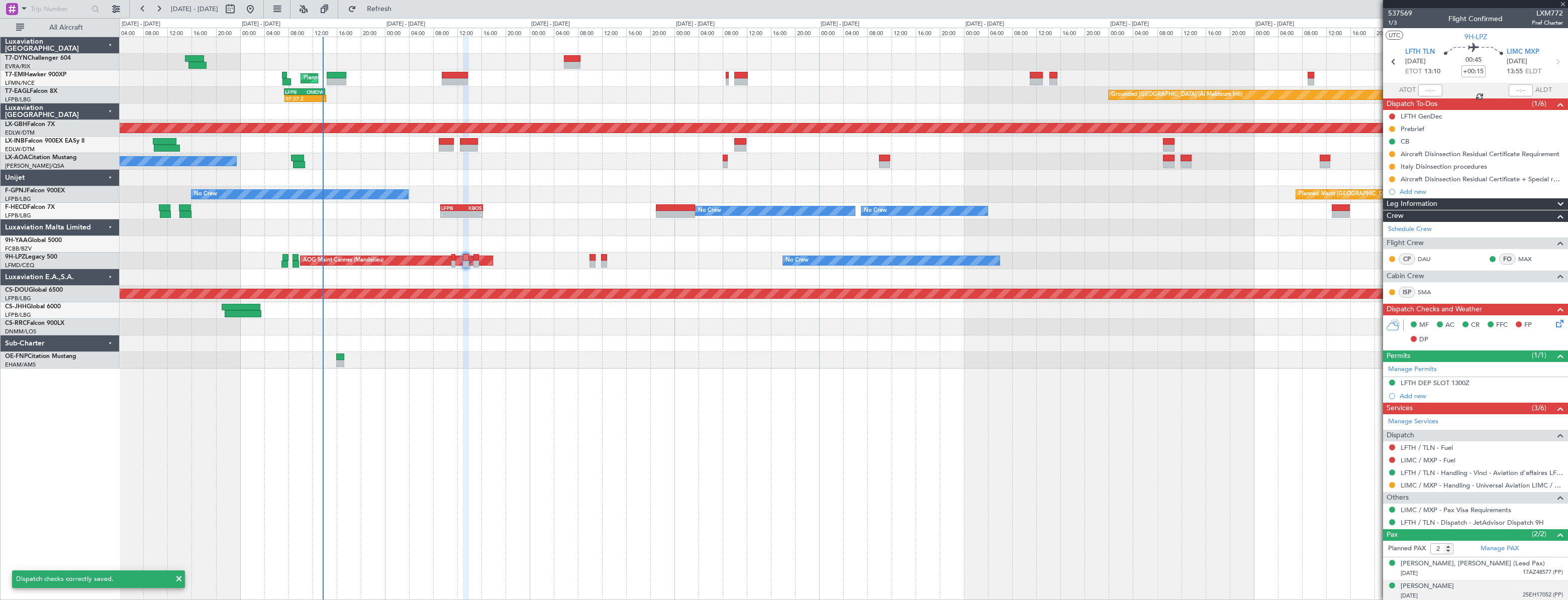
type input "+00:10"
type input "0"
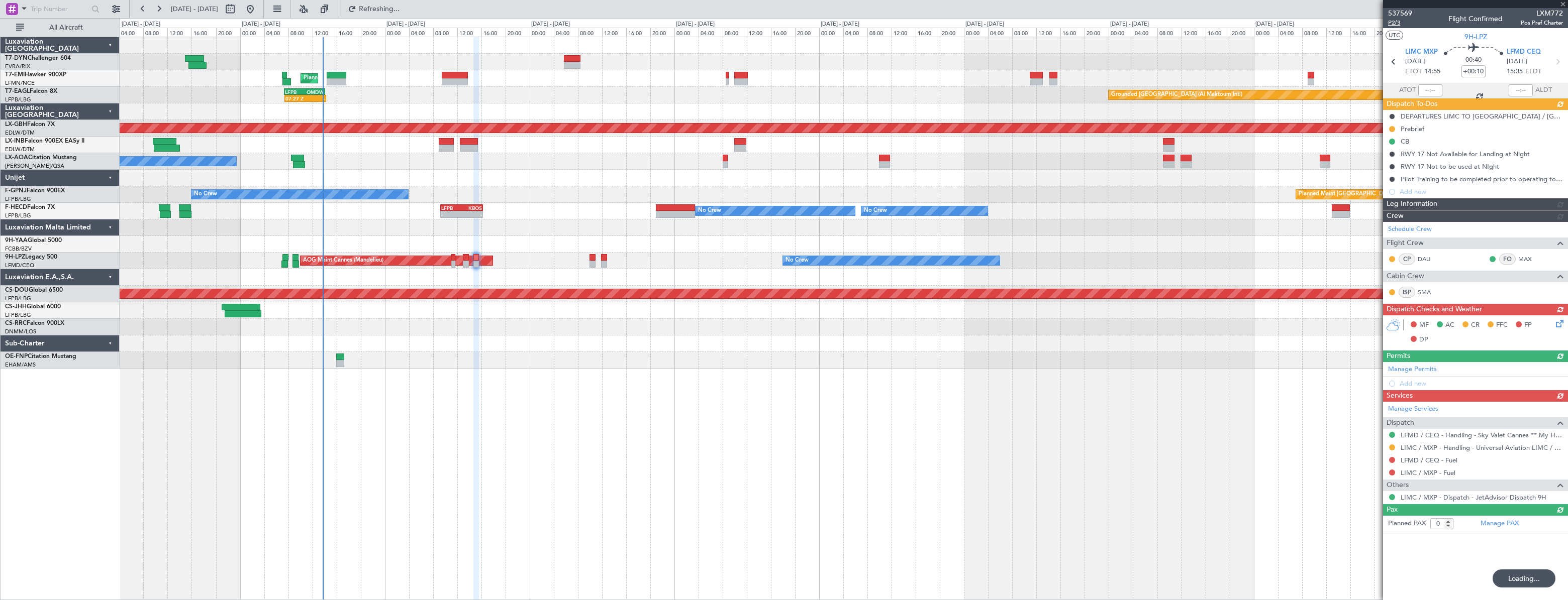
click at [1397, 25] on span "P2/3" at bounding box center [1400, 23] width 24 height 9
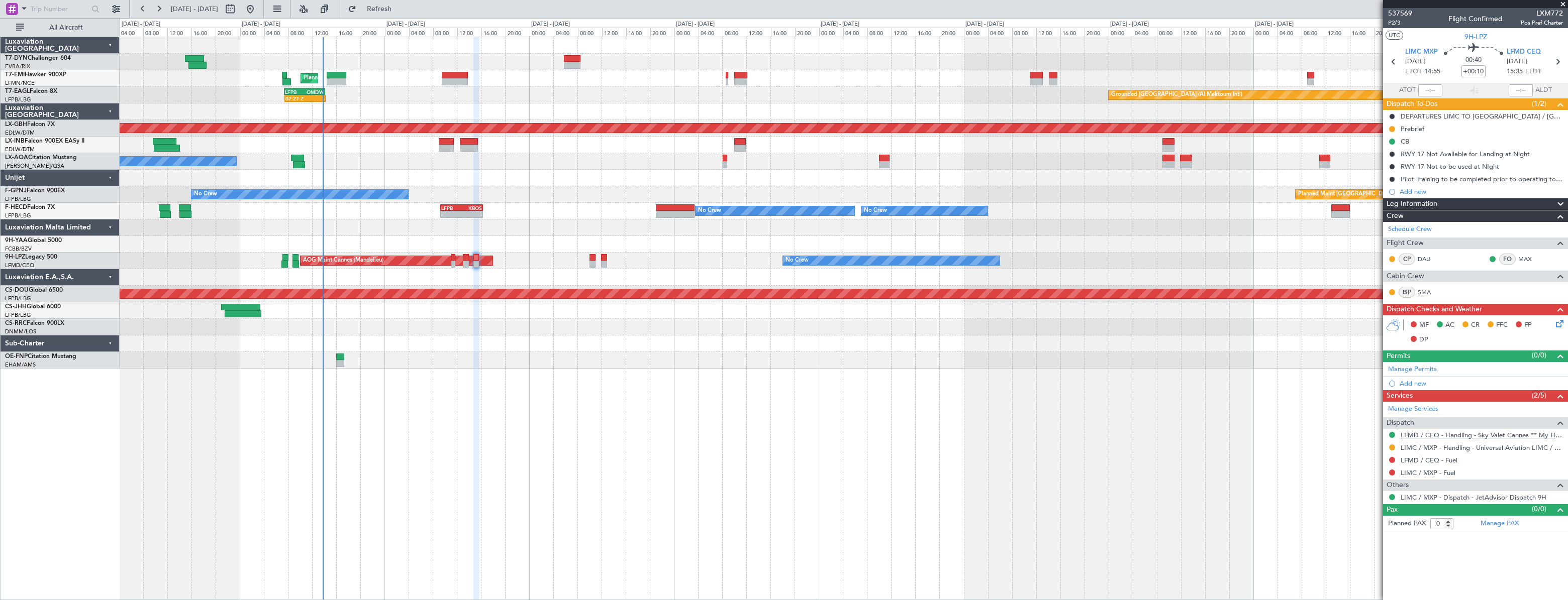
click at [1420, 437] on link "LFMD / CEQ - Handling - Sky Valet Cannes ** My Handling**LFMD / CEQ" at bounding box center [1482, 435] width 162 height 9
click at [1561, 323] on icon at bounding box center [1557, 322] width 8 height 8
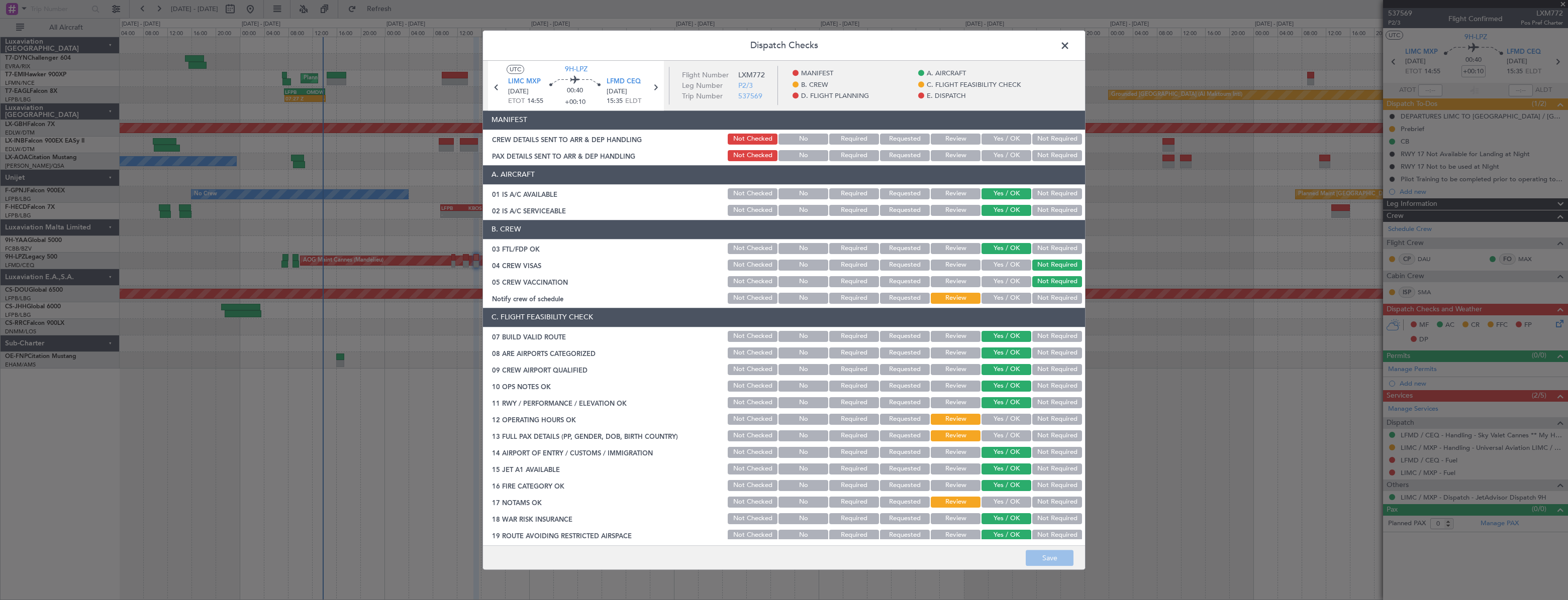
click at [995, 136] on button "Yes / OK" at bounding box center [1006, 139] width 50 height 11
click at [994, 148] on section "MANIFEST CREW DETAILS SENT TO ARR & DEP HANDLING Not Checked No Required Reques…" at bounding box center [784, 136] width 602 height 52
click at [995, 153] on button "Yes / OK" at bounding box center [1006, 156] width 50 height 11
click at [1042, 554] on button "Save" at bounding box center [1049, 558] width 48 height 16
click at [1070, 41] on span at bounding box center [1070, 48] width 0 height 20
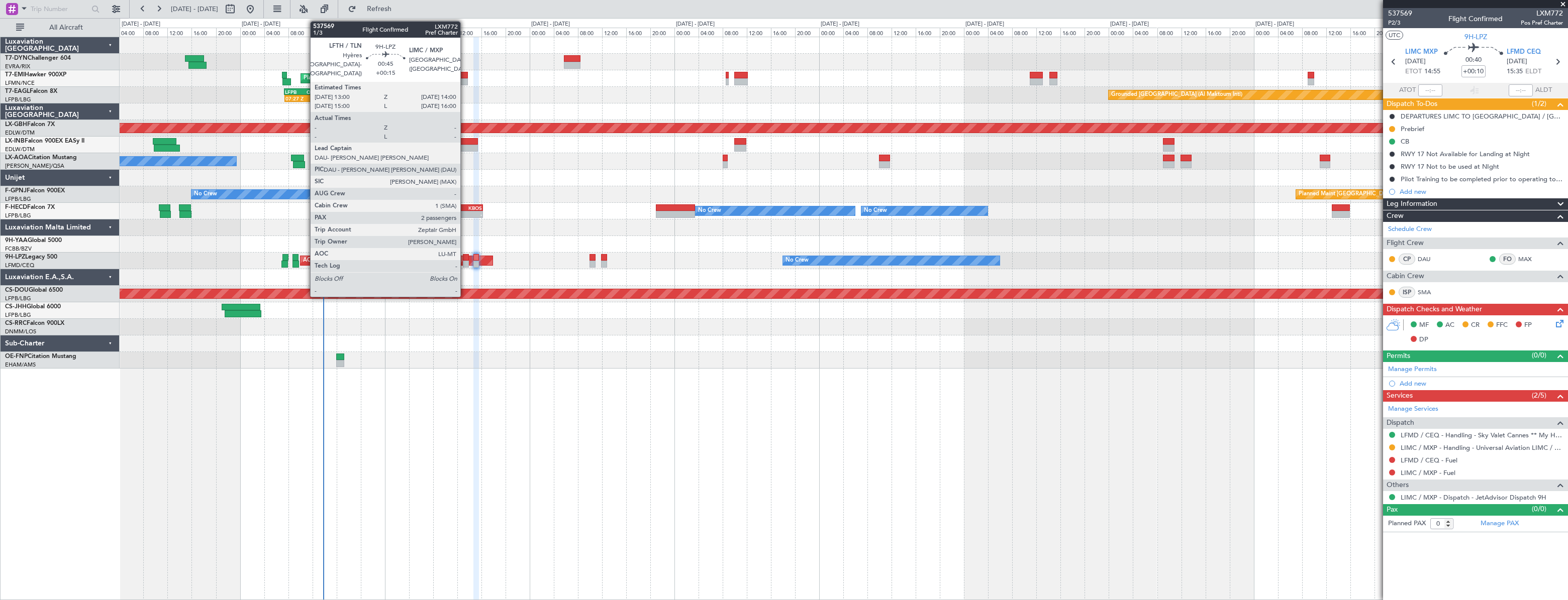
click at [465, 256] on div at bounding box center [466, 257] width 6 height 7
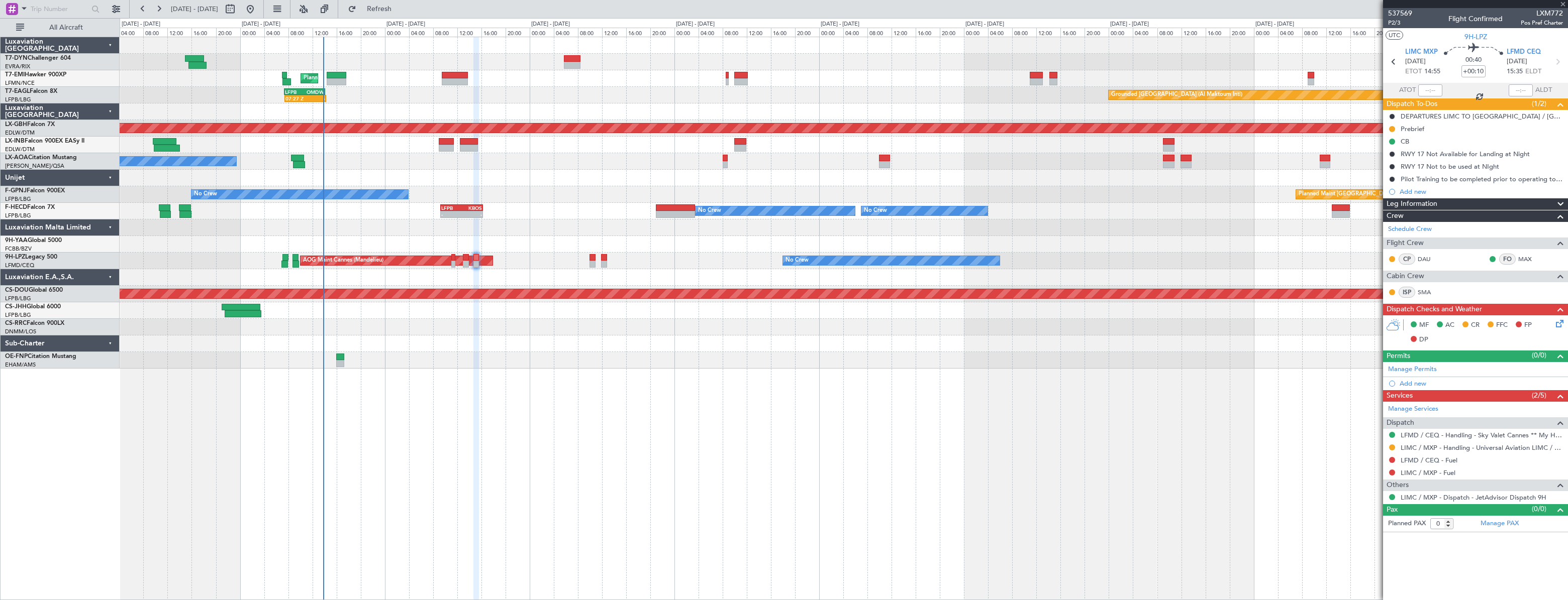
type input "+00:15"
type input "2"
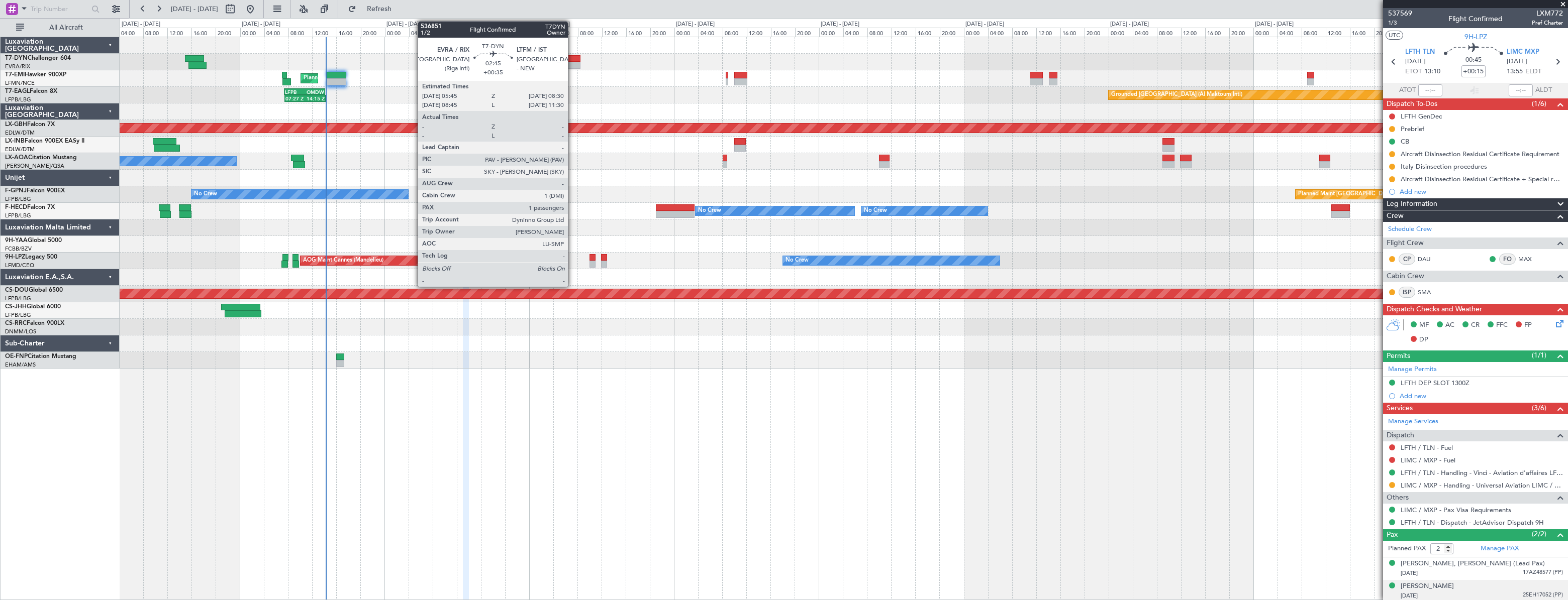
click at [572, 55] on div at bounding box center [572, 58] width 17 height 7
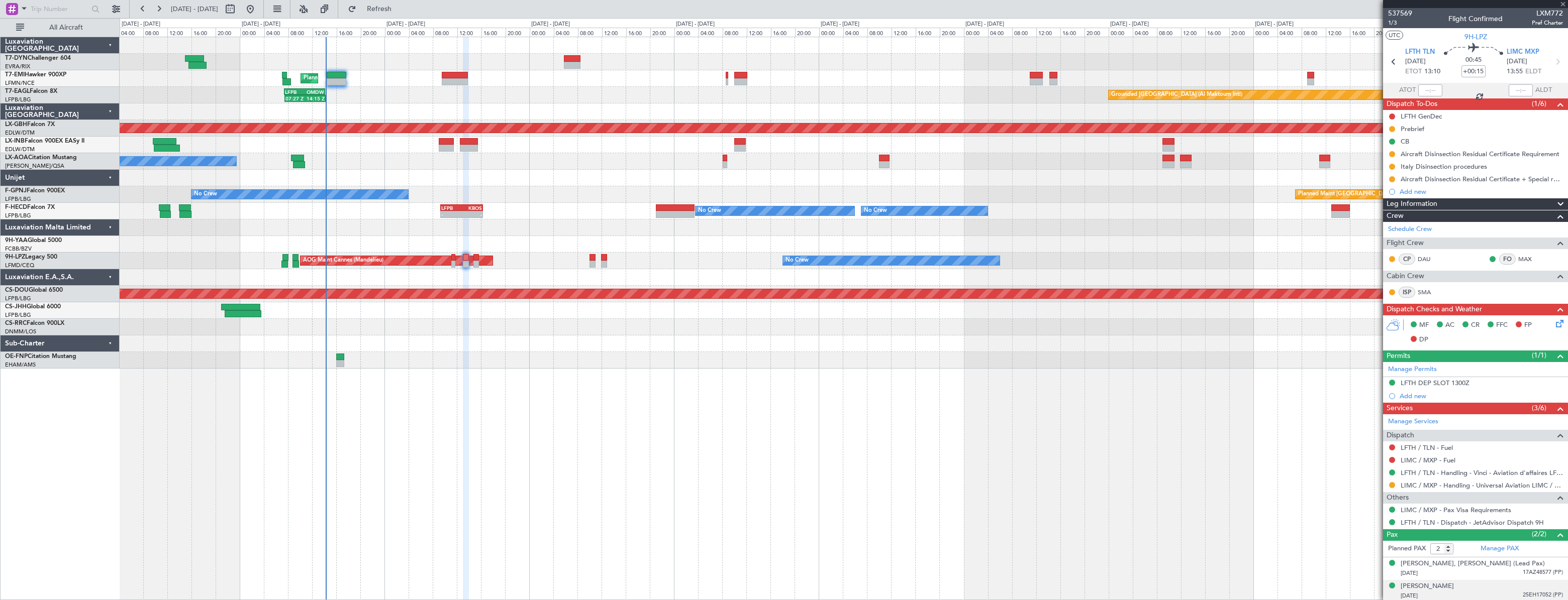
type input "+00:35"
type input "1"
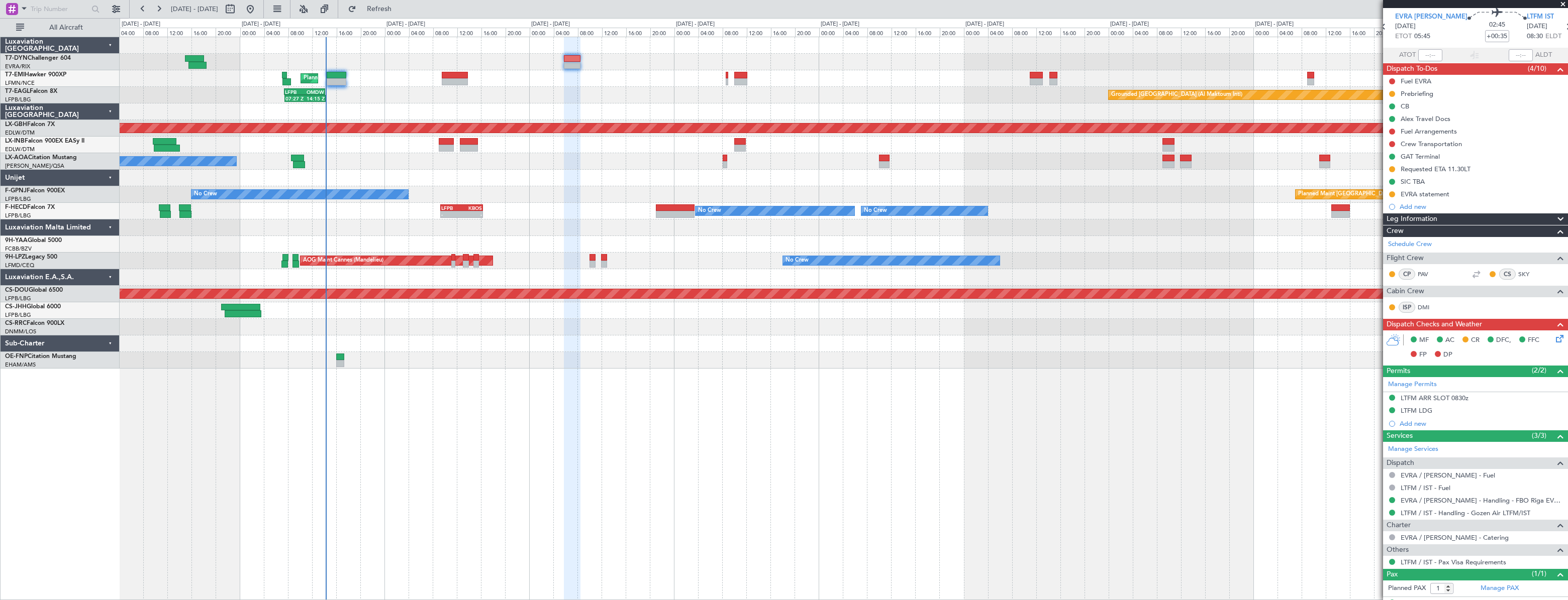
scroll to position [53, 0]
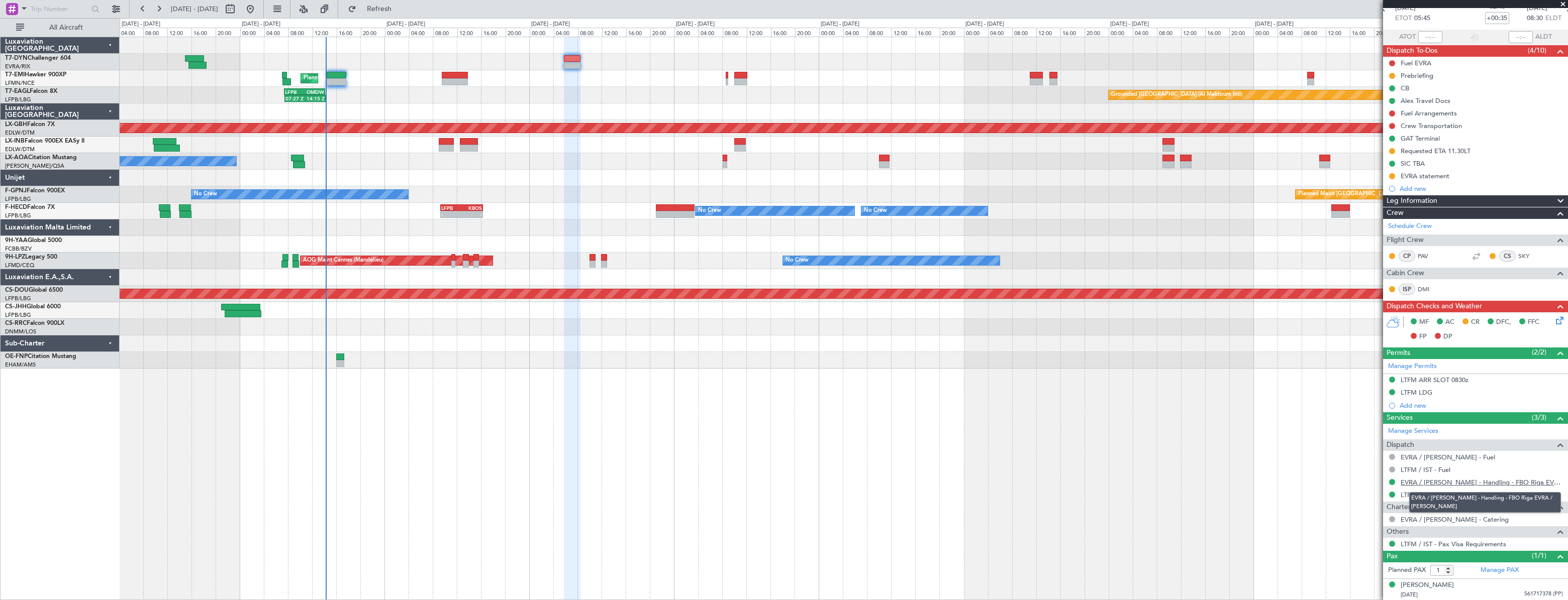
click at [1427, 484] on link "EVRA / RIX - Handling - FBO Riga EVRA / RIX" at bounding box center [1482, 483] width 162 height 9
click at [1391, 175] on button at bounding box center [1392, 177] width 6 height 6
click at [1391, 224] on span "Completed" at bounding box center [1396, 220] width 33 height 10
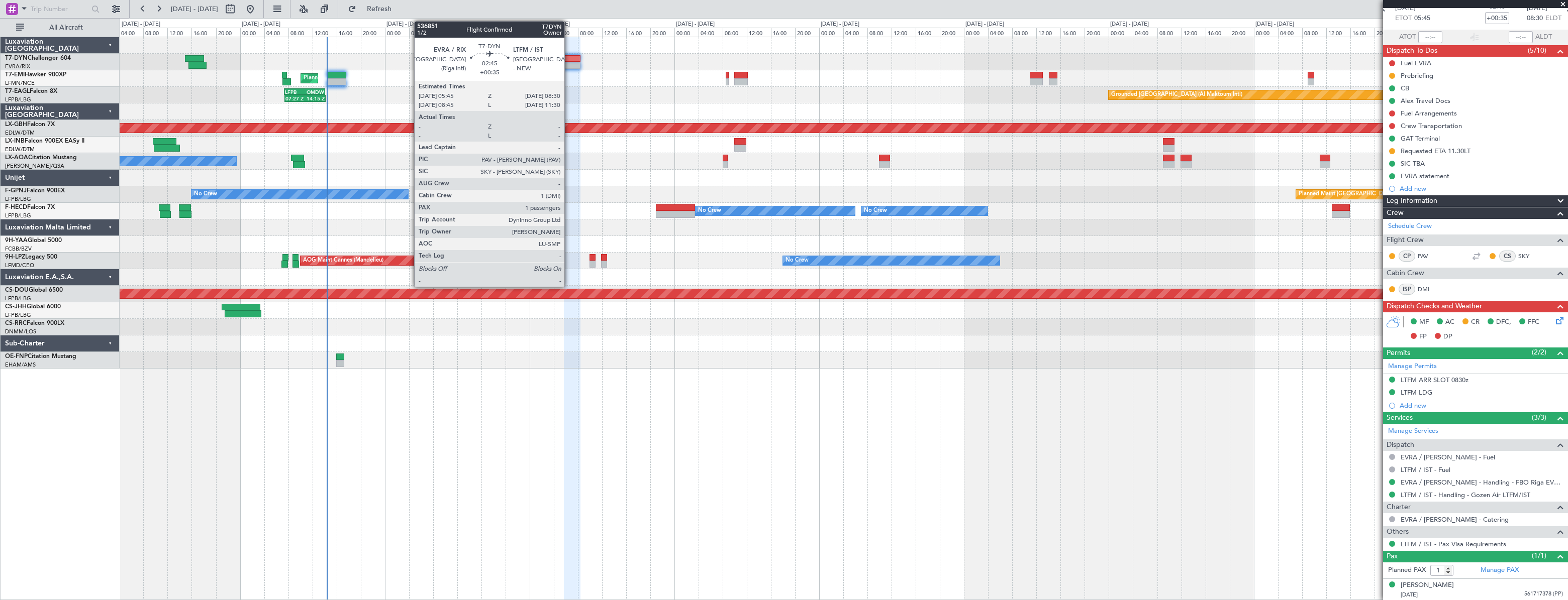
click at [569, 57] on div at bounding box center [572, 58] width 17 height 7
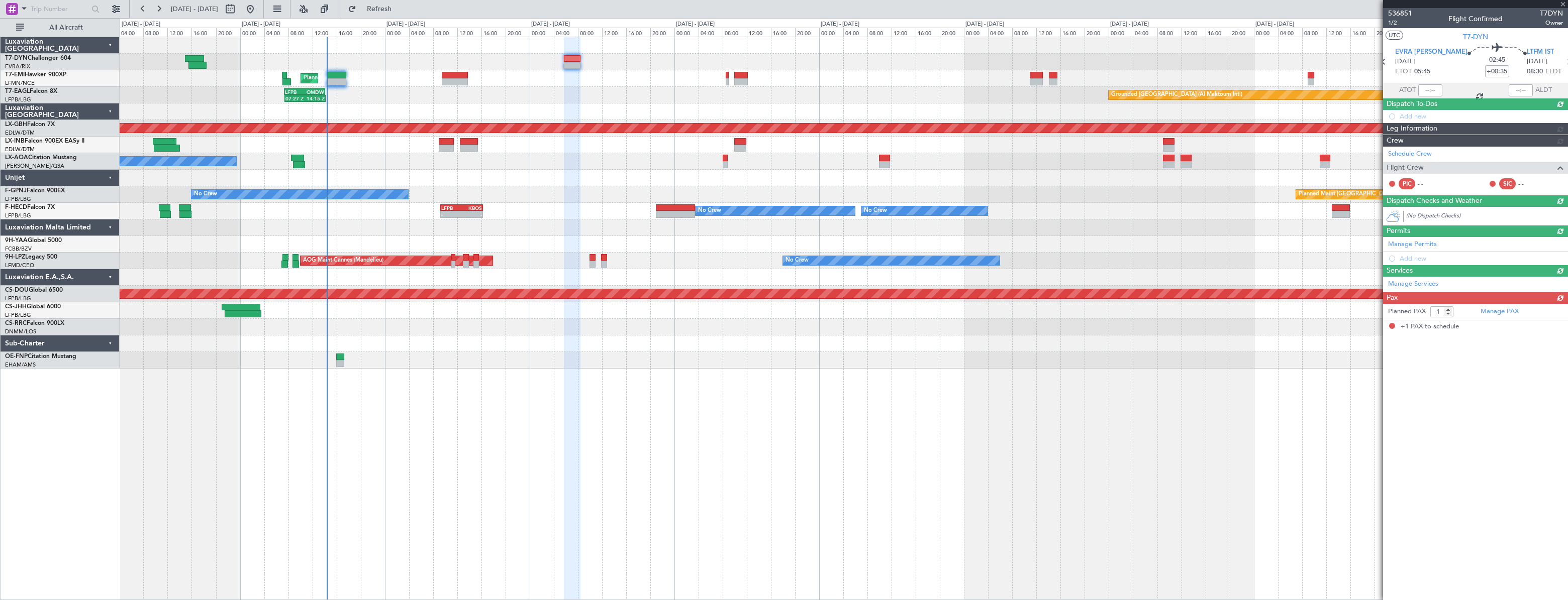
scroll to position [0, 0]
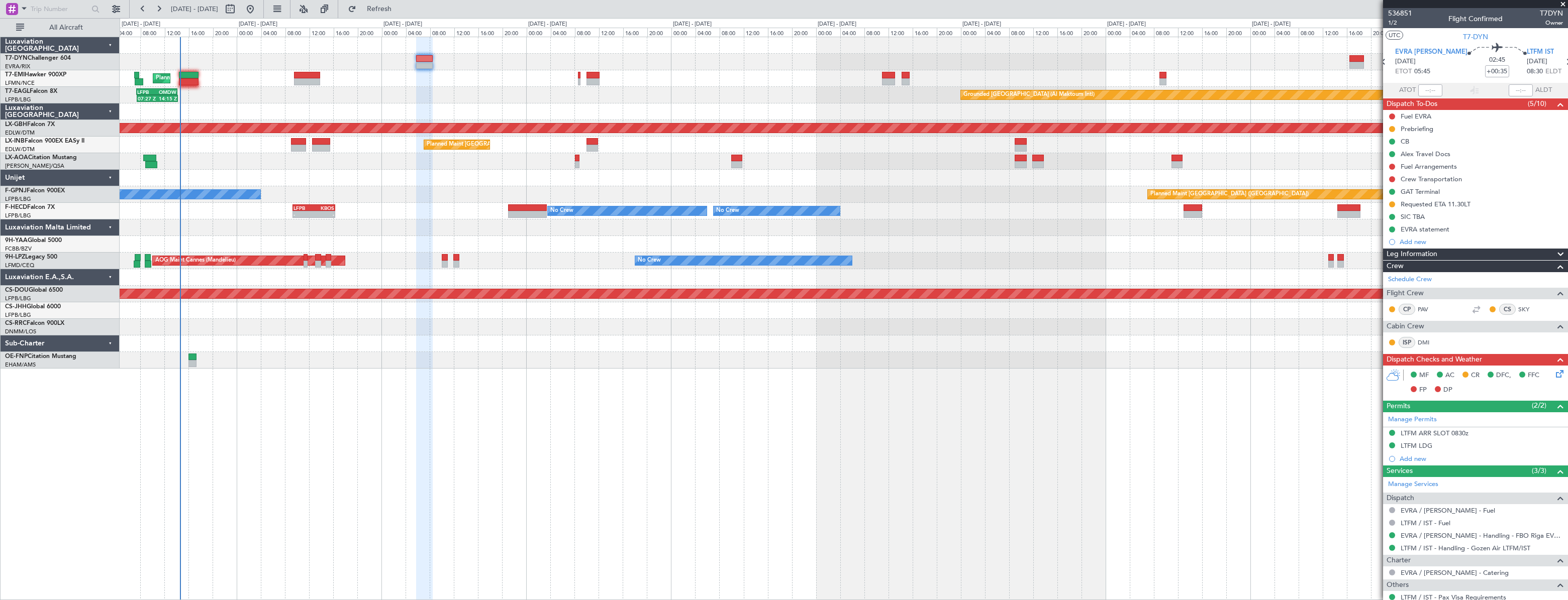
click at [842, 141] on div "Planned Maint London (Farnborough)" at bounding box center [843, 145] width 1447 height 16
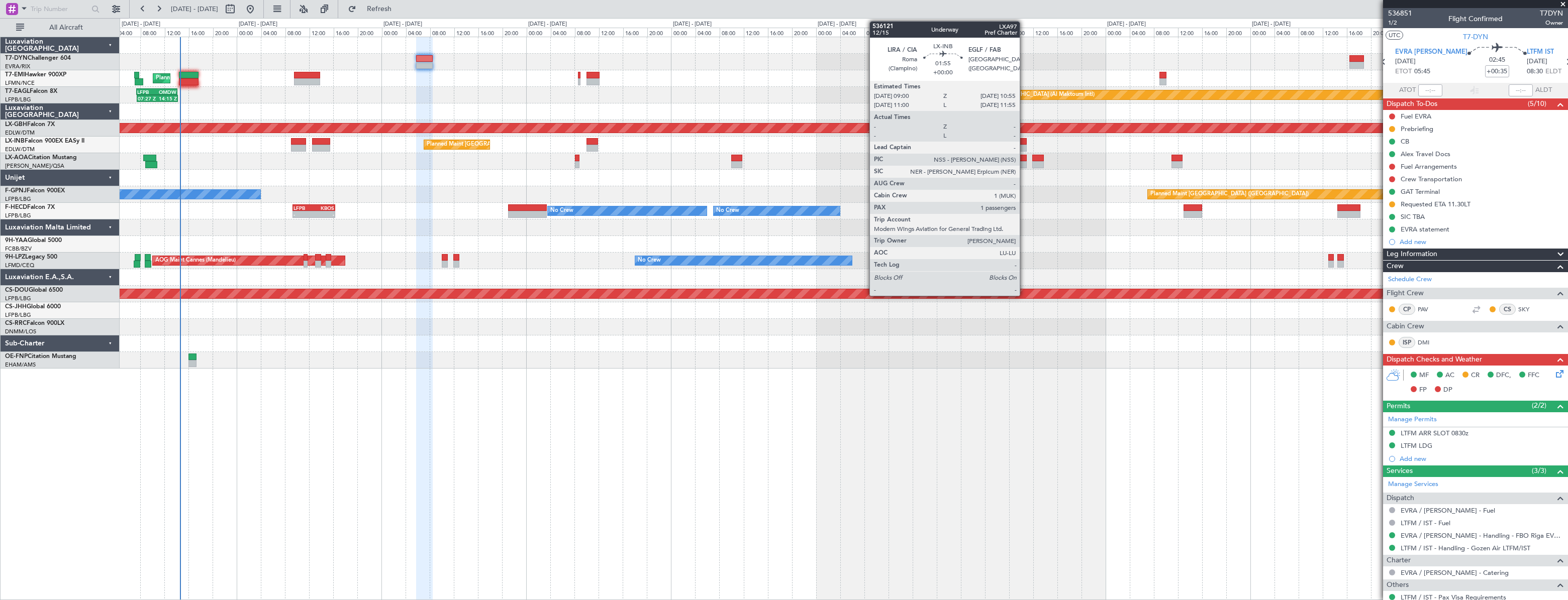
click at [1024, 141] on div at bounding box center [1020, 141] width 12 height 7
click at [1020, 156] on div at bounding box center [1020, 158] width 12 height 7
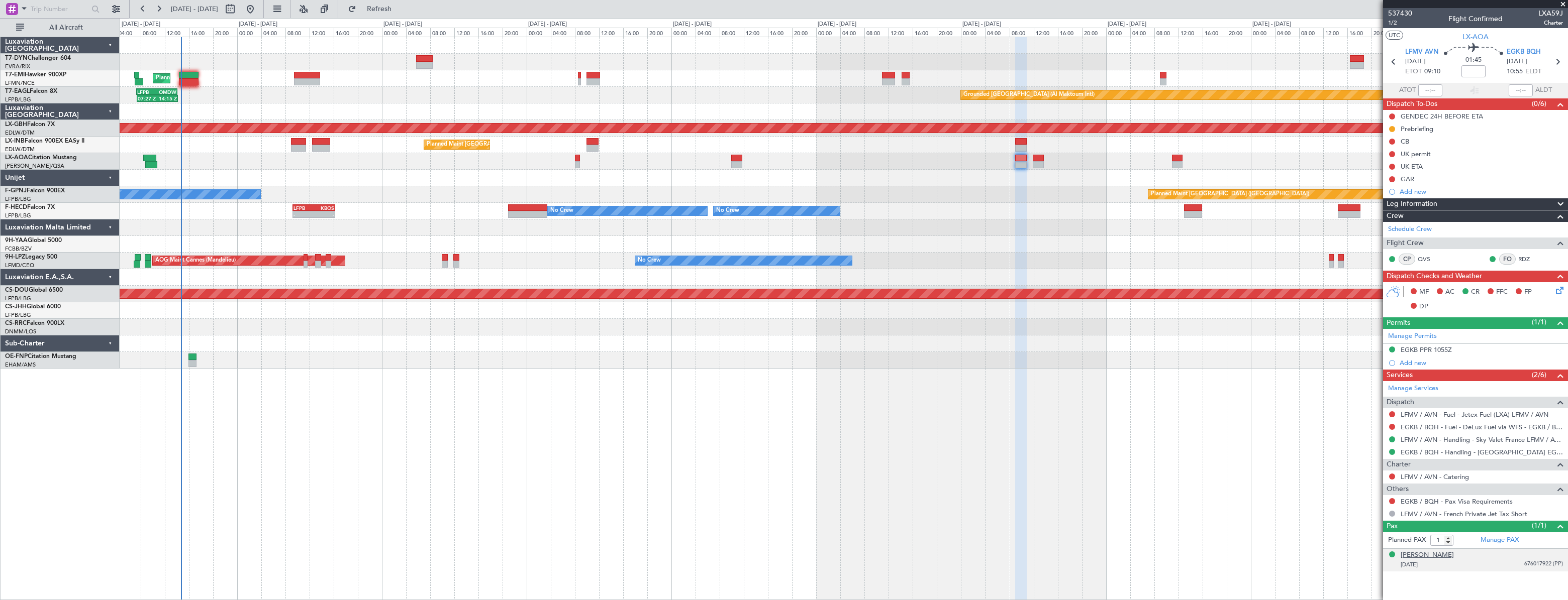
click at [1413, 554] on div "Rose Tarlow" at bounding box center [1427, 555] width 53 height 10
click at [1393, 498] on button at bounding box center [1392, 501] width 6 height 6
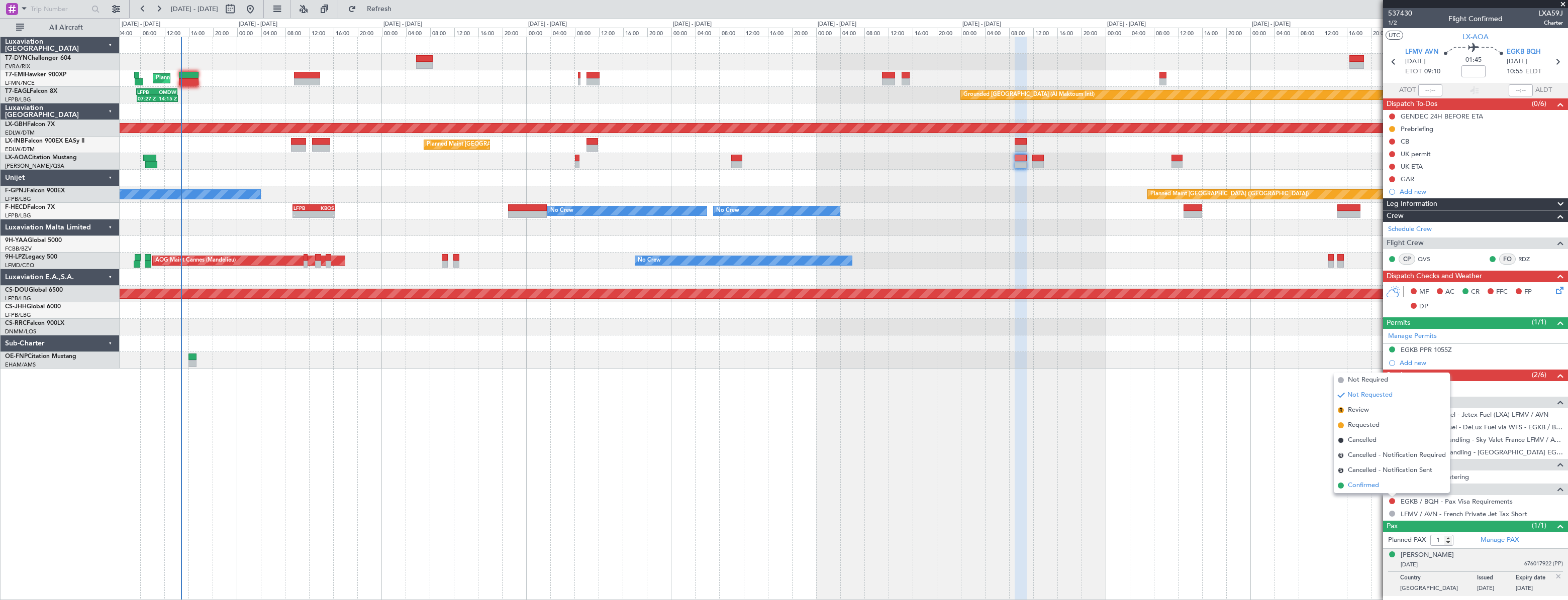
click at [1381, 488] on li "Confirmed" at bounding box center [1391, 486] width 116 height 15
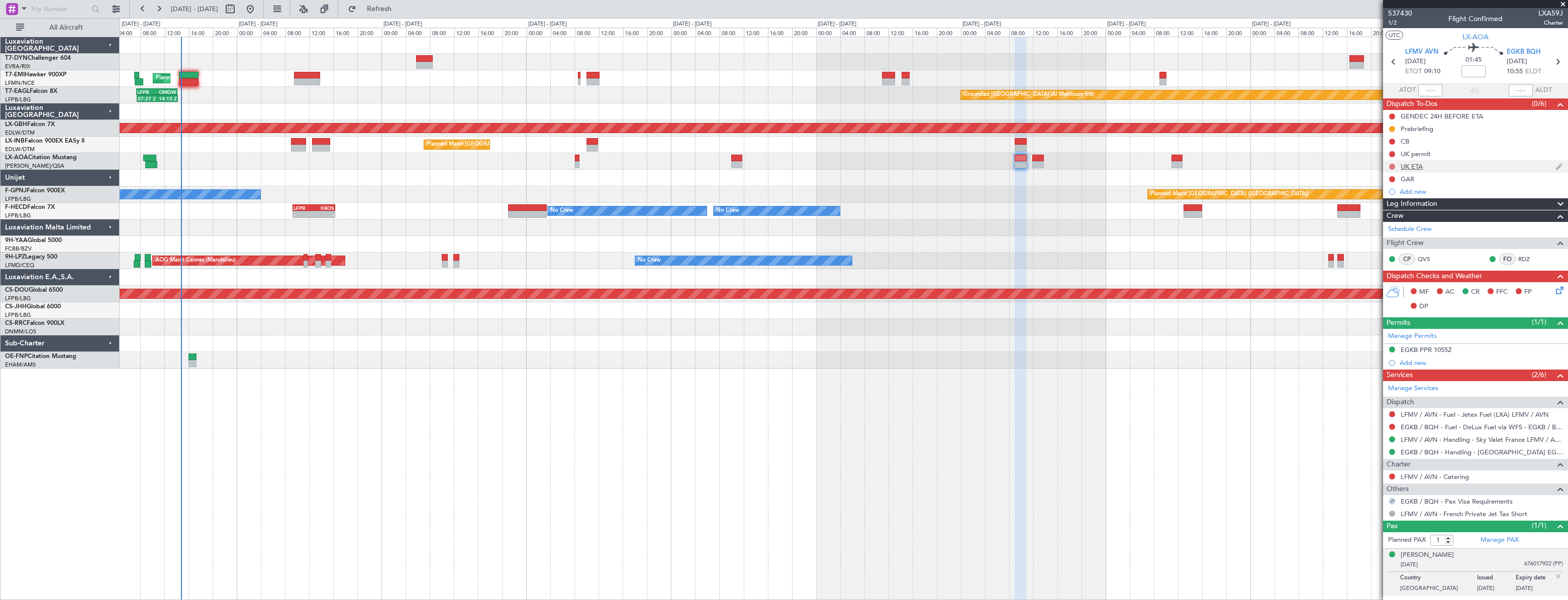
click at [1393, 167] on button at bounding box center [1392, 167] width 6 height 6
click at [1387, 212] on span "Completed" at bounding box center [1396, 211] width 33 height 10
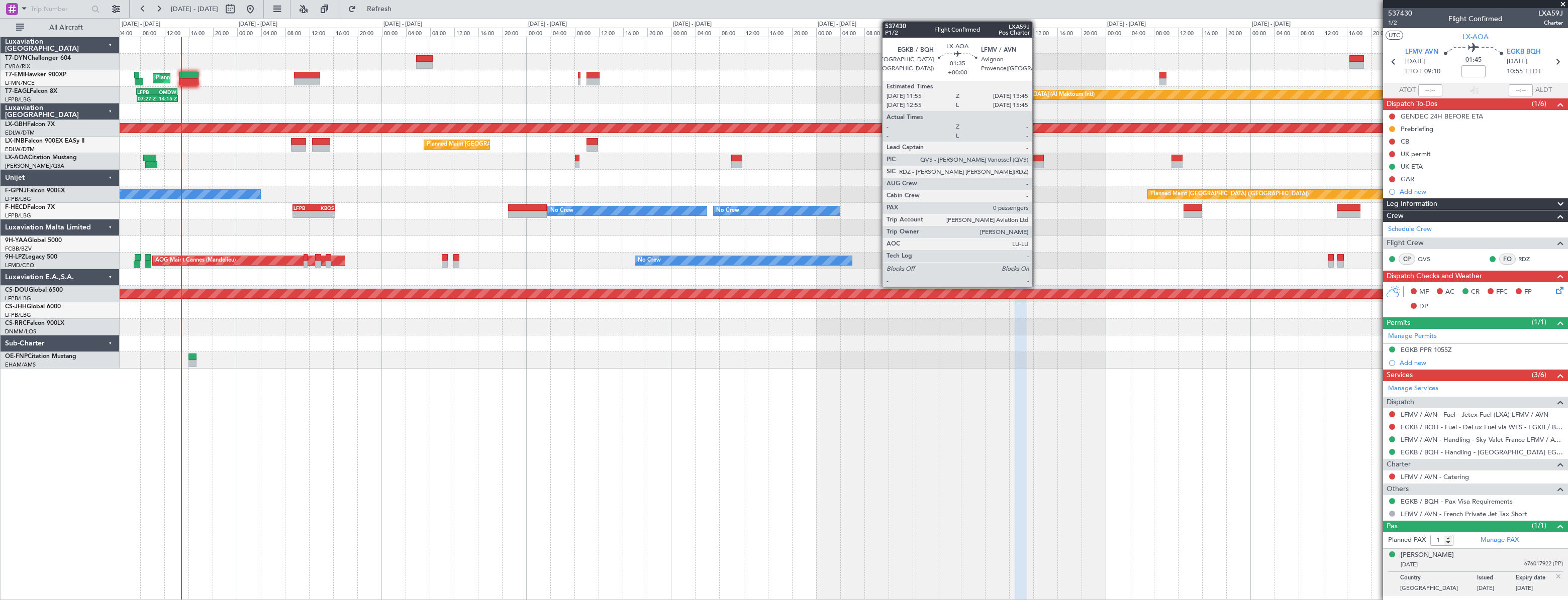
click at [1037, 158] on div at bounding box center [1038, 158] width 11 height 7
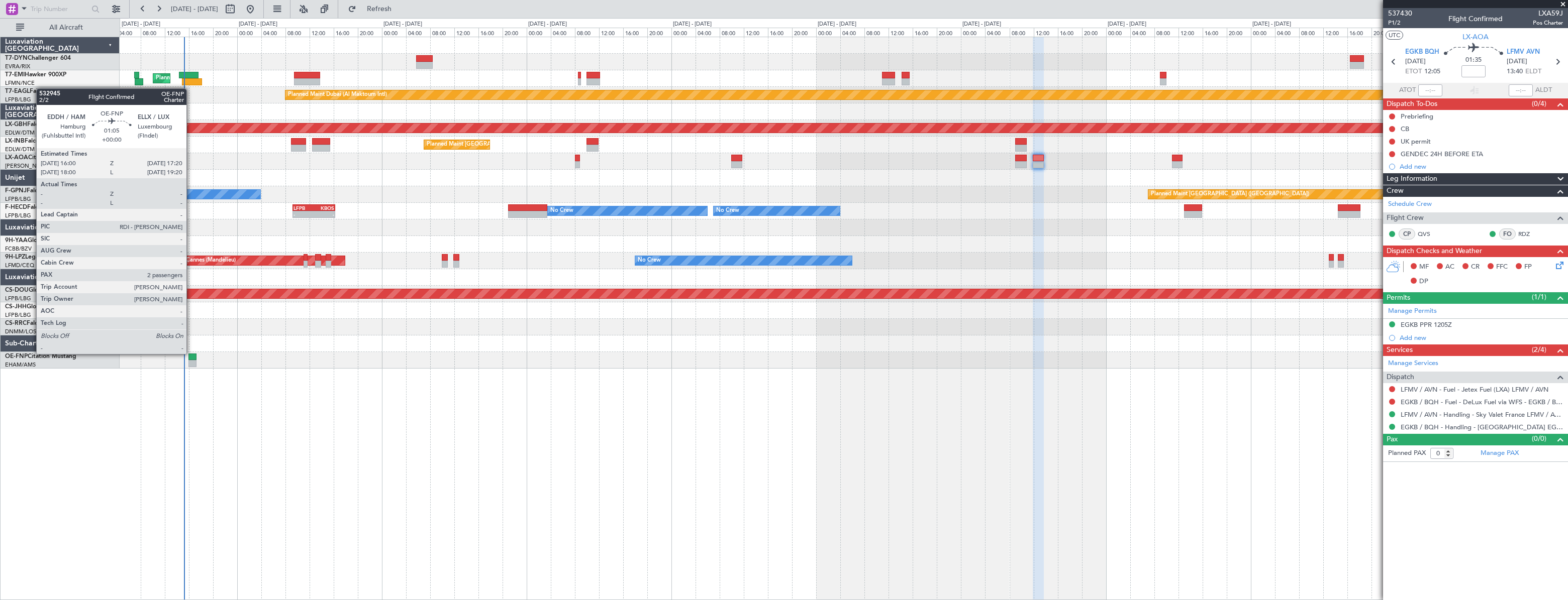
click at [191, 354] on div at bounding box center [193, 357] width 9 height 7
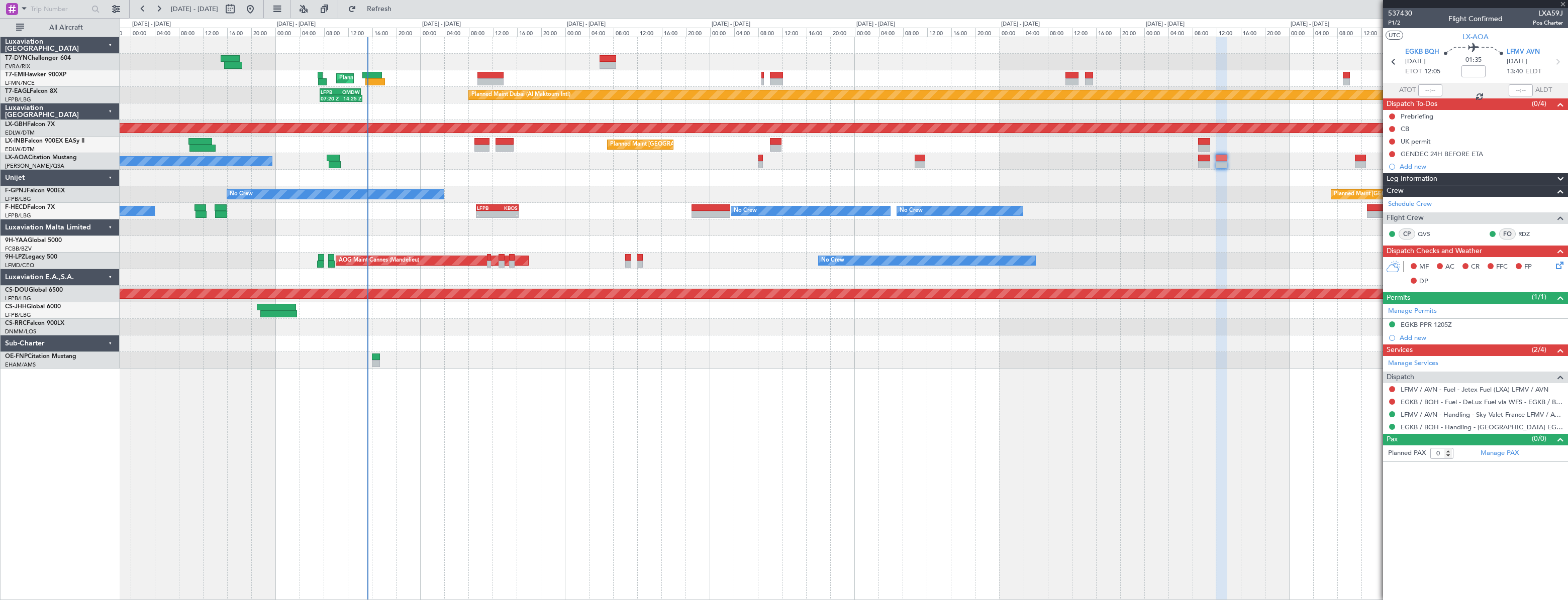
click at [403, 356] on div at bounding box center [843, 360] width 1447 height 16
type input "2"
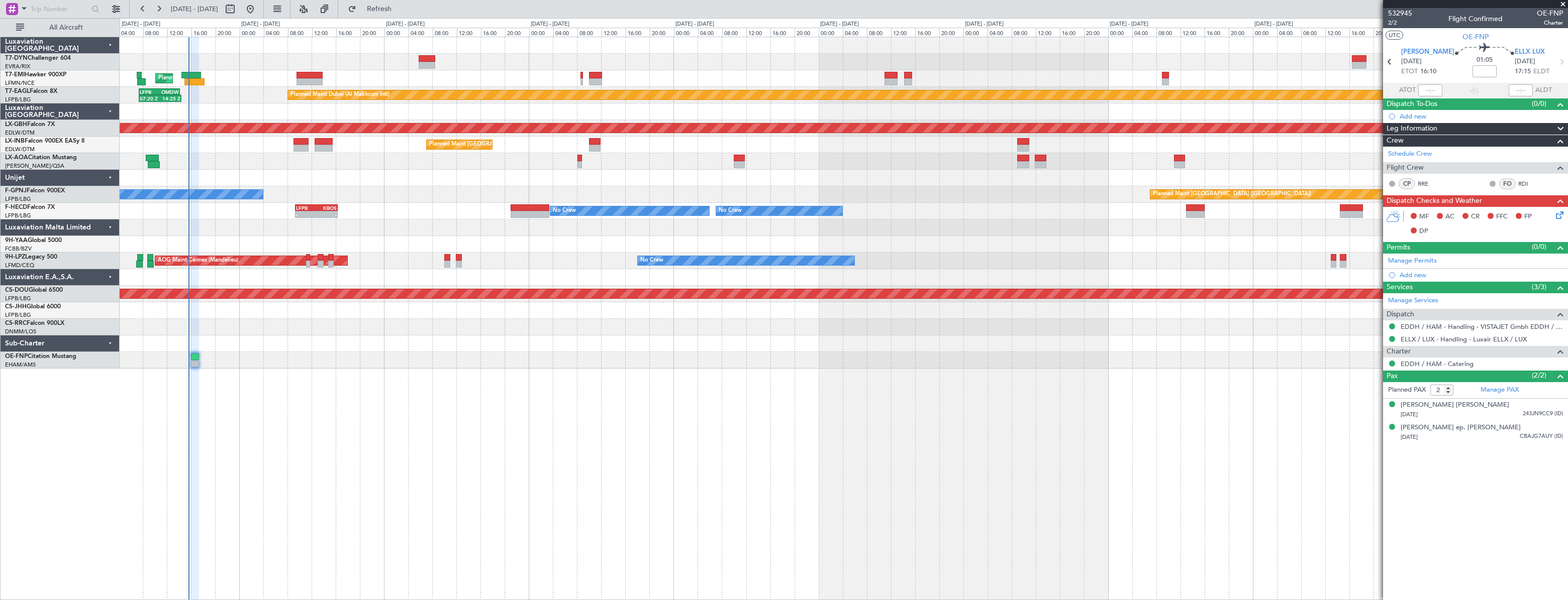
click at [450, 334] on div "Planned Maint Zurich Planned Maint Dubai (Al Maktoum Intl) 07:20 Z 14:25 Z LFPB…" at bounding box center [843, 203] width 1447 height 332
